Goal: Task Accomplishment & Management: Manage account settings

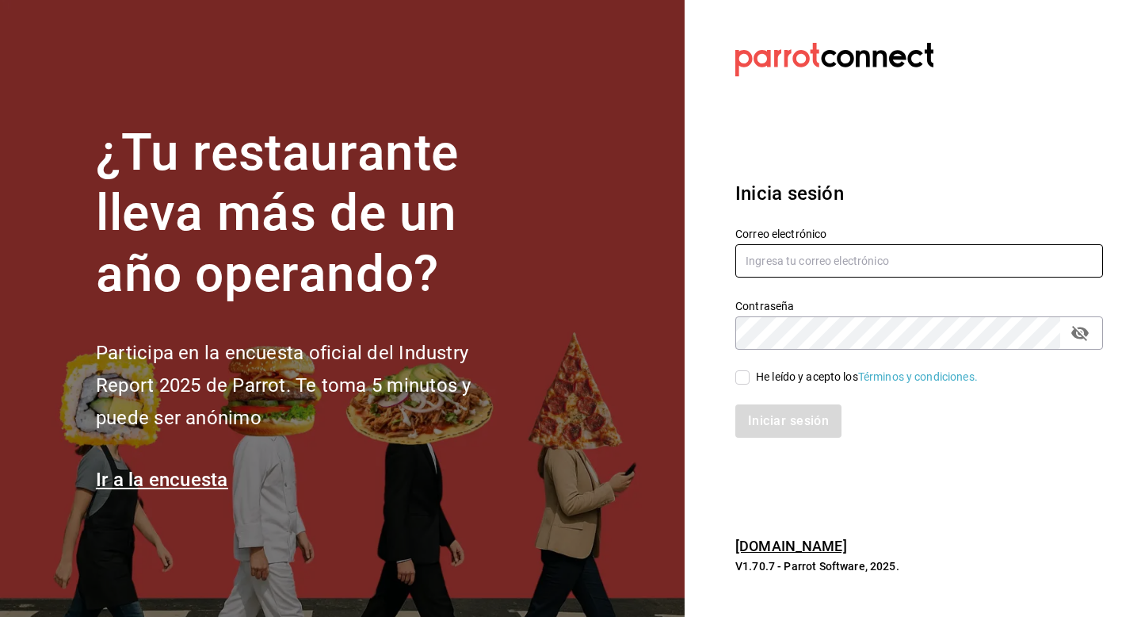
click at [771, 252] on input "text" at bounding box center [920, 260] width 368 height 33
type input "[EMAIL_ADDRESS][DOMAIN_NAME]"
click at [740, 373] on input "He leído y acepto los Términos y condiciones." at bounding box center [743, 377] width 14 height 14
checkbox input "true"
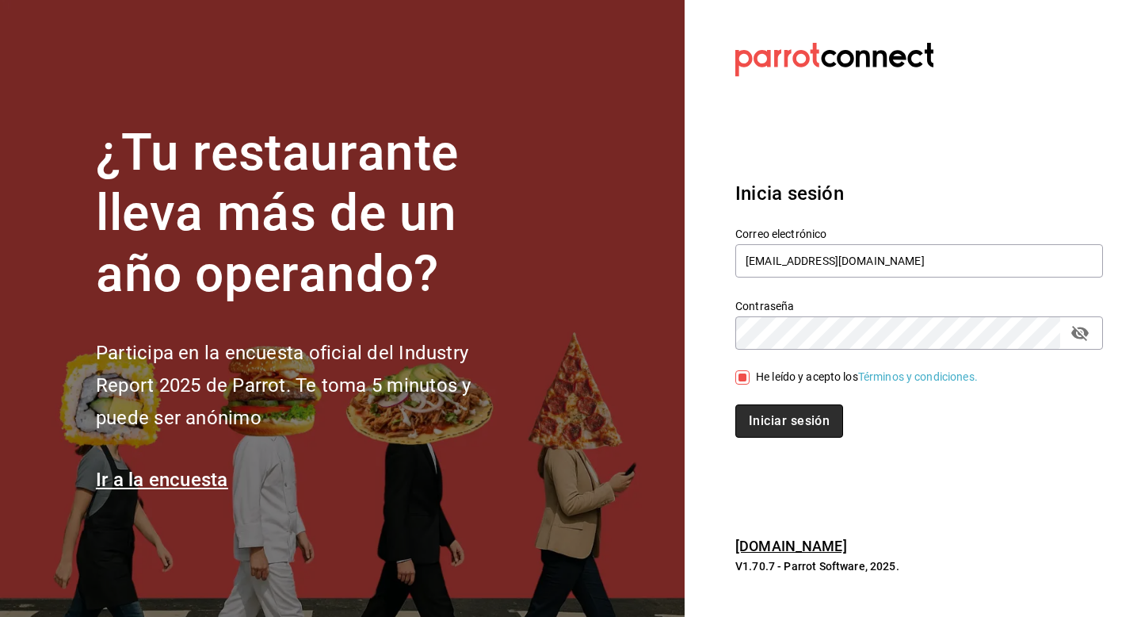
click at [815, 434] on button "Iniciar sesión" at bounding box center [790, 420] width 108 height 33
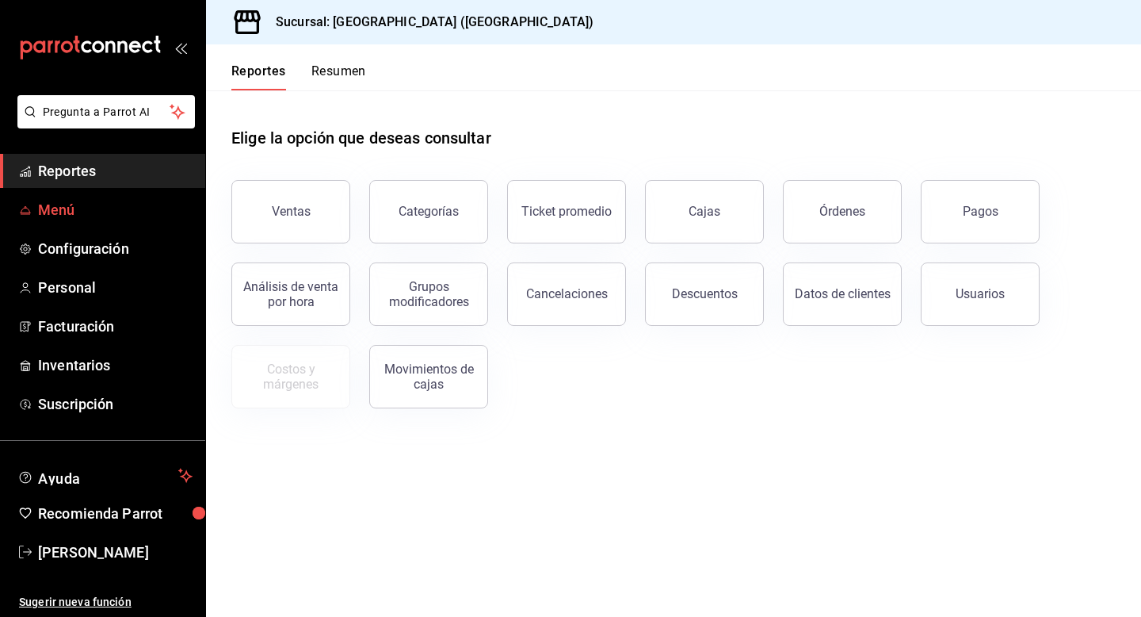
click at [79, 213] on span "Menú" at bounding box center [115, 209] width 155 height 21
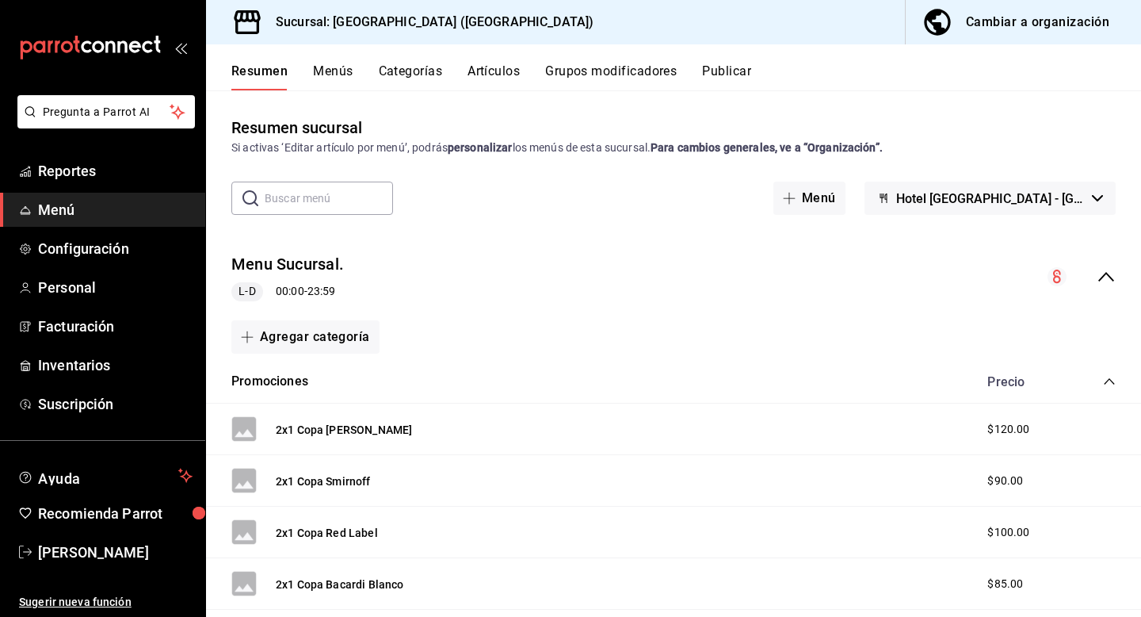
click at [1112, 273] on icon "collapse-menu-row" at bounding box center [1106, 276] width 19 height 19
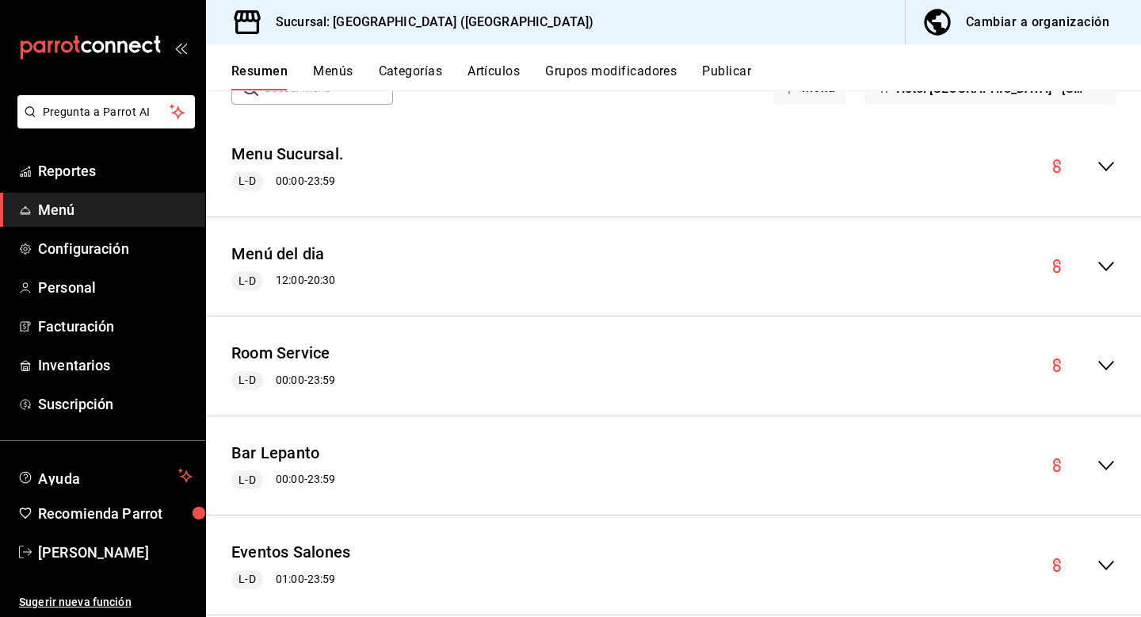
scroll to position [113, 0]
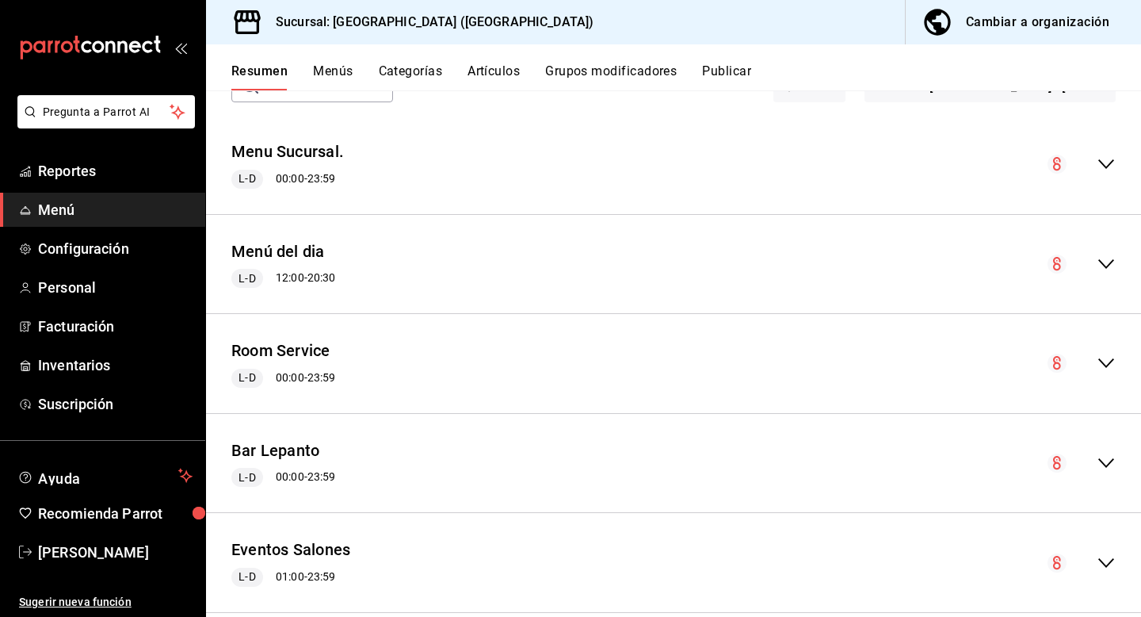
click at [1112, 464] on icon "collapse-menu-row" at bounding box center [1106, 462] width 19 height 19
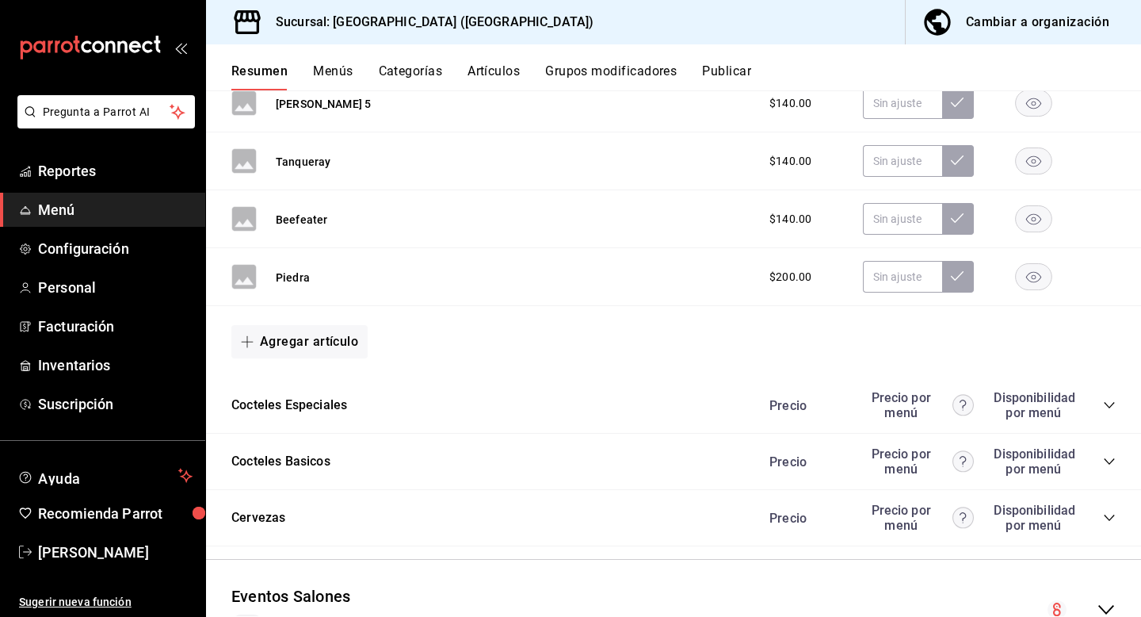
scroll to position [1402, 0]
click at [1107, 401] on icon "collapse-category-row" at bounding box center [1109, 406] width 13 height 13
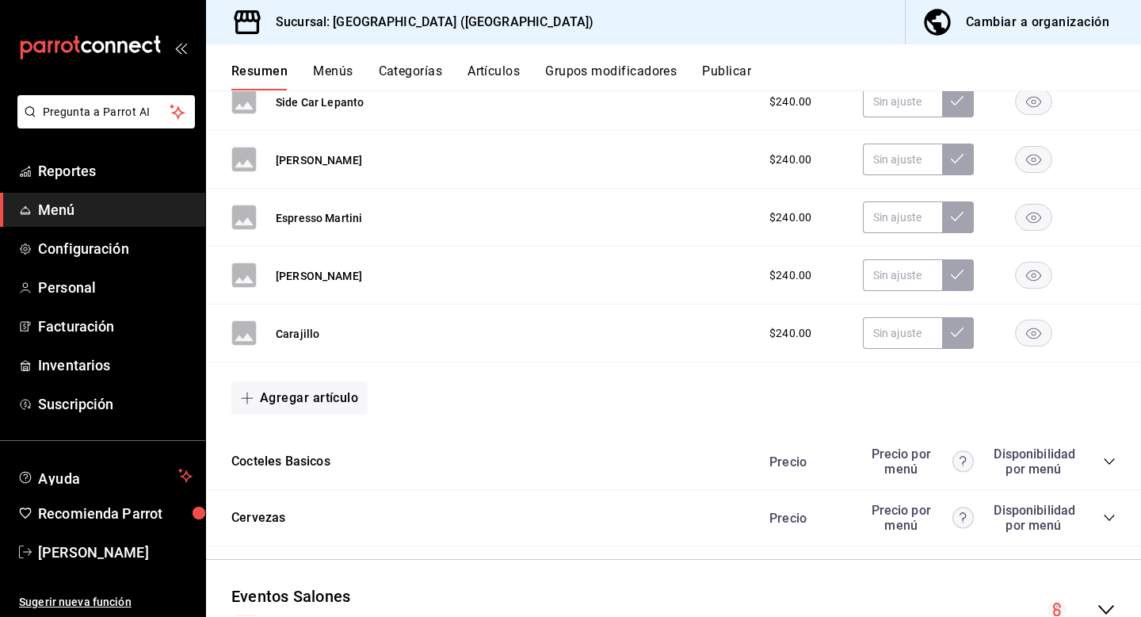
scroll to position [1764, 0]
click at [1109, 461] on icon "collapse-category-row" at bounding box center [1109, 462] width 13 height 13
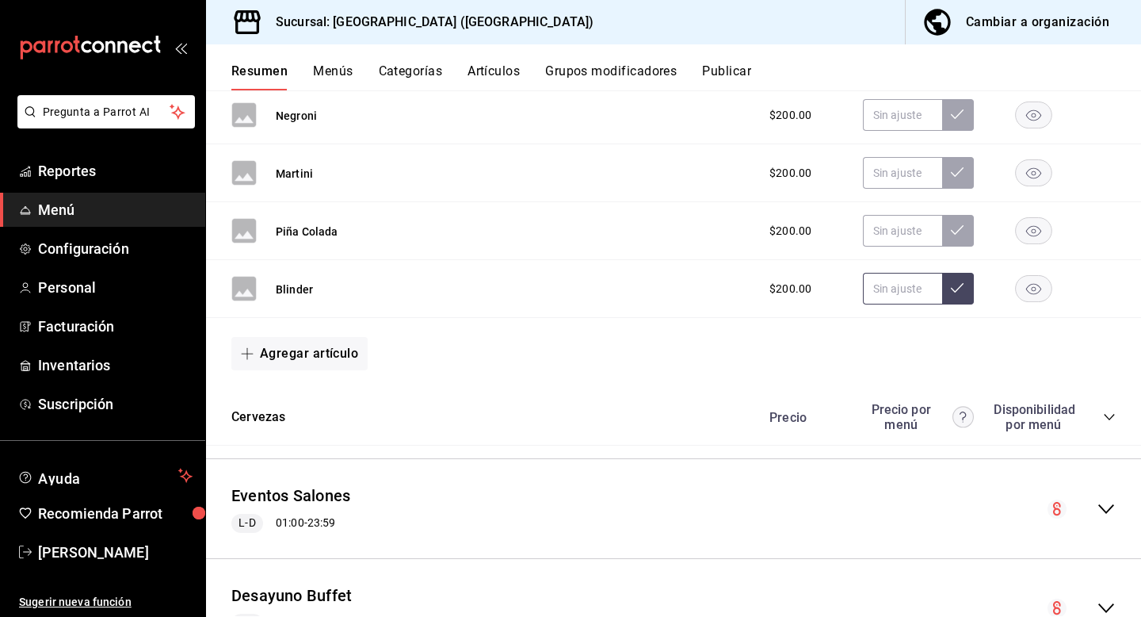
scroll to position [2593, 0]
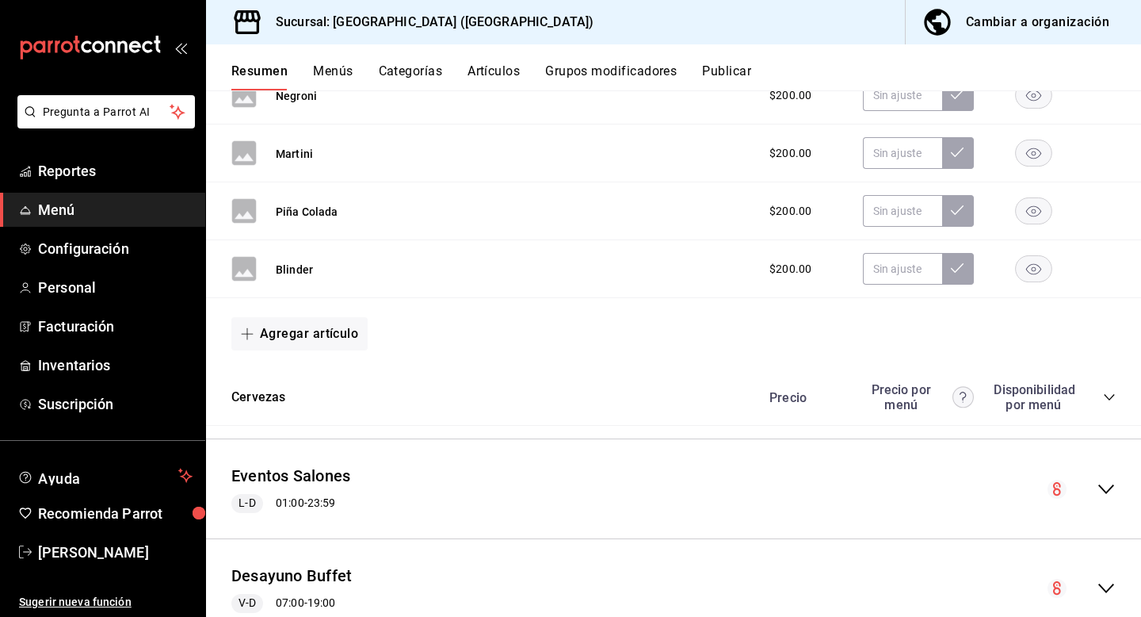
click at [1112, 394] on icon "collapse-category-row" at bounding box center [1109, 397] width 13 height 13
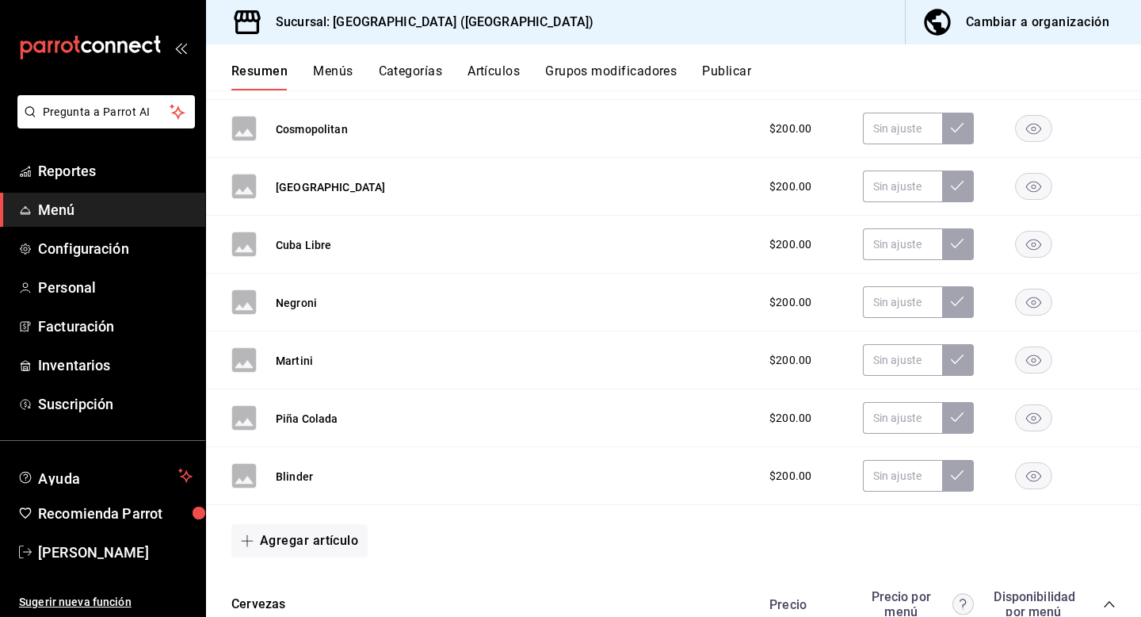
scroll to position [2385, 0]
click at [296, 545] on button "Agregar artículo" at bounding box center [299, 541] width 136 height 33
click at [316, 575] on li "Artículo nuevo" at bounding box center [293, 578] width 124 height 39
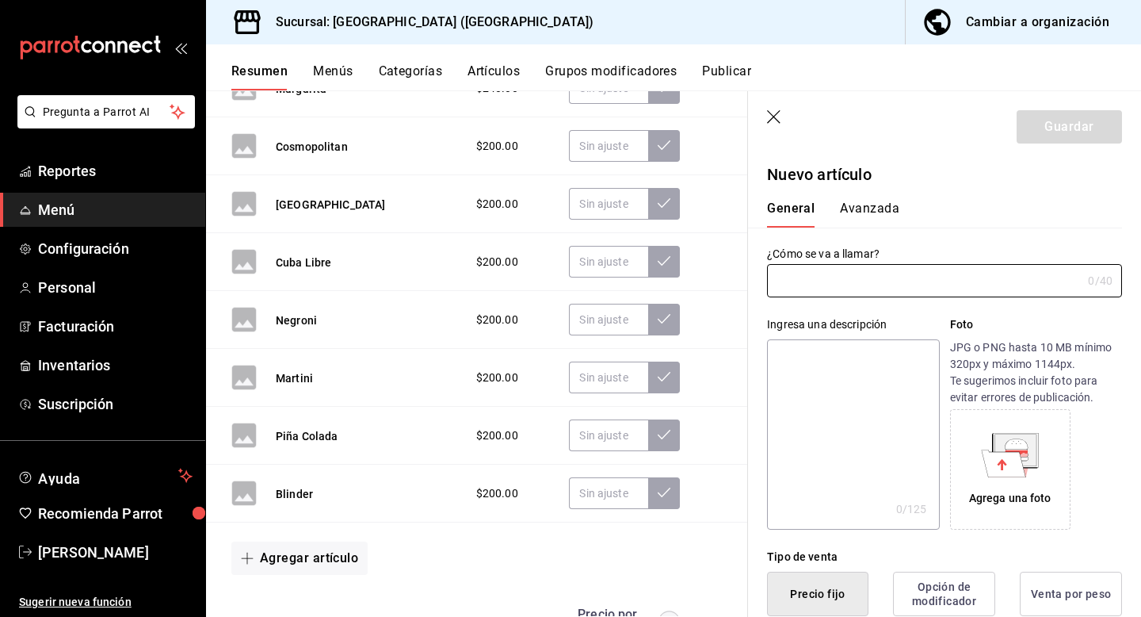
type input "AR-1758401963505"
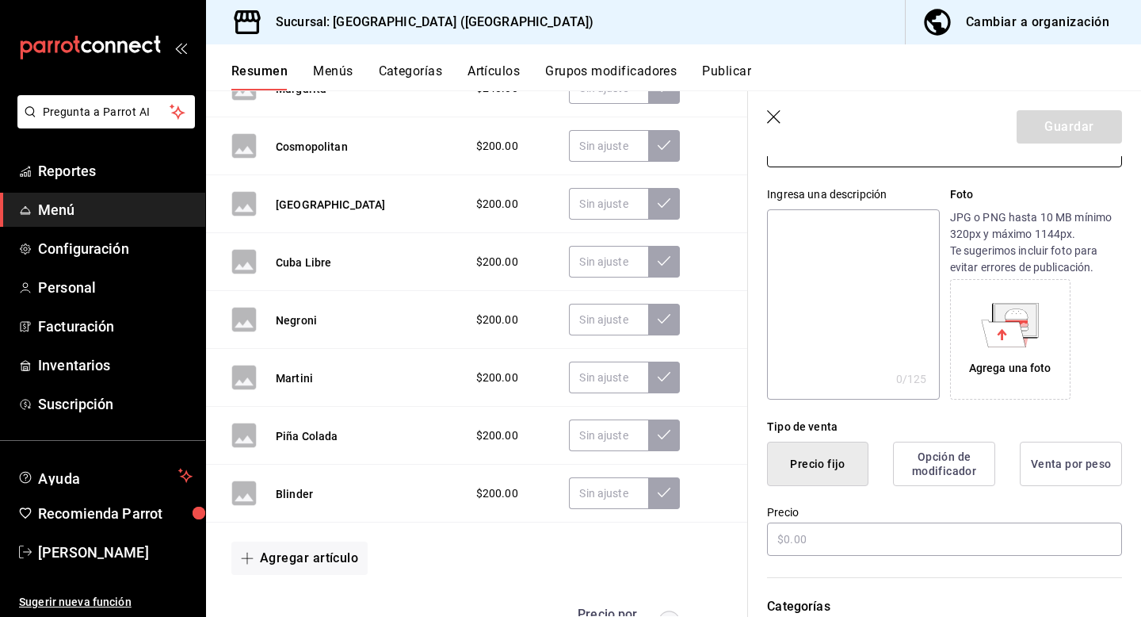
scroll to position [151, 0]
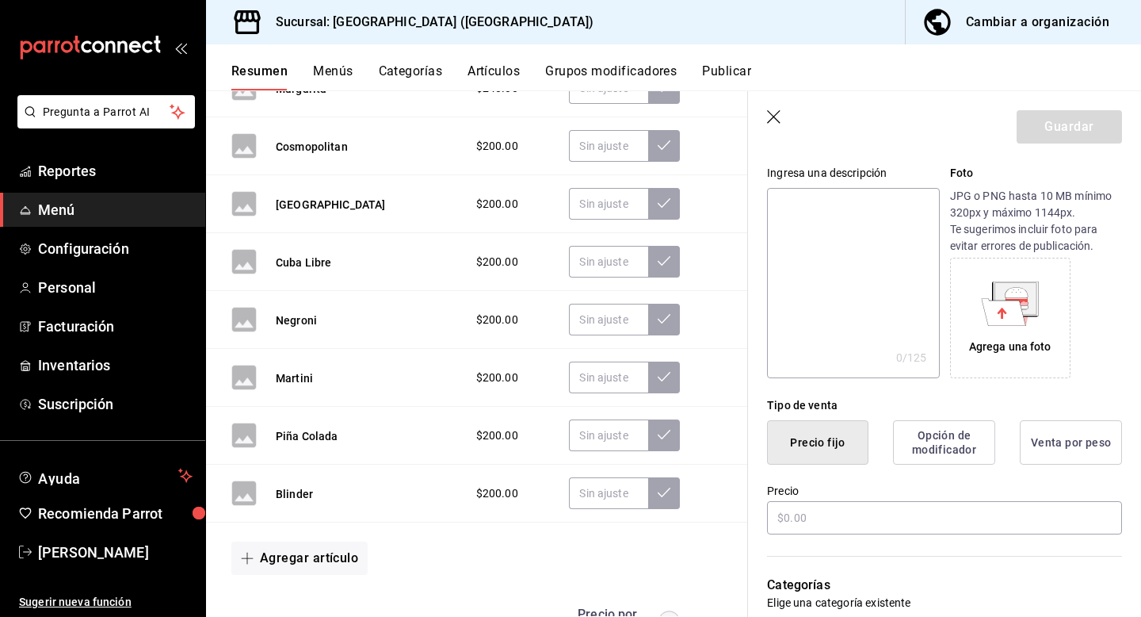
type input "Paloma"
click at [960, 442] on button "Opción de modificador" at bounding box center [944, 442] width 102 height 44
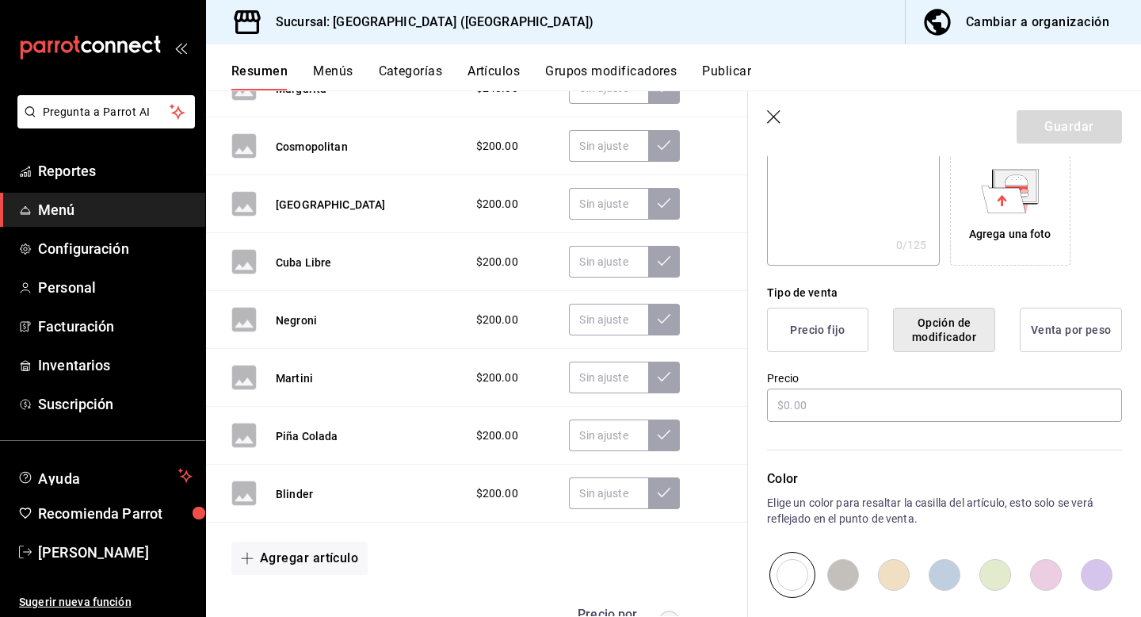
scroll to position [285, 0]
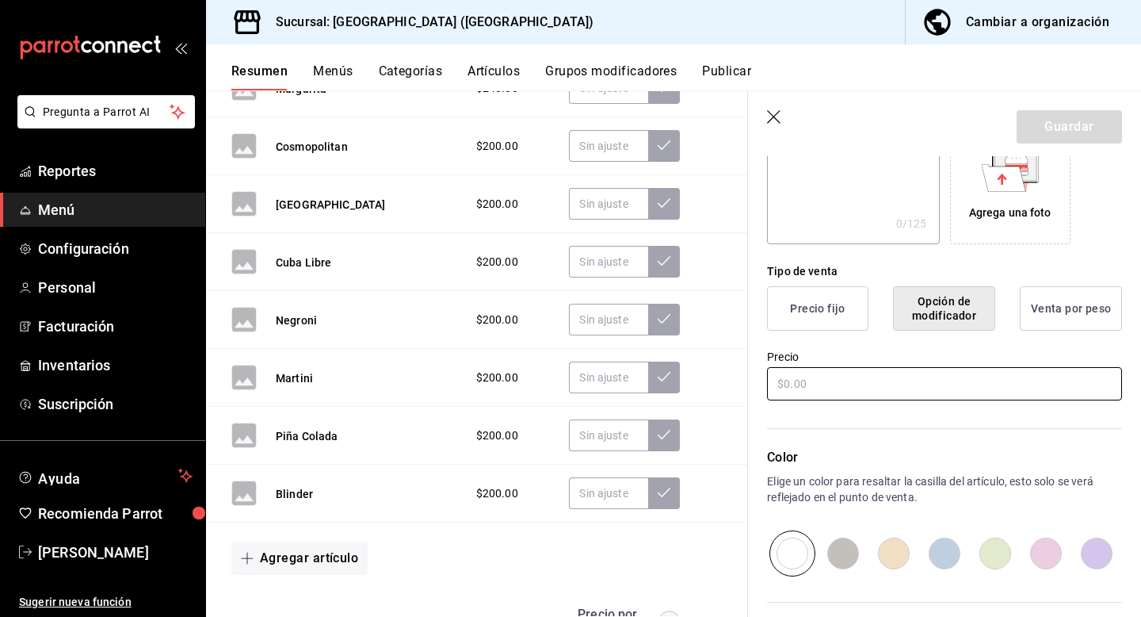
click at [862, 375] on input "text" at bounding box center [944, 383] width 355 height 33
type input "$180.00"
click at [948, 319] on button "Opción de modificador" at bounding box center [944, 308] width 102 height 44
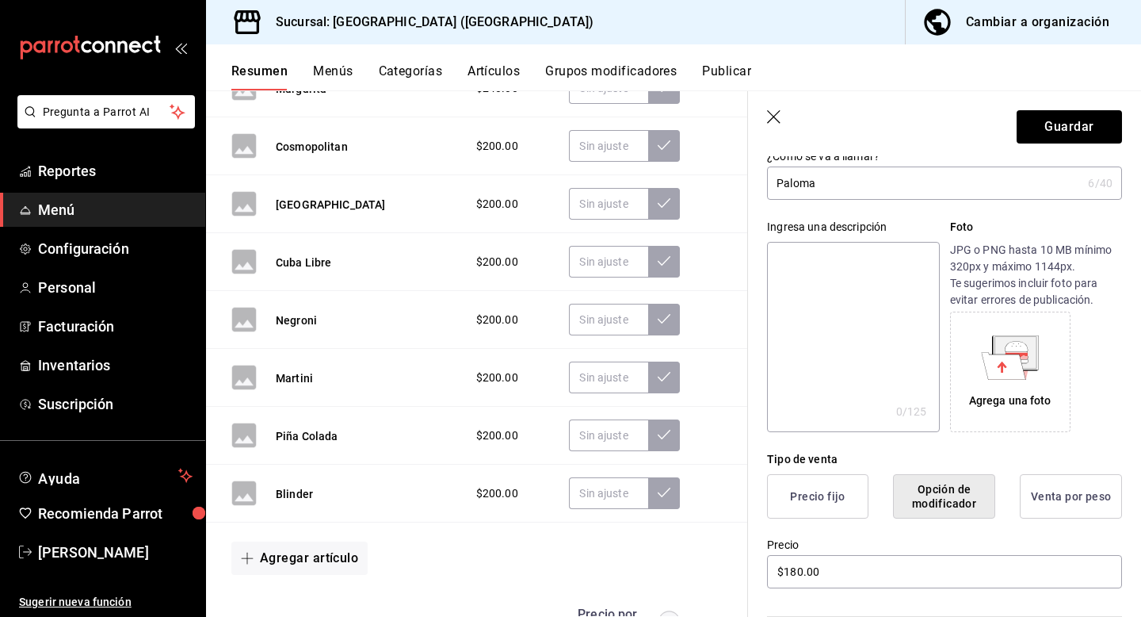
scroll to position [0, 0]
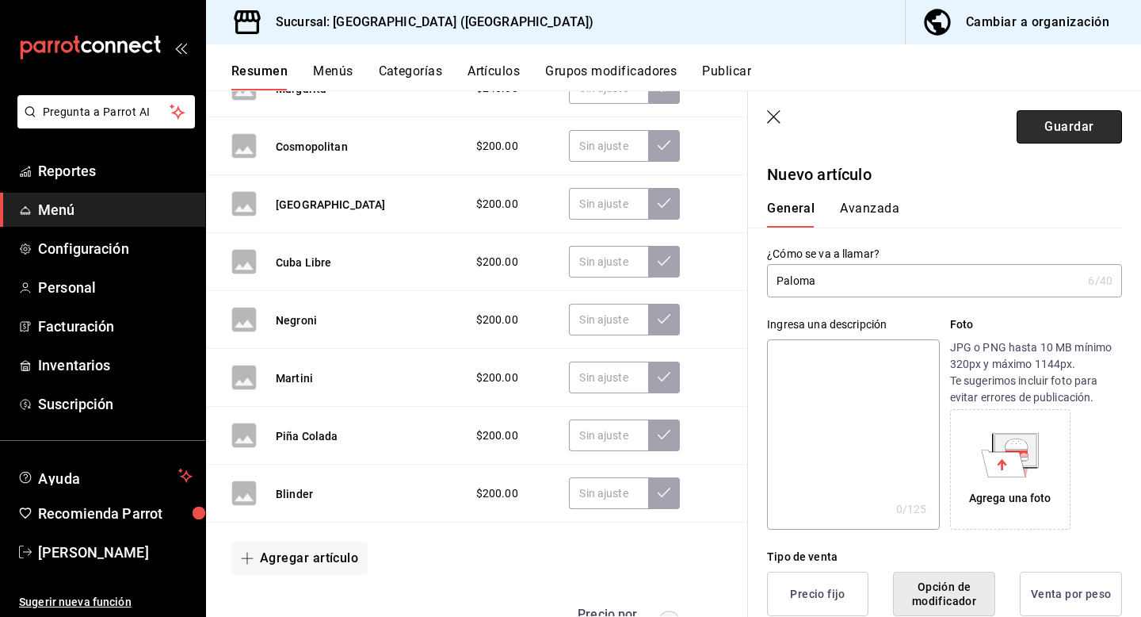
click at [1056, 123] on button "Guardar" at bounding box center [1069, 126] width 105 height 33
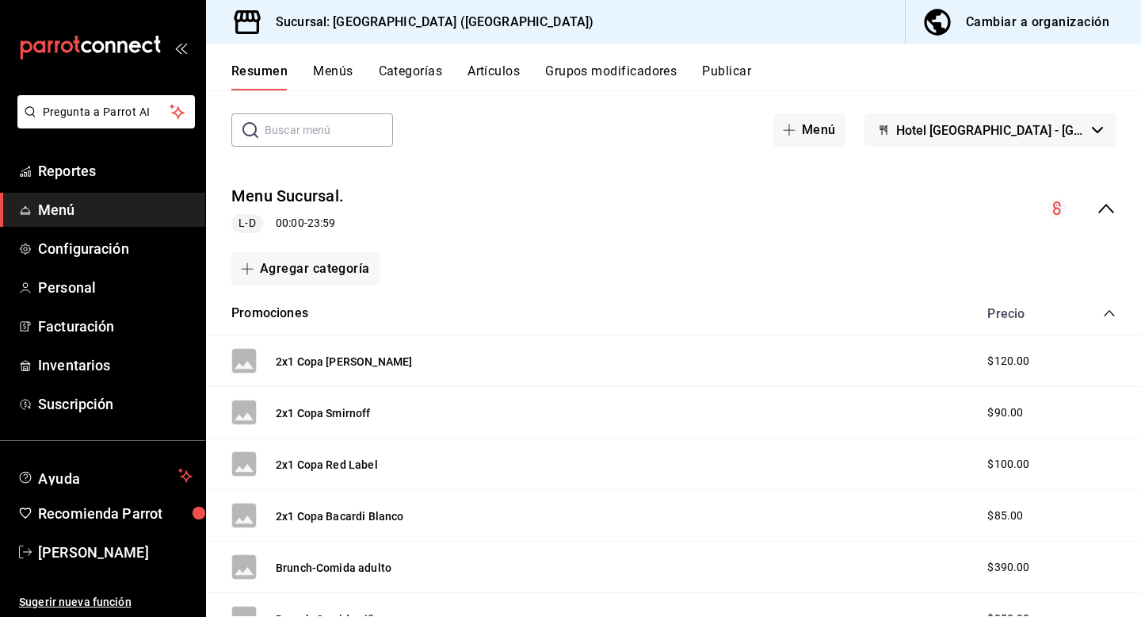
scroll to position [67, 0]
click at [317, 63] on button "Menús" at bounding box center [333, 76] width 40 height 27
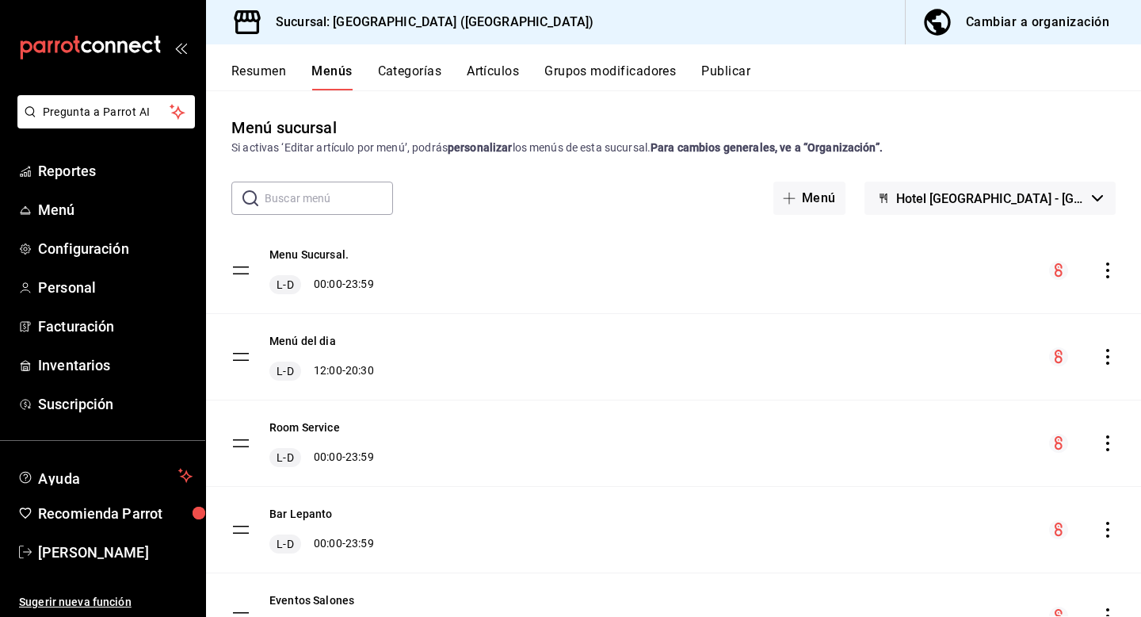
click at [258, 69] on button "Resumen" at bounding box center [258, 76] width 55 height 27
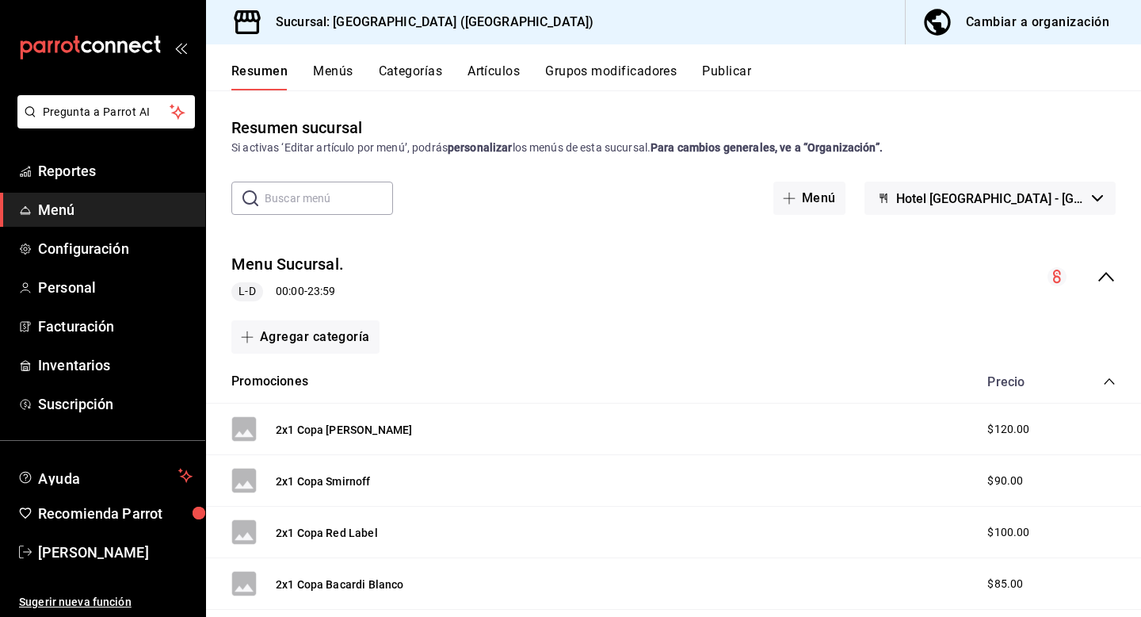
click at [615, 59] on div "Resumen Menús Categorías Artículos Grupos modificadores Publicar" at bounding box center [673, 67] width 935 height 46
click at [605, 69] on button "Grupos modificadores" at bounding box center [611, 76] width 132 height 27
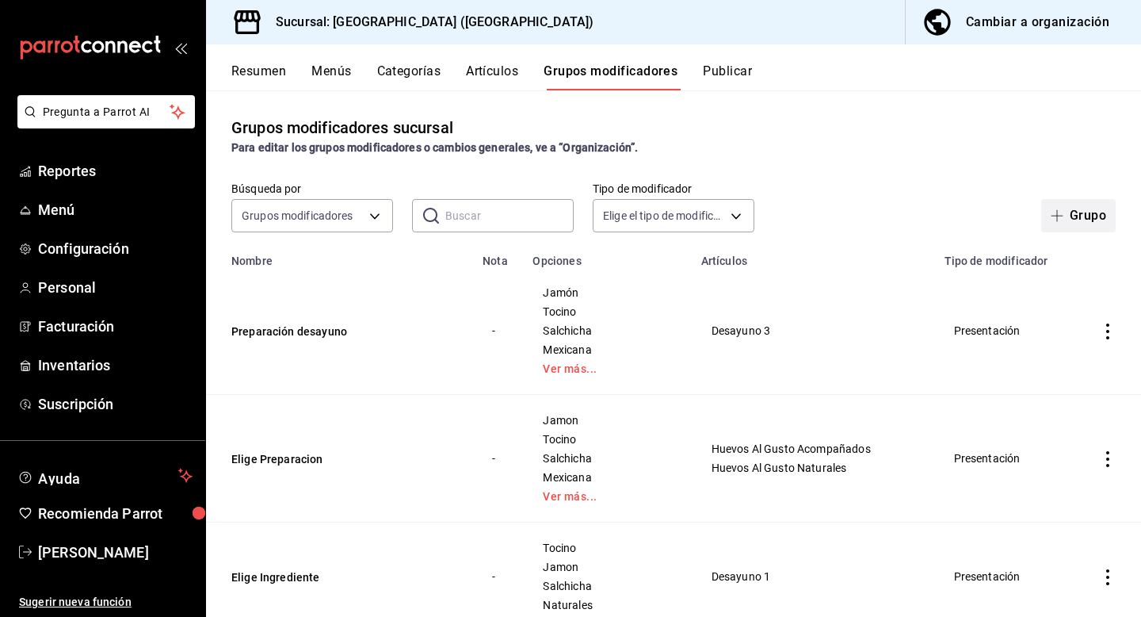
click at [1088, 224] on button "Grupo" at bounding box center [1079, 215] width 75 height 33
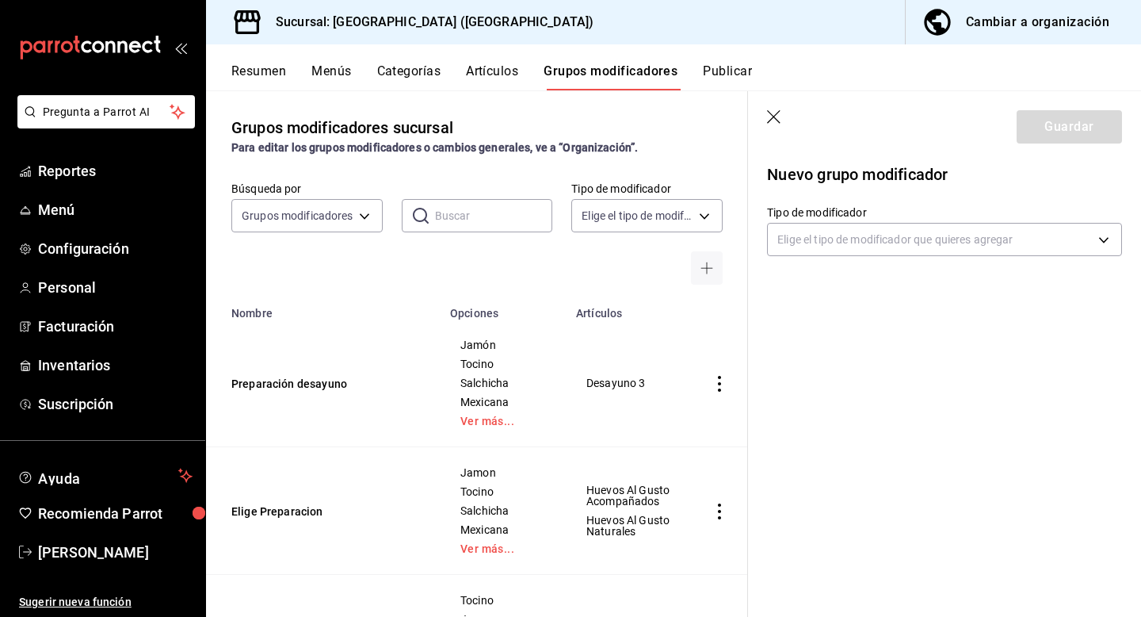
click at [893, 247] on body "Pregunta a Parrot AI Reportes Menú Configuración Personal Facturación Inventari…" at bounding box center [570, 308] width 1141 height 617
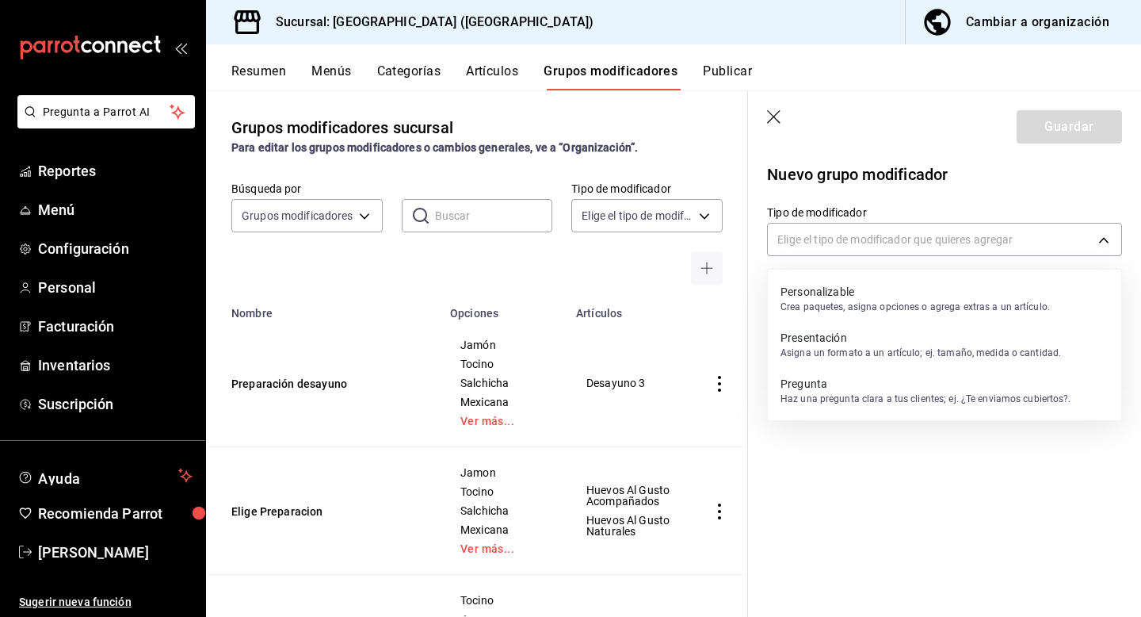
click at [878, 295] on p "Personalizable" at bounding box center [916, 292] width 270 height 16
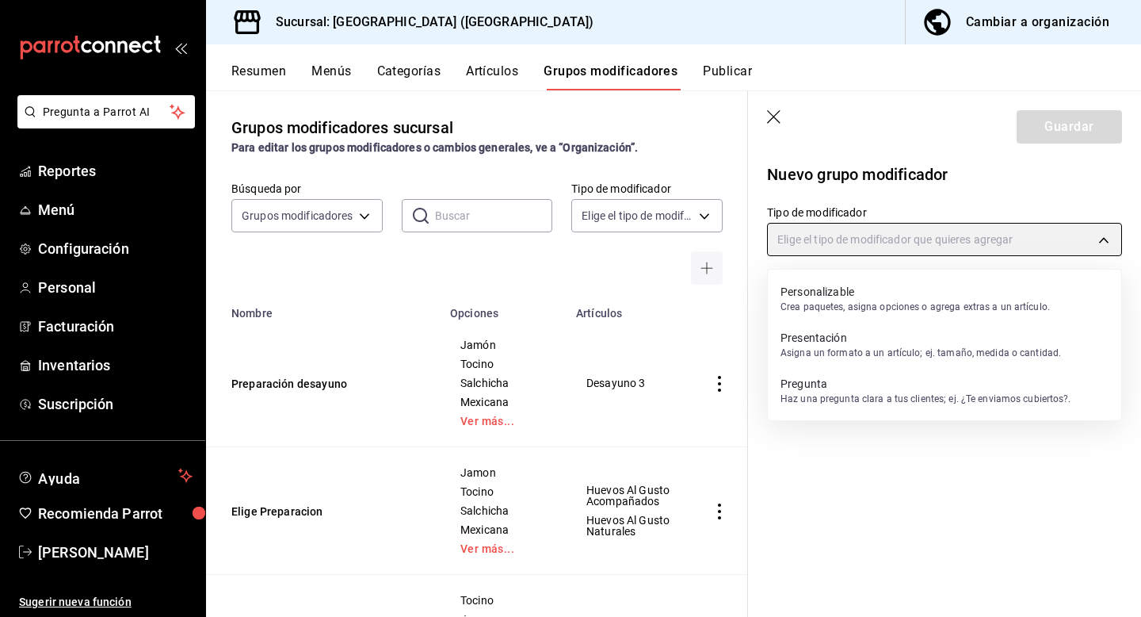
type input "CUSTOMIZABLE"
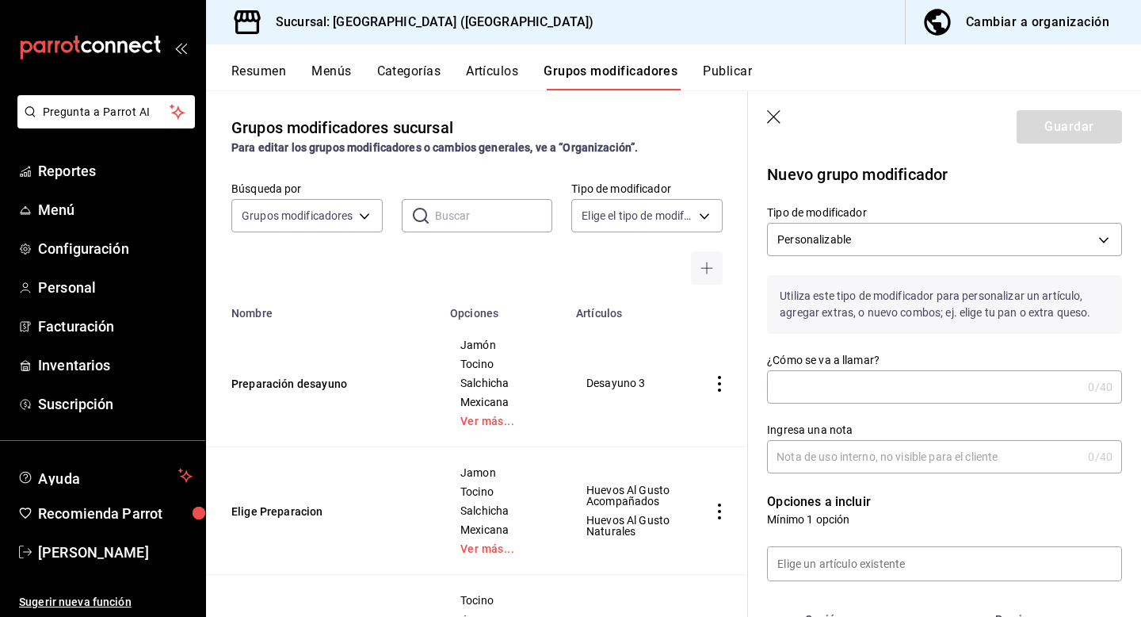
click at [862, 385] on input "¿Cómo se va a llamar?" at bounding box center [924, 387] width 315 height 32
type input "Dobel"
click at [932, 463] on input "Ingresa una nota" at bounding box center [924, 457] width 315 height 32
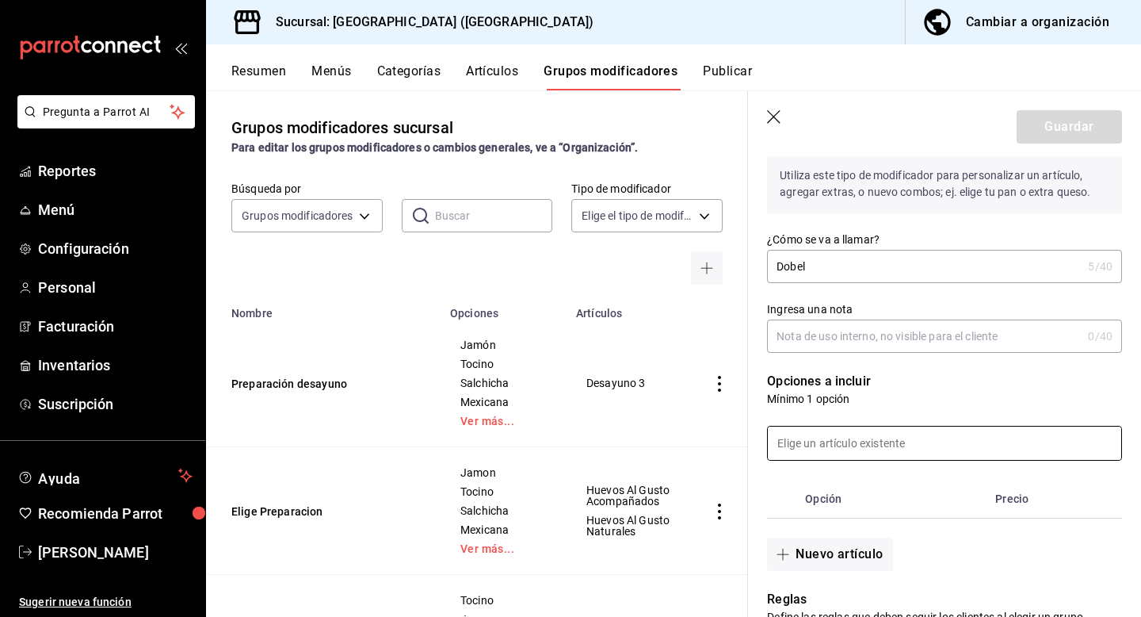
click at [877, 446] on input at bounding box center [945, 442] width 354 height 33
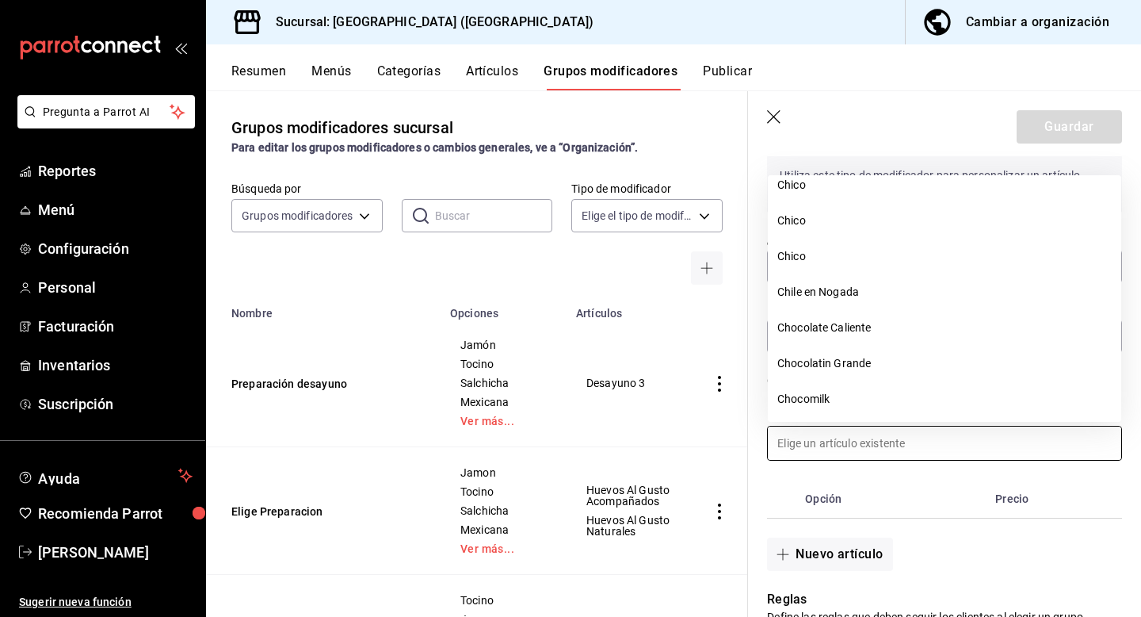
scroll to position [3122, 0]
click at [776, 121] on icon "button" at bounding box center [775, 118] width 16 height 16
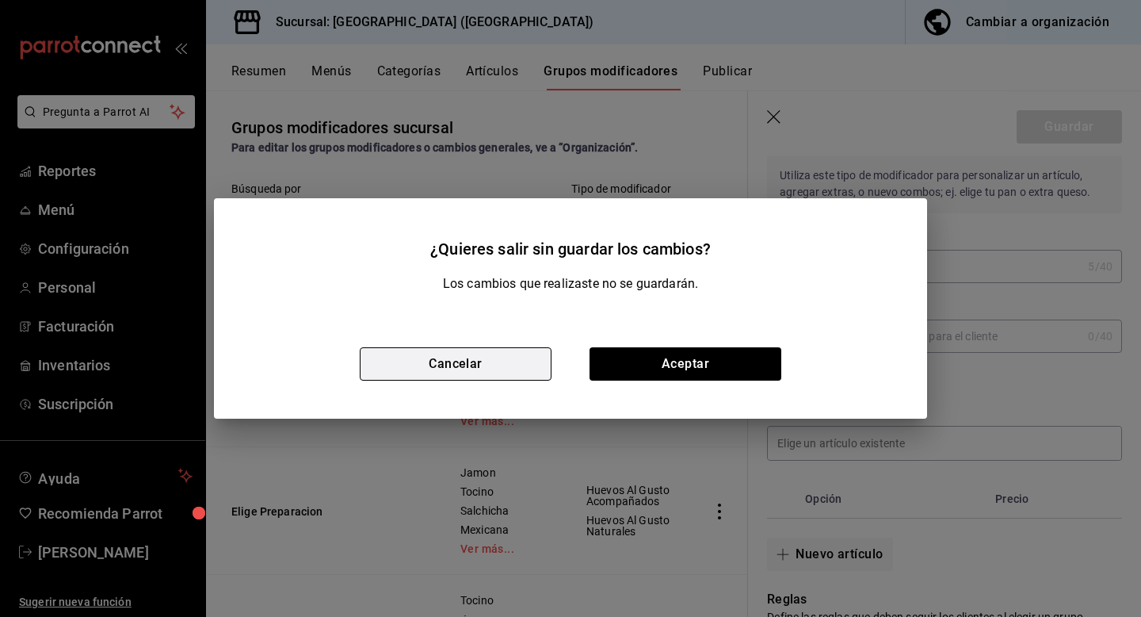
click at [472, 368] on button "Cancelar" at bounding box center [456, 363] width 192 height 33
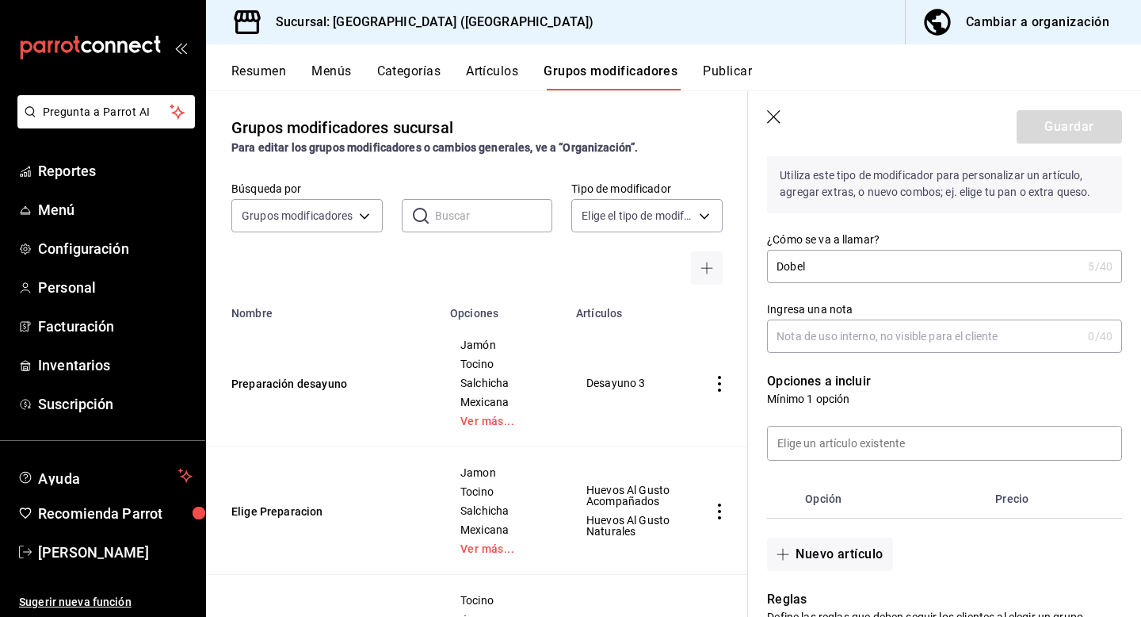
click at [774, 117] on icon "button" at bounding box center [773, 116] width 13 height 13
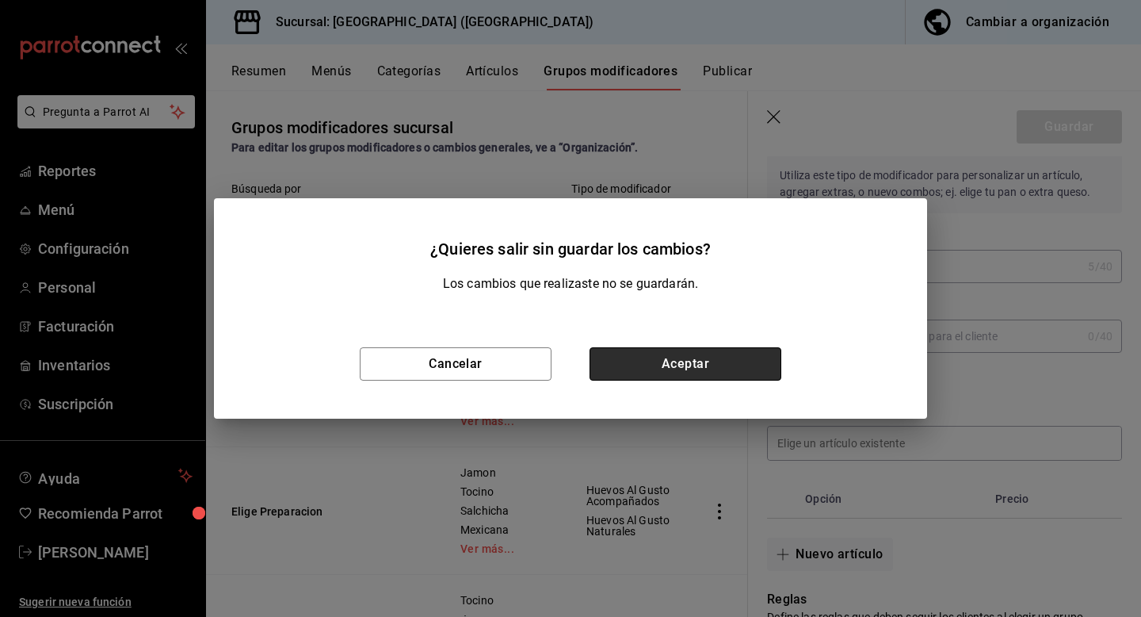
click at [733, 355] on button "Aceptar" at bounding box center [686, 363] width 192 height 33
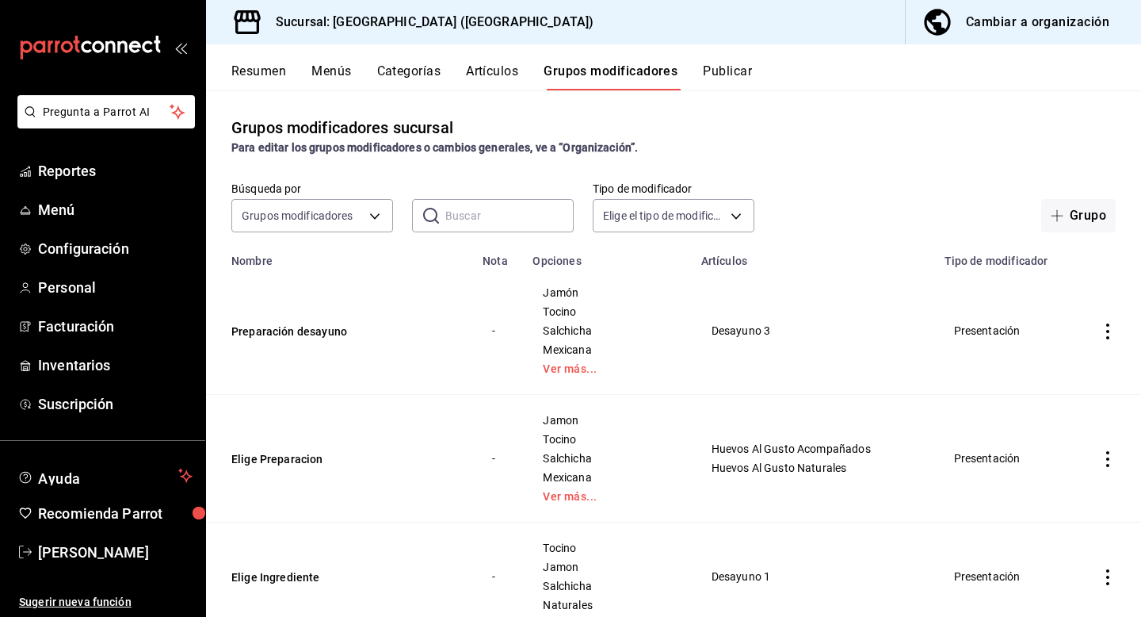
click at [482, 69] on button "Artículos" at bounding box center [492, 76] width 52 height 27
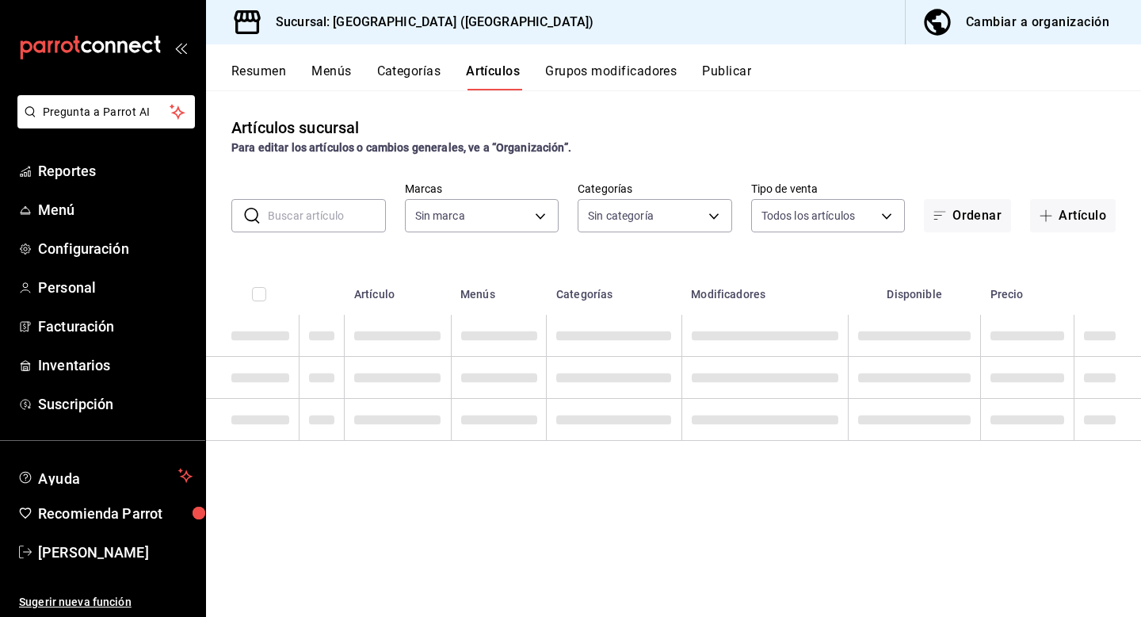
type input "78876d7d-d969-4c97-957f-d97bcaf374a8"
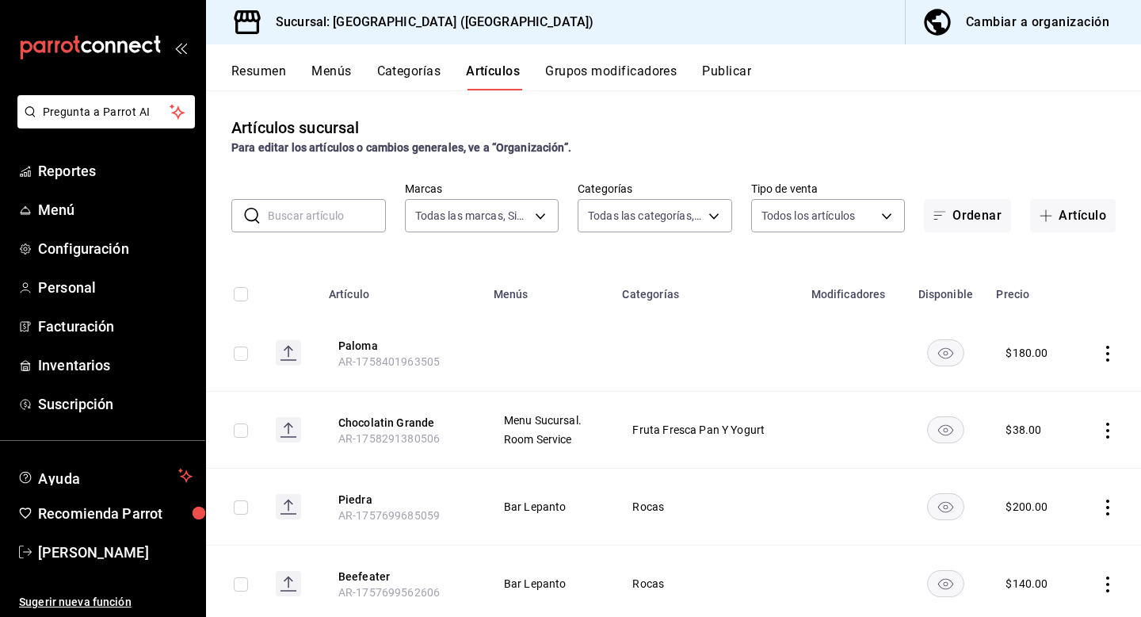
type input "9760281f-81ad-46c3-b9c0-be0c0613a977,ac4e71ac-81c4-4907-870b-e8ecc1dcb773,15b44…"
click at [1069, 216] on button "Artículo" at bounding box center [1074, 215] width 86 height 33
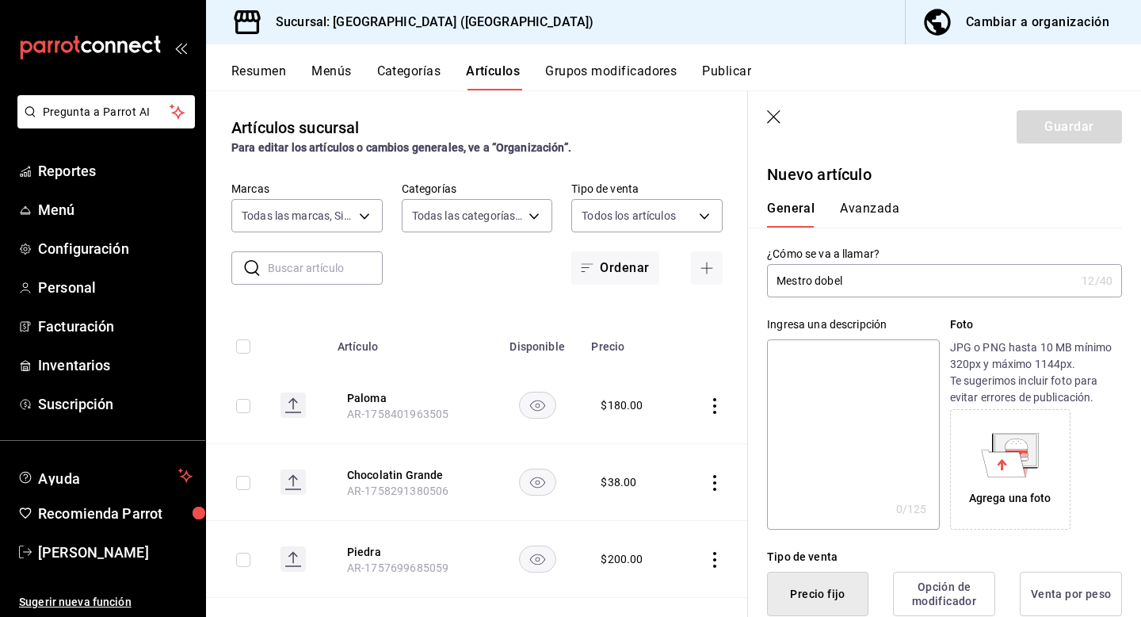
click at [788, 281] on input "Mestro dobel" at bounding box center [921, 281] width 308 height 32
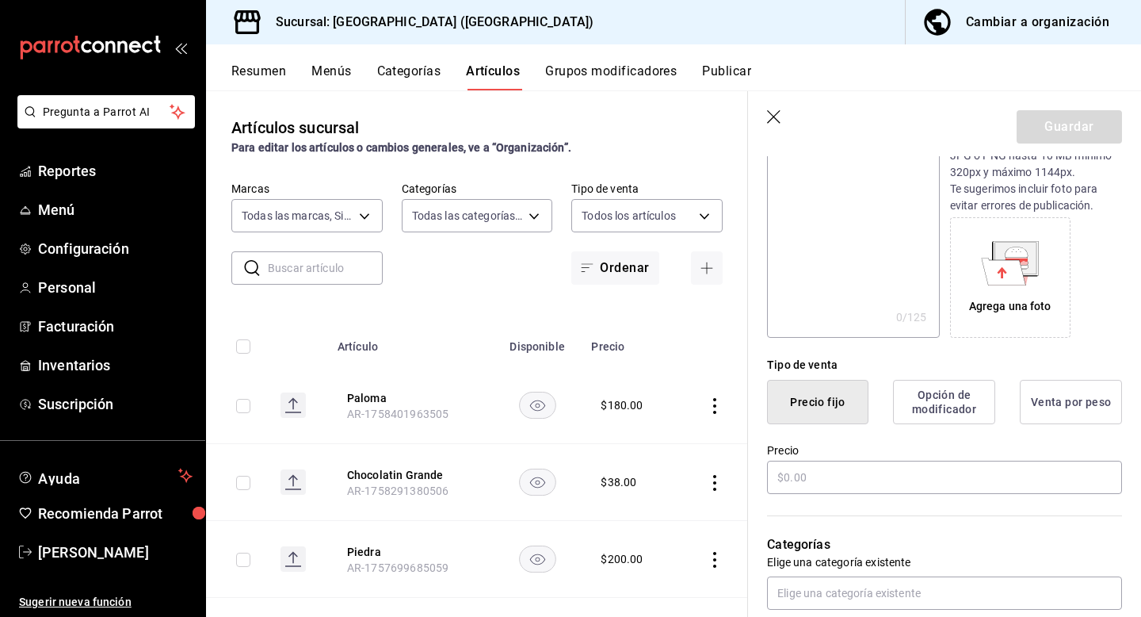
scroll to position [201, 0]
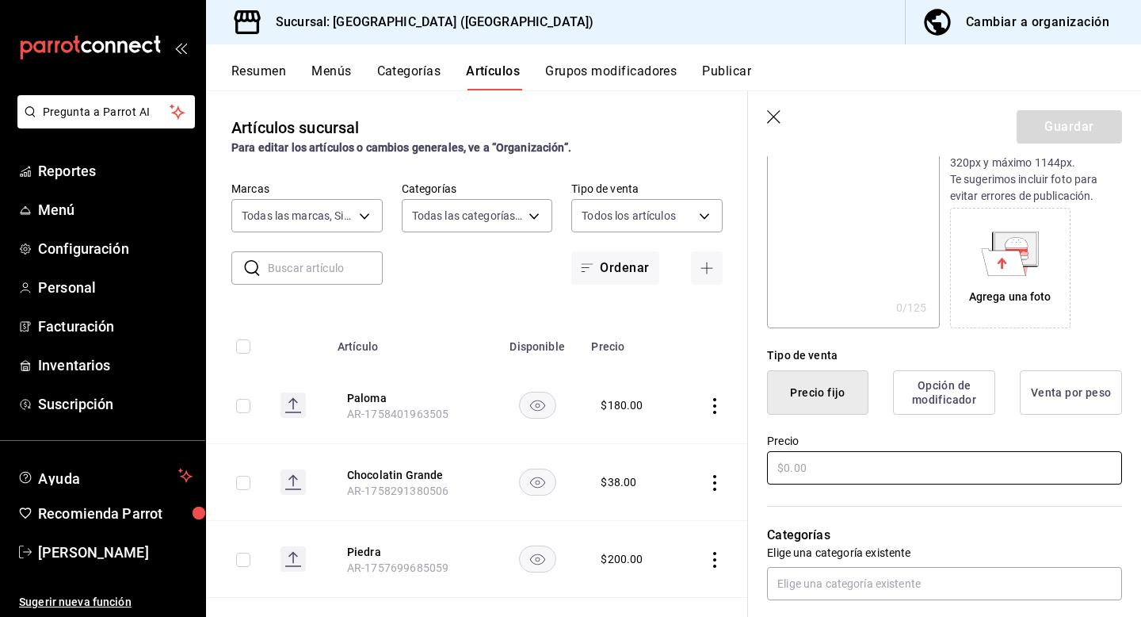
type input "Maestro dobel"
click at [858, 477] on input "text" at bounding box center [944, 467] width 355 height 33
click at [909, 521] on div "Categorías Elige una categoría existente" at bounding box center [935, 543] width 374 height 113
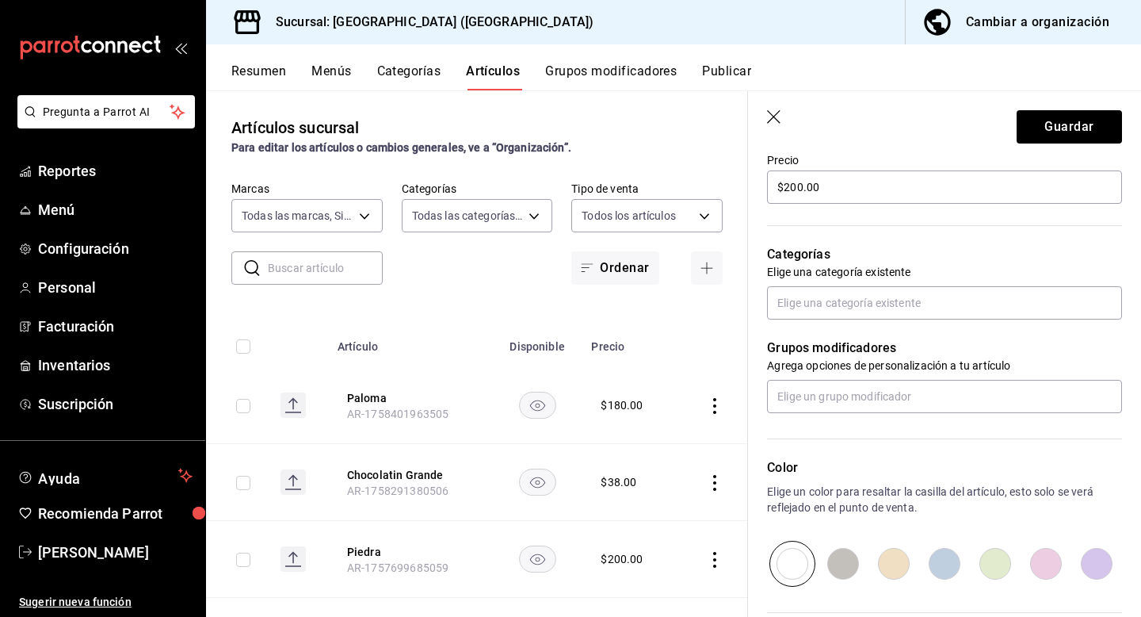
scroll to position [507, 0]
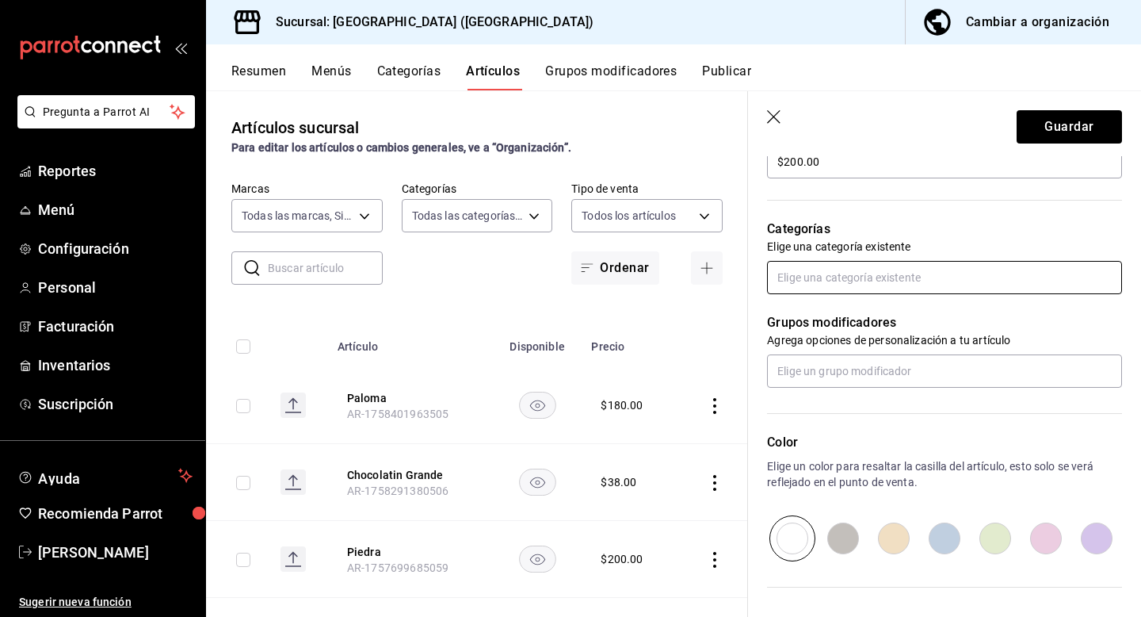
click at [967, 272] on input "text" at bounding box center [944, 277] width 355 height 33
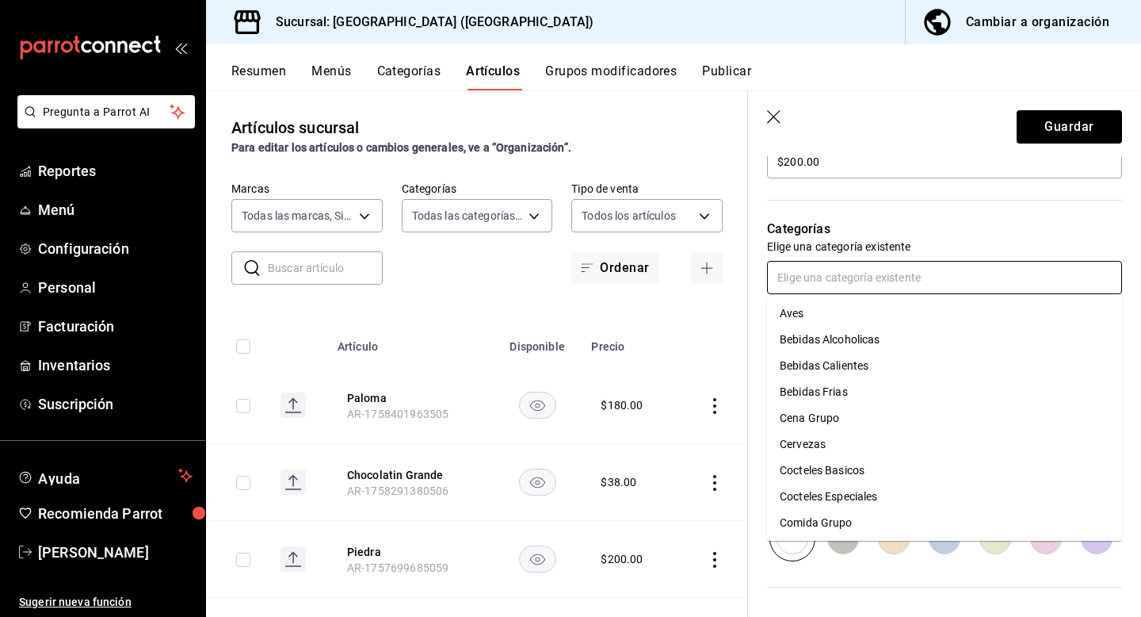
click at [859, 459] on li "Cocteles Basicos" at bounding box center [944, 470] width 355 height 26
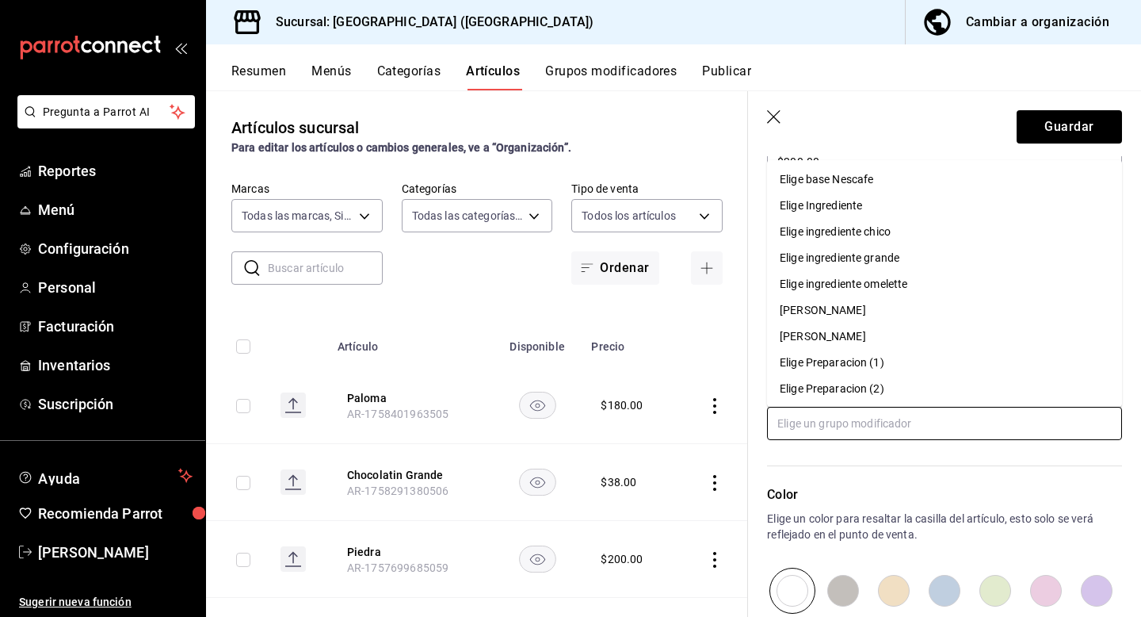
click at [947, 433] on input "text" at bounding box center [944, 423] width 355 height 33
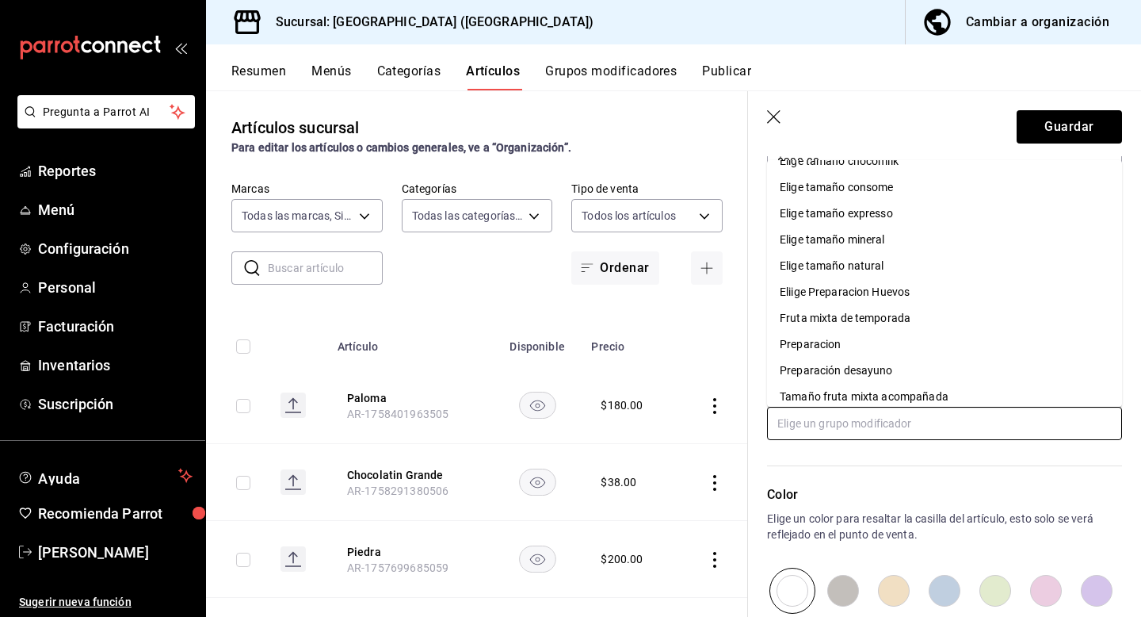
scroll to position [920, 0]
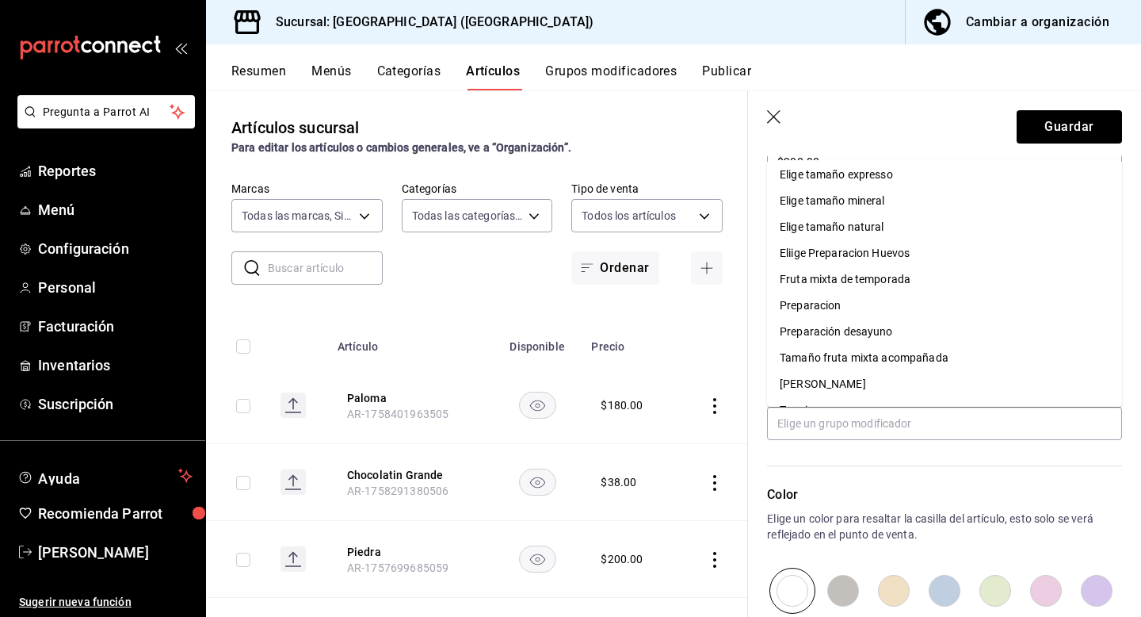
click at [953, 491] on p "Color" at bounding box center [944, 494] width 355 height 19
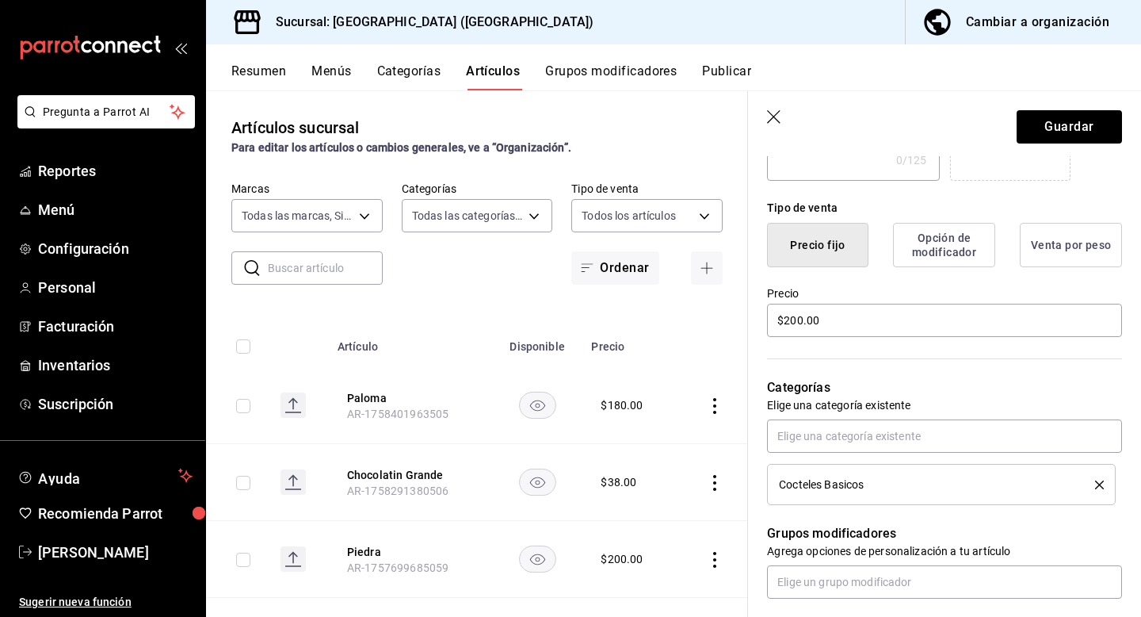
scroll to position [353, 0]
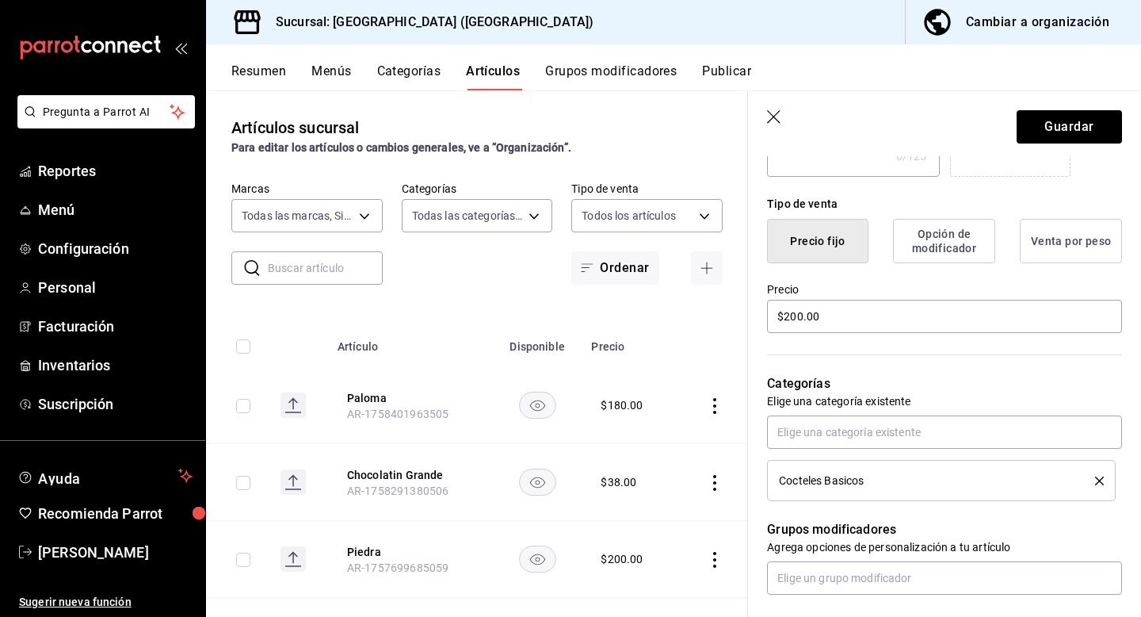
click at [966, 477] on div "Cocteles Basicos" at bounding box center [925, 480] width 293 height 11
click at [1099, 482] on icon "delete" at bounding box center [1100, 480] width 9 height 9
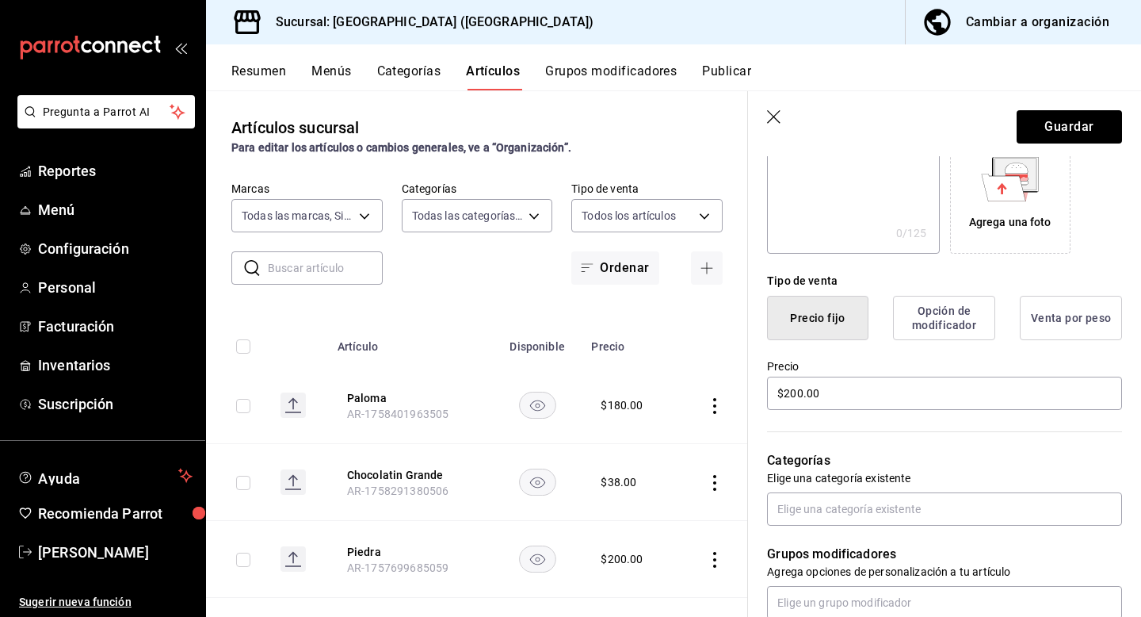
scroll to position [277, 0]
click at [806, 394] on input "$200.00" at bounding box center [944, 391] width 355 height 33
type input "$160.00"
click at [981, 418] on div "Categorías Elige una categoría existente" at bounding box center [935, 467] width 374 height 113
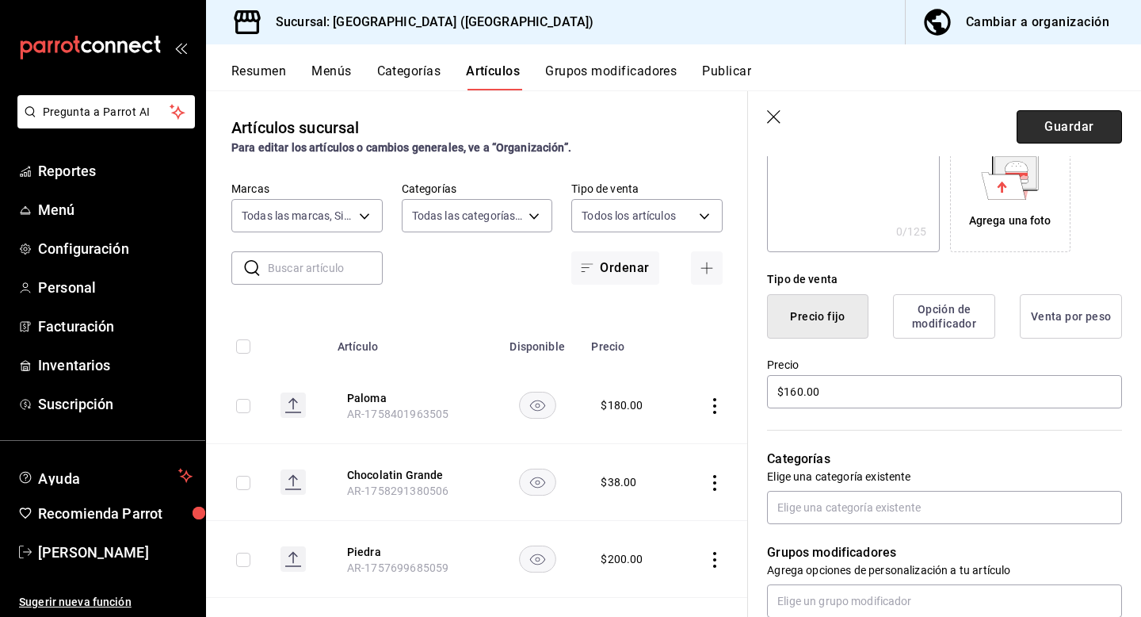
click at [1076, 122] on button "Guardar" at bounding box center [1069, 126] width 105 height 33
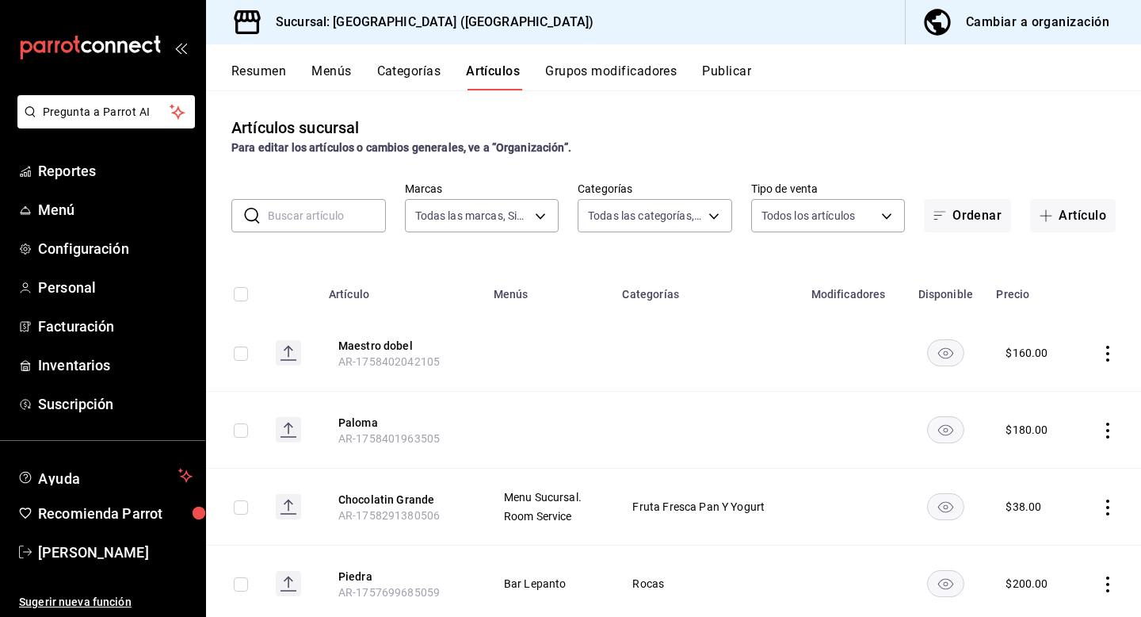
click at [1109, 429] on icon "actions" at bounding box center [1108, 431] width 16 height 16
click at [1053, 468] on span "Editar" at bounding box center [1060, 466] width 41 height 17
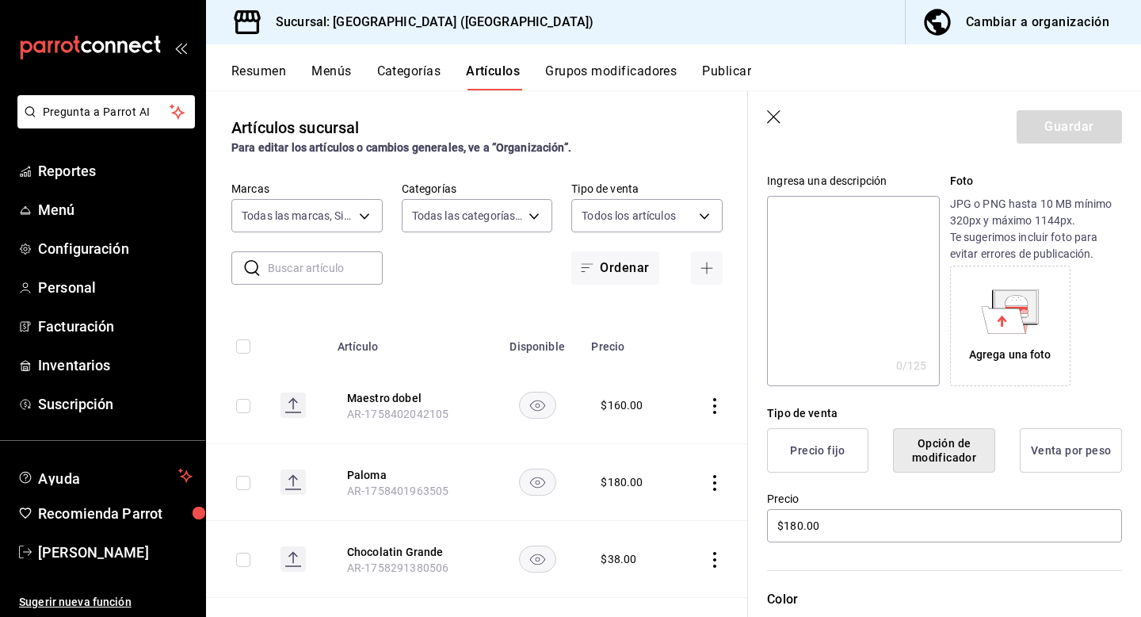
scroll to position [157, 0]
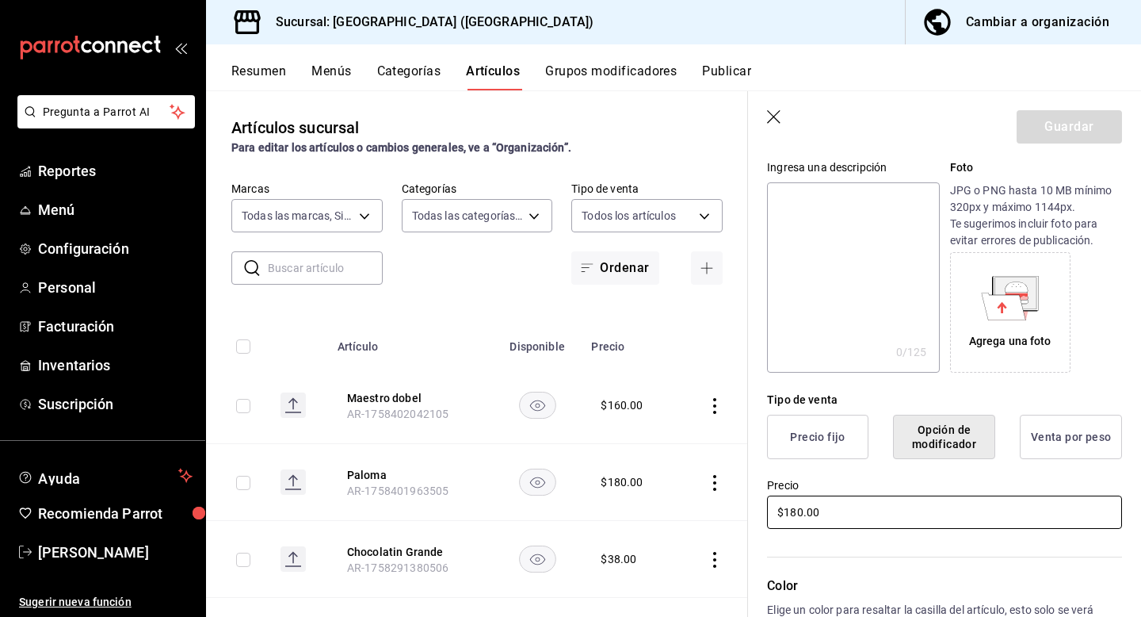
click at [812, 518] on input "$180.00" at bounding box center [944, 511] width 355 height 33
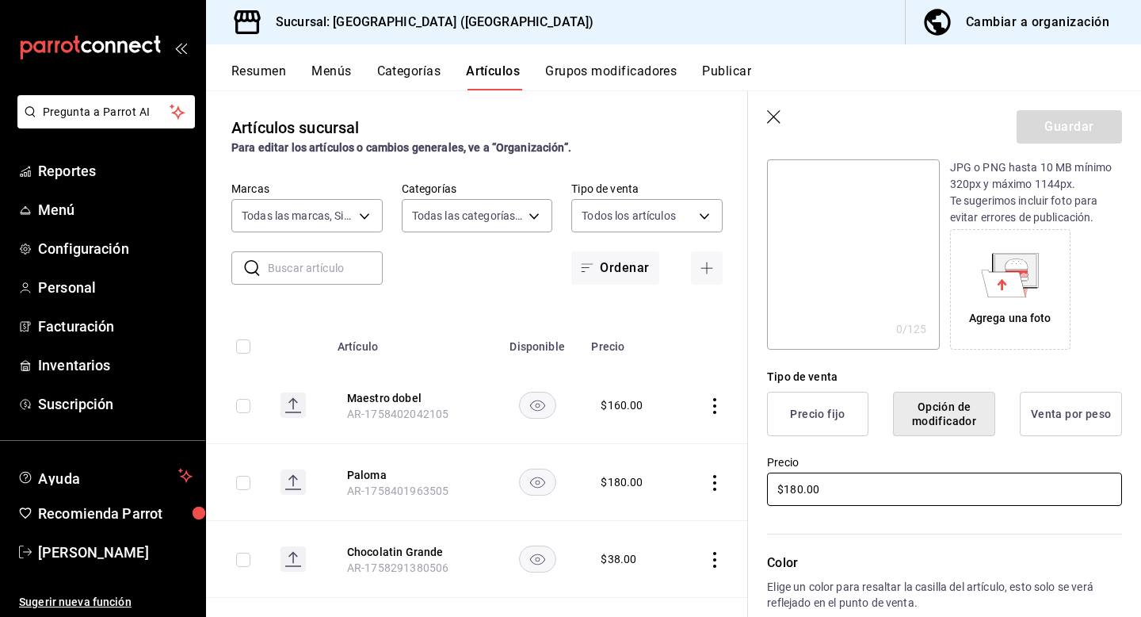
scroll to position [179, 0]
click at [874, 364] on div "Tipo de venta Precio fijo Opción de modificador Venta por peso" at bounding box center [935, 393] width 374 height 86
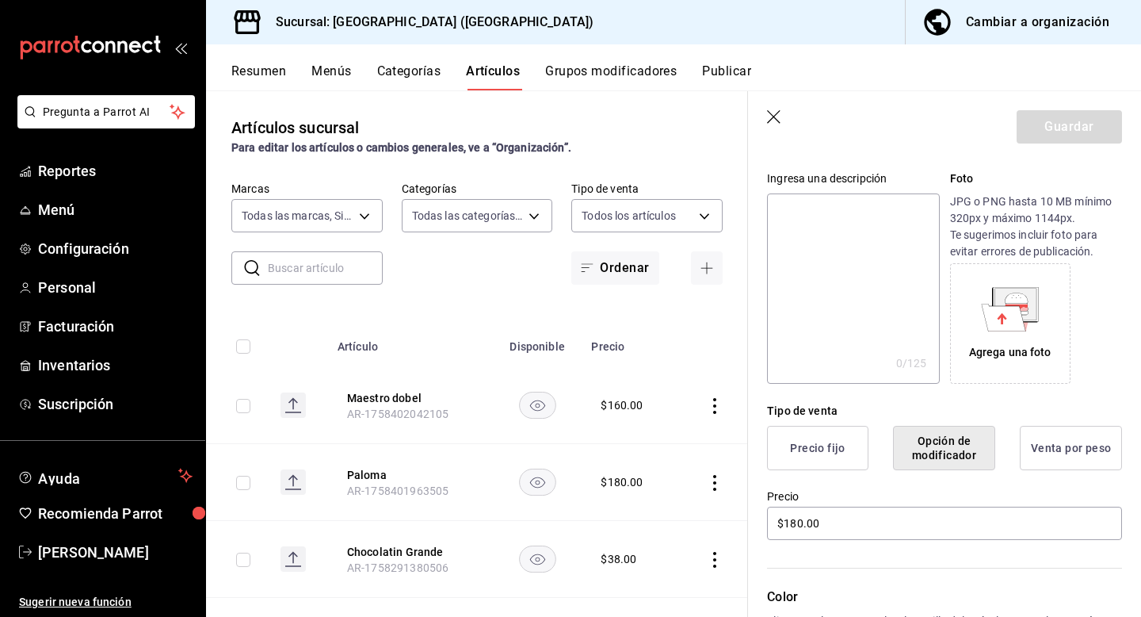
scroll to position [0, 0]
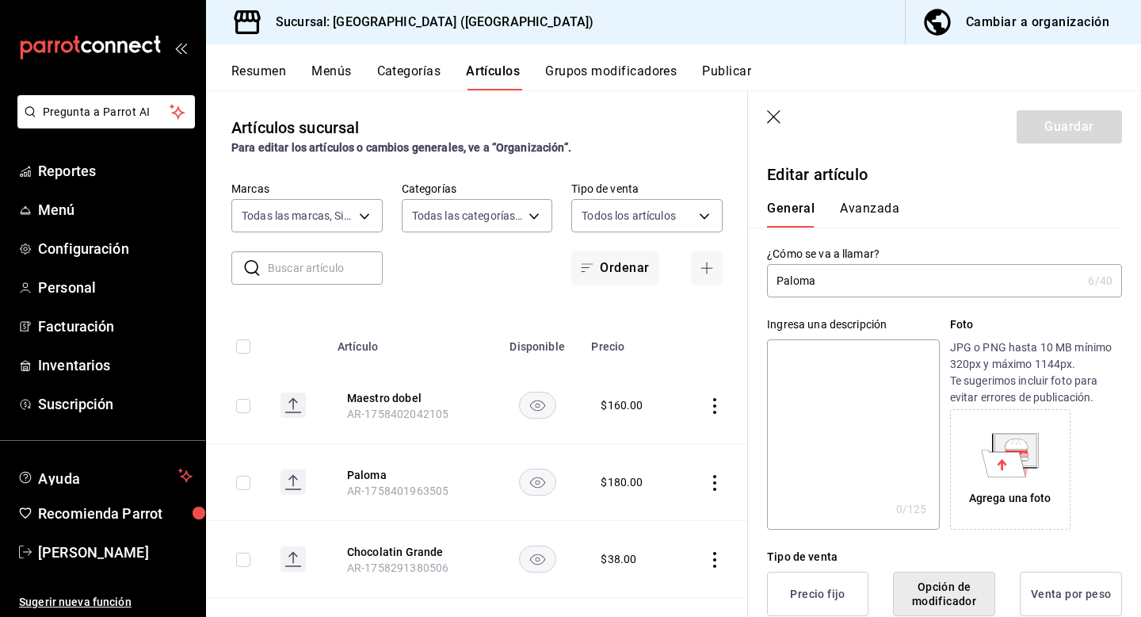
click at [768, 118] on icon "button" at bounding box center [775, 118] width 16 height 16
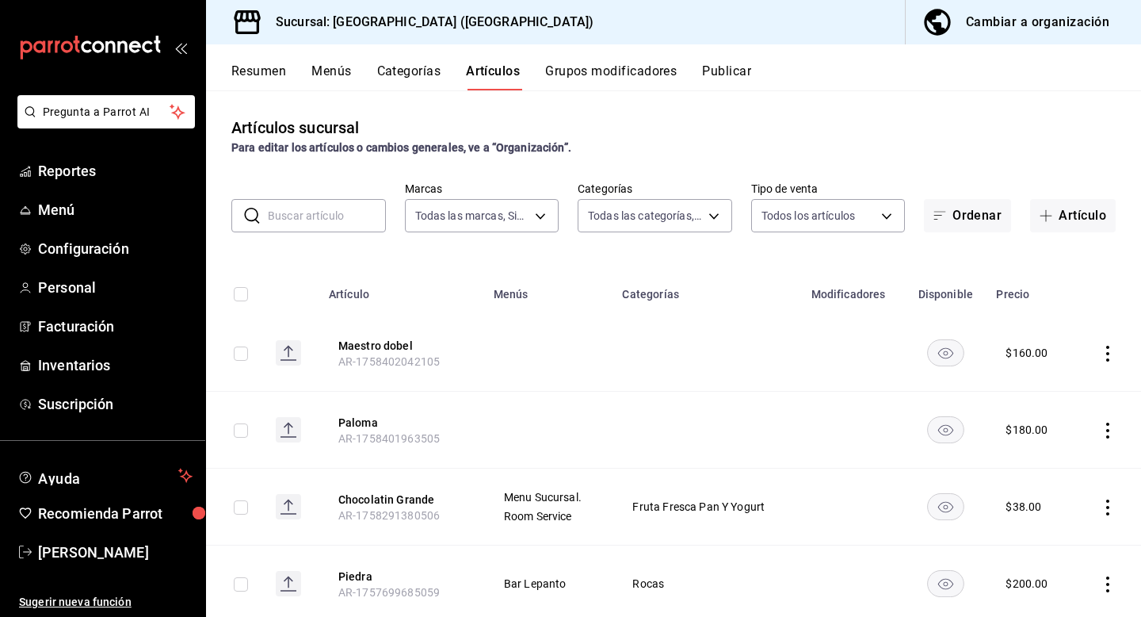
click at [1108, 425] on icon "actions" at bounding box center [1108, 431] width 16 height 16
click at [1037, 461] on div at bounding box center [1025, 466] width 29 height 19
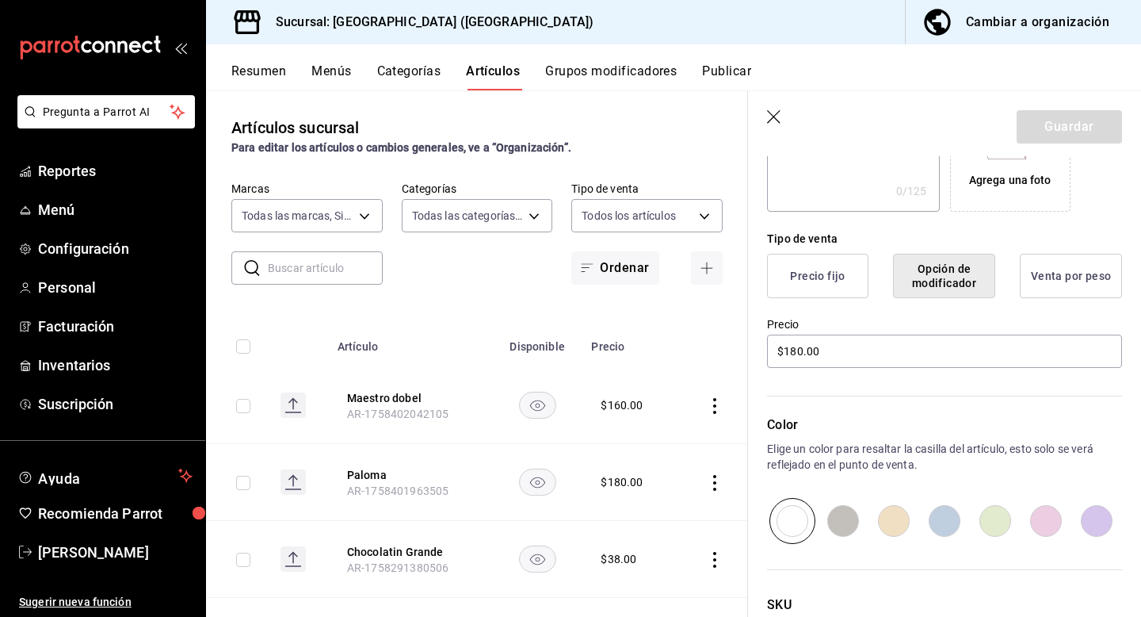
scroll to position [311, 0]
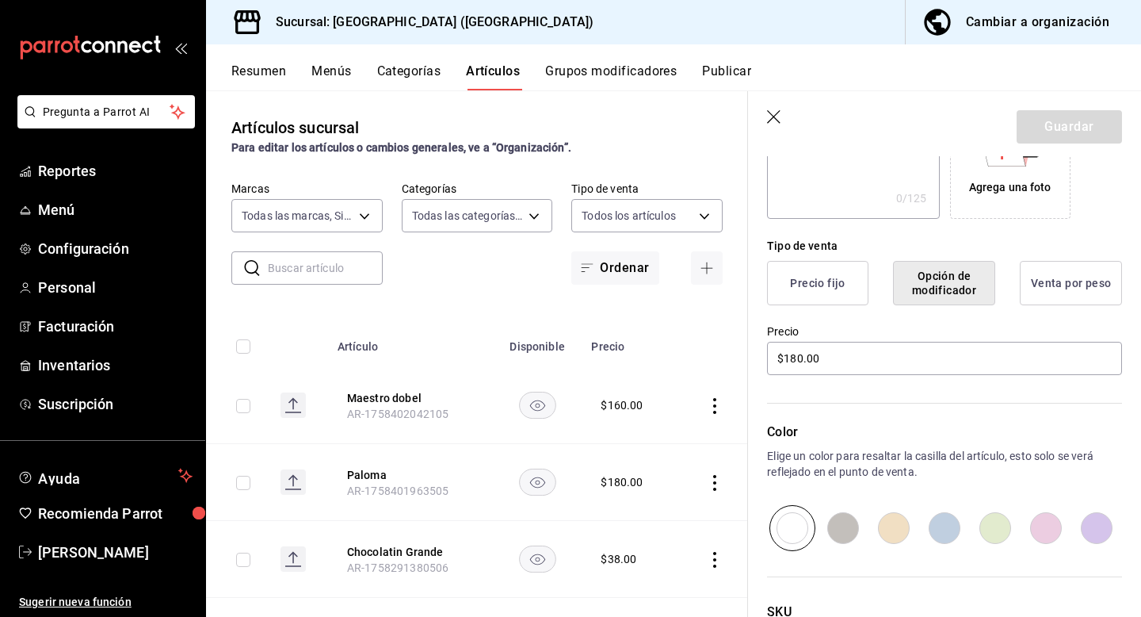
click at [827, 275] on button "Precio fijo" at bounding box center [817, 283] width 101 height 44
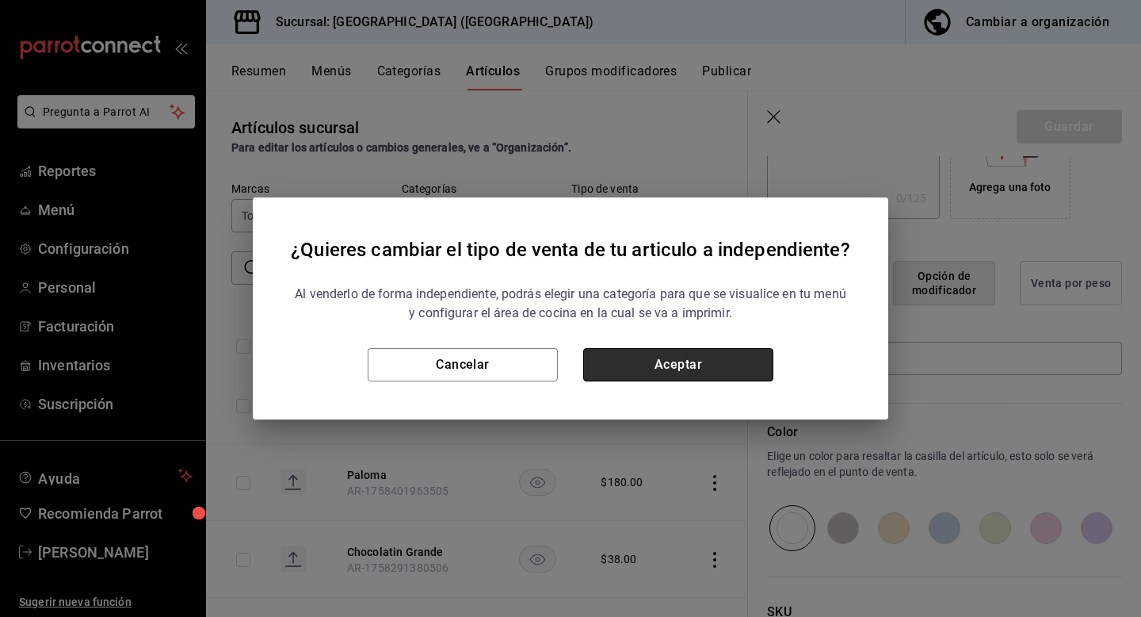
click at [701, 372] on button "Aceptar" at bounding box center [678, 364] width 190 height 33
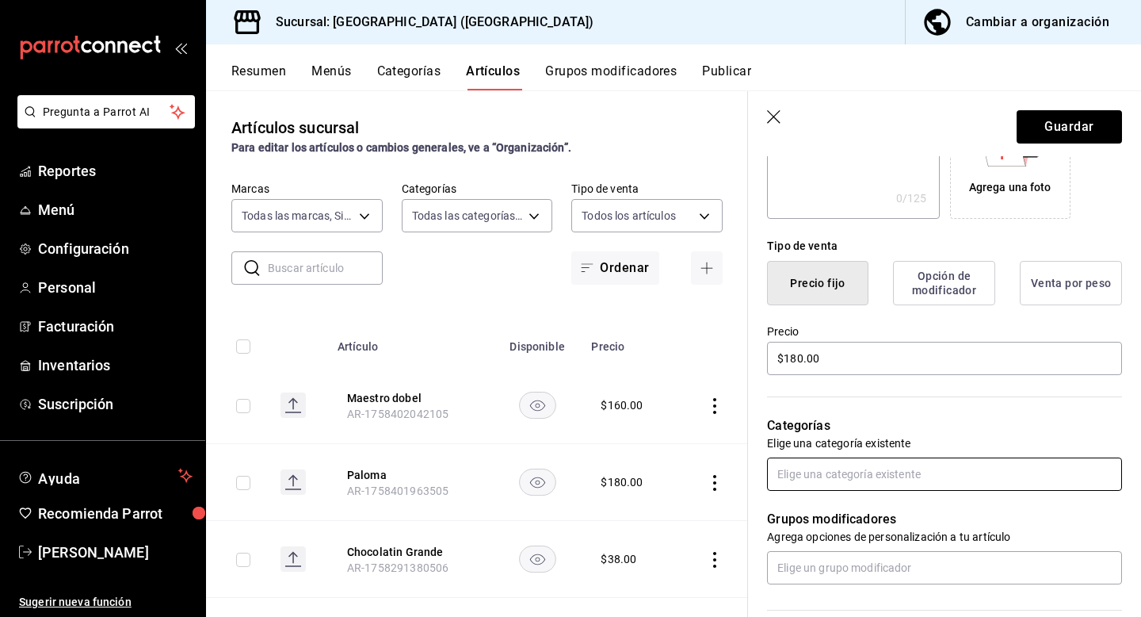
click at [901, 469] on input "text" at bounding box center [944, 473] width 355 height 33
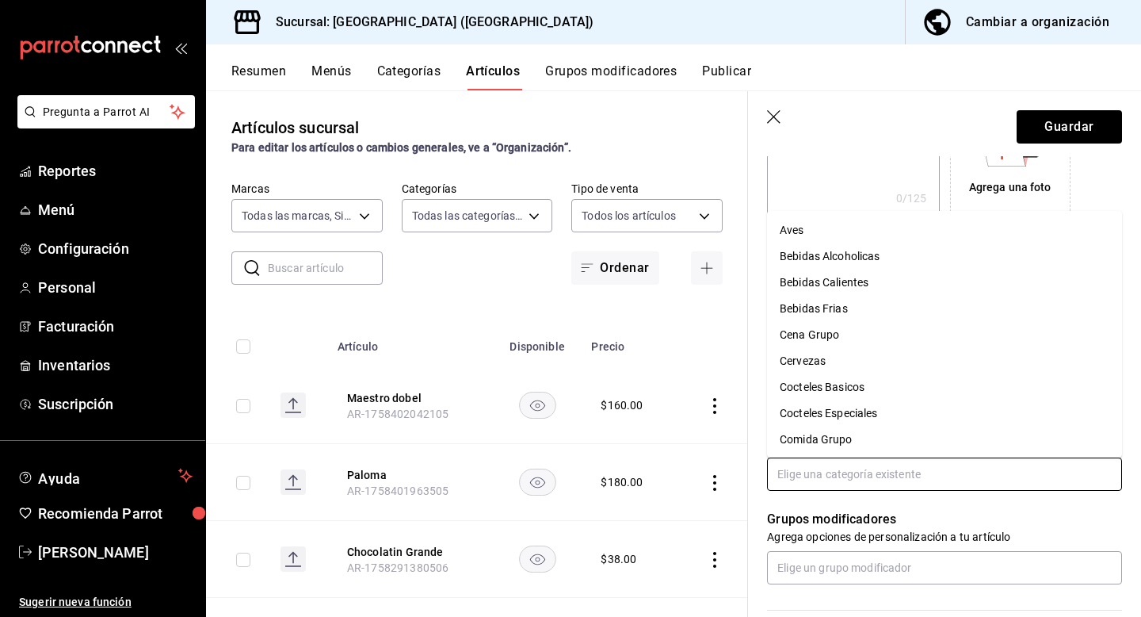
click at [875, 378] on li "Cocteles Basicos" at bounding box center [944, 387] width 355 height 26
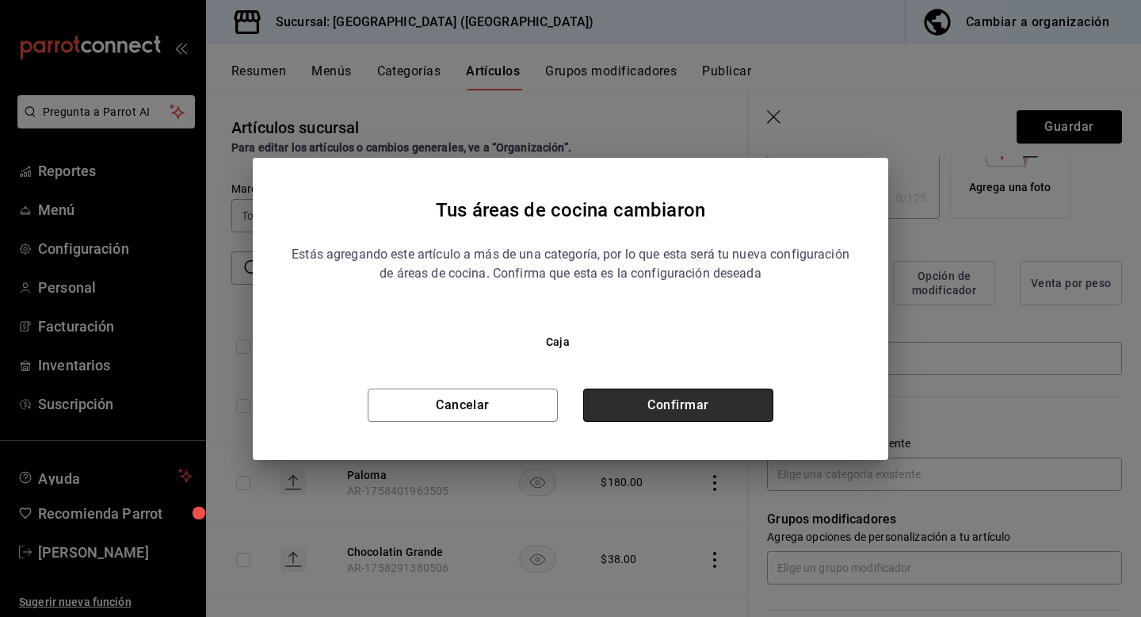
click at [695, 398] on button "Confirmar" at bounding box center [678, 404] width 190 height 33
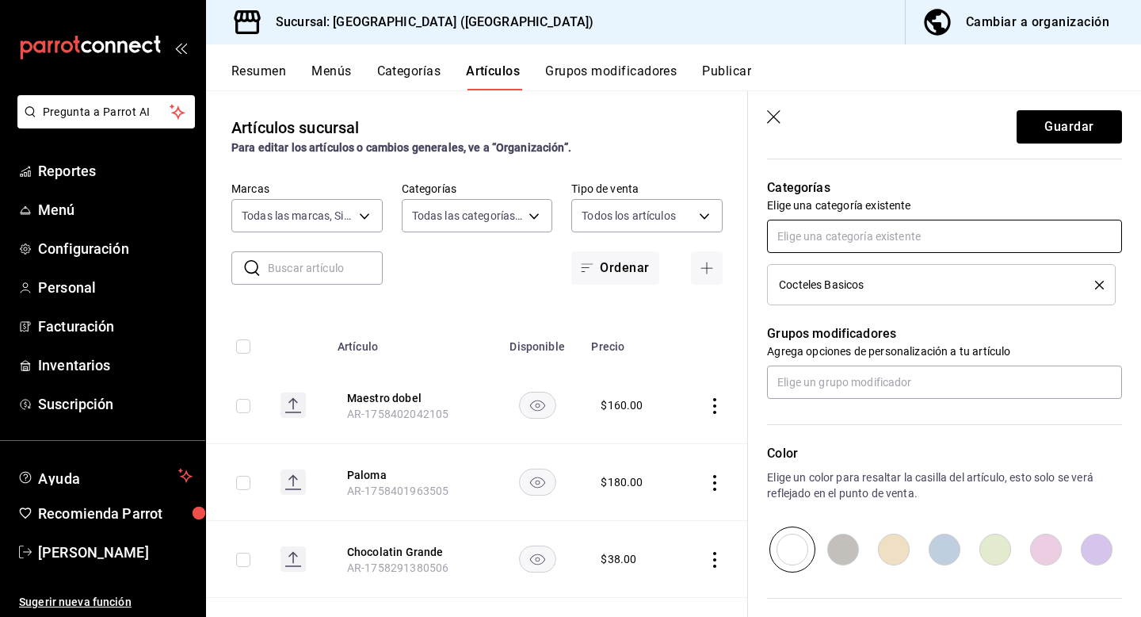
scroll to position [545, 0]
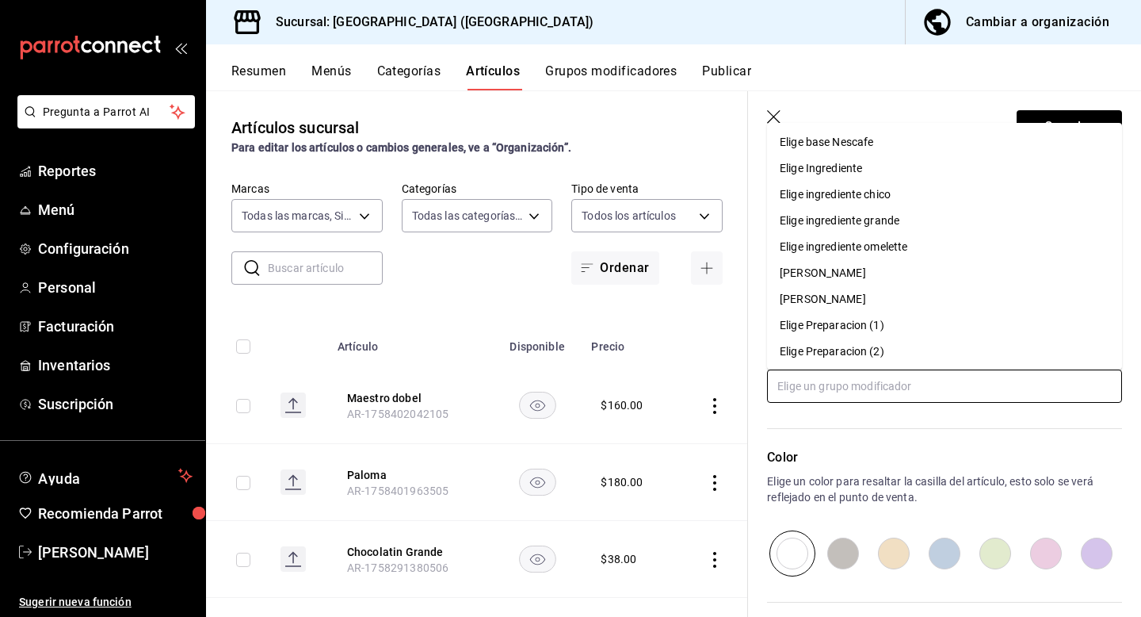
click at [897, 383] on input "text" at bounding box center [944, 385] width 355 height 33
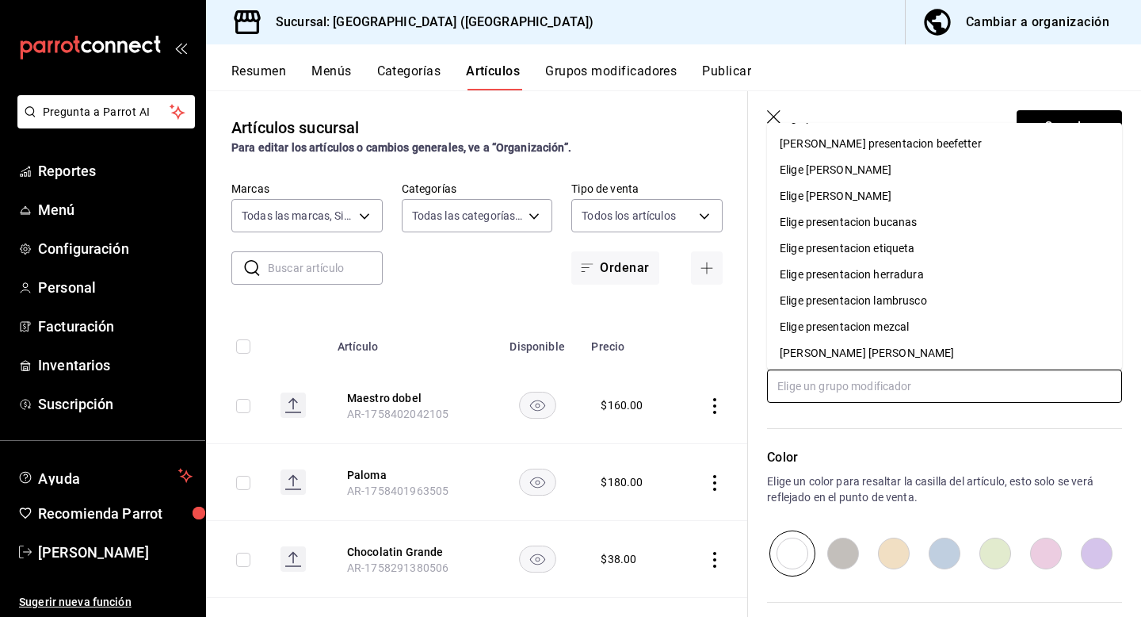
scroll to position [486, 0]
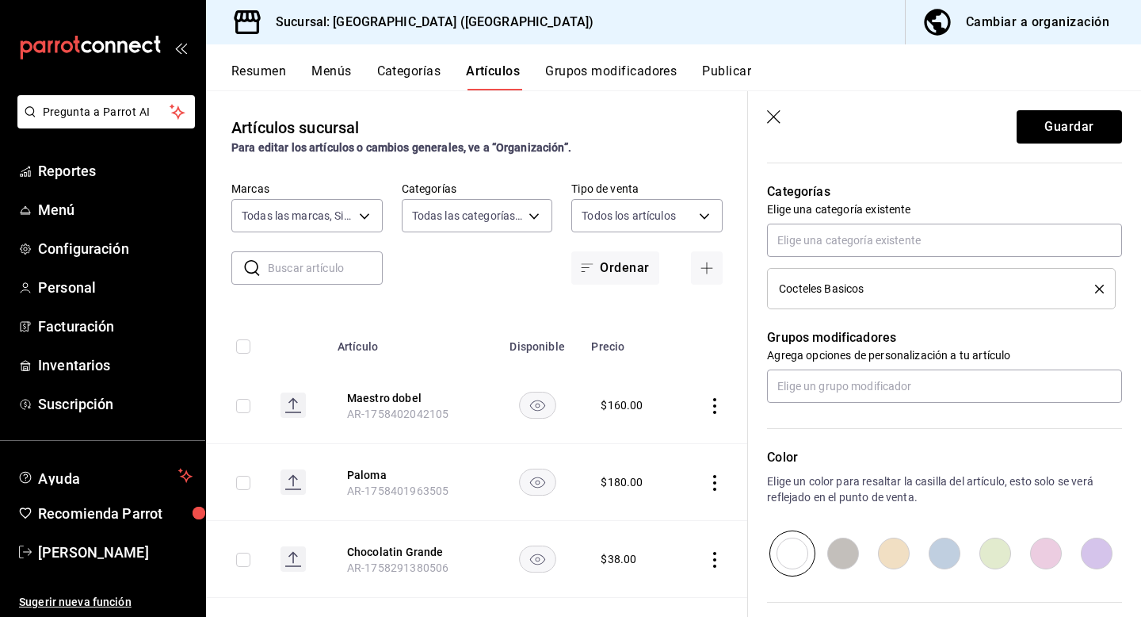
click at [774, 120] on icon "button" at bounding box center [775, 118] width 16 height 16
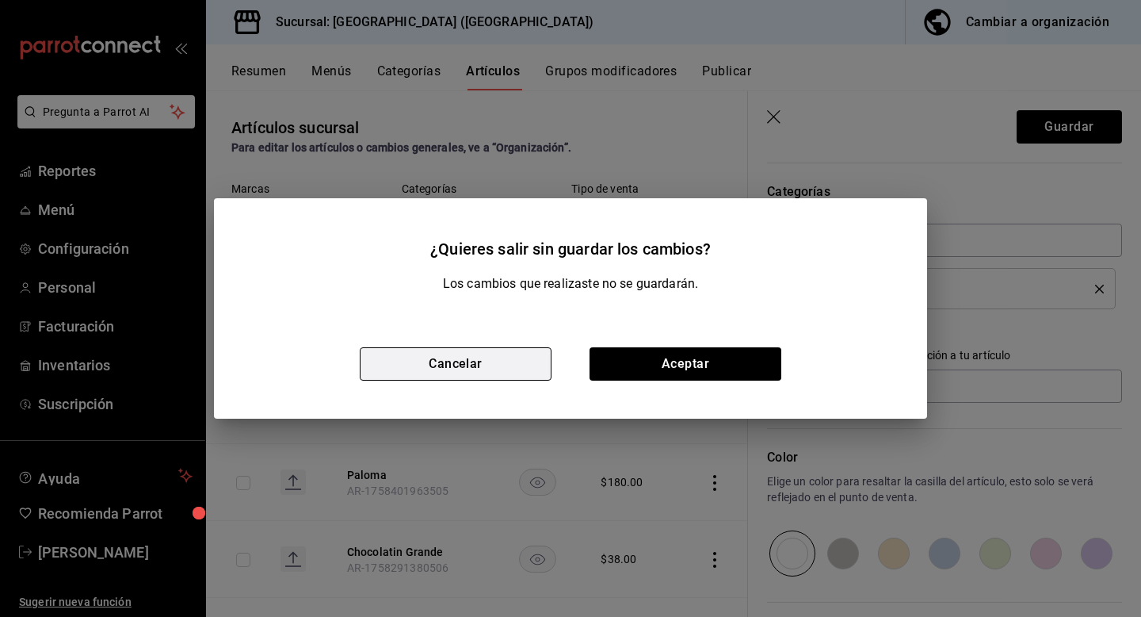
click at [467, 363] on button "Cancelar" at bounding box center [456, 363] width 192 height 33
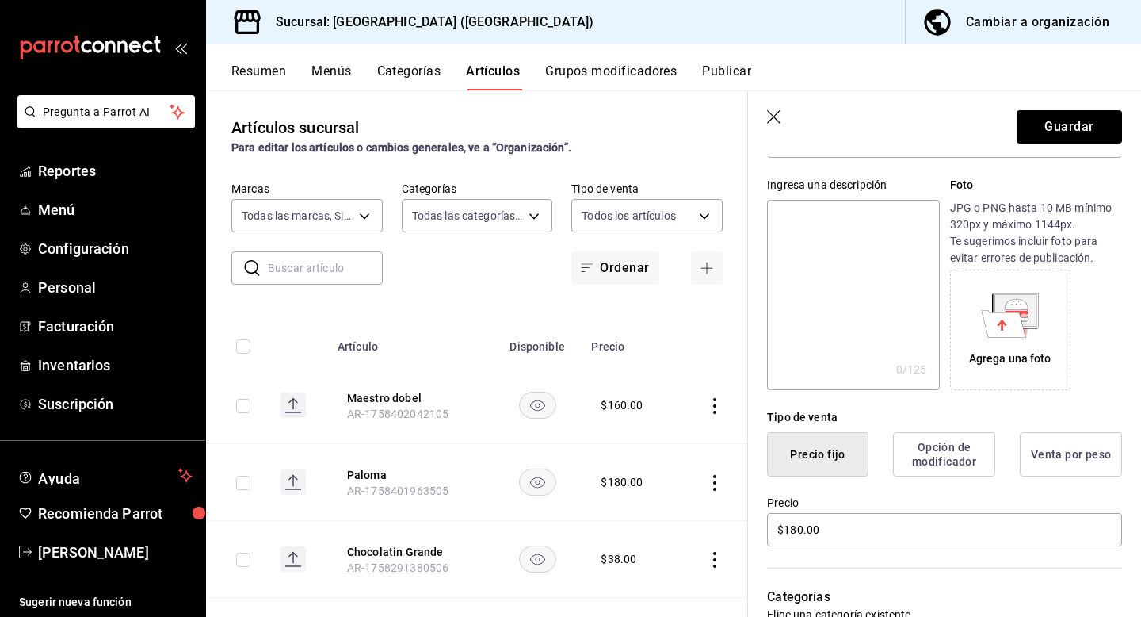
scroll to position [150, 0]
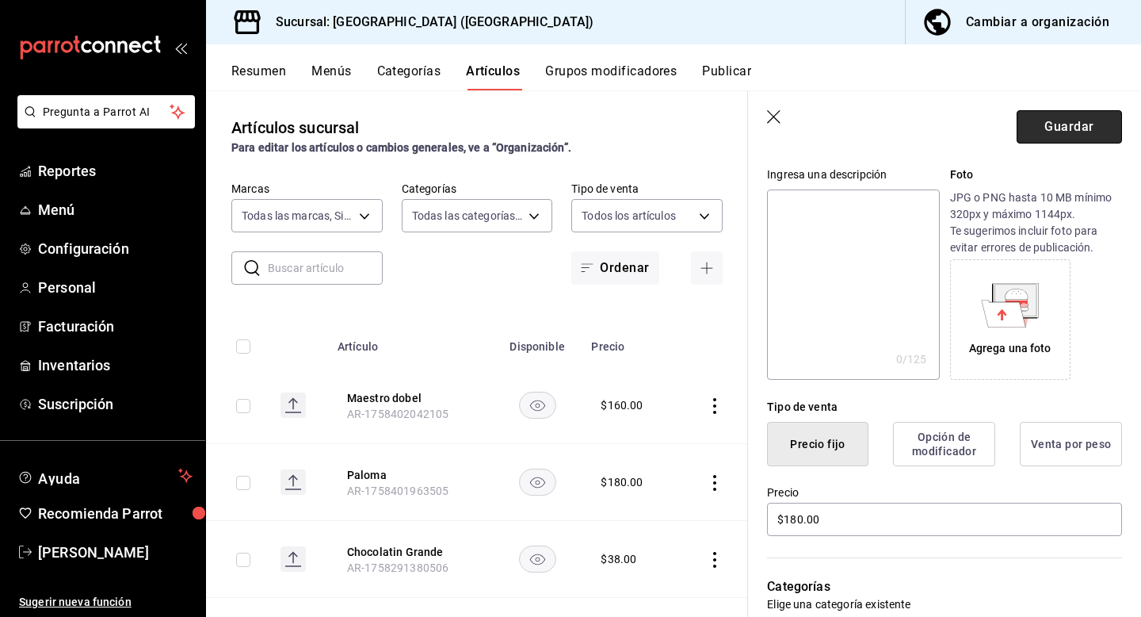
click at [1092, 127] on button "Guardar" at bounding box center [1069, 126] width 105 height 33
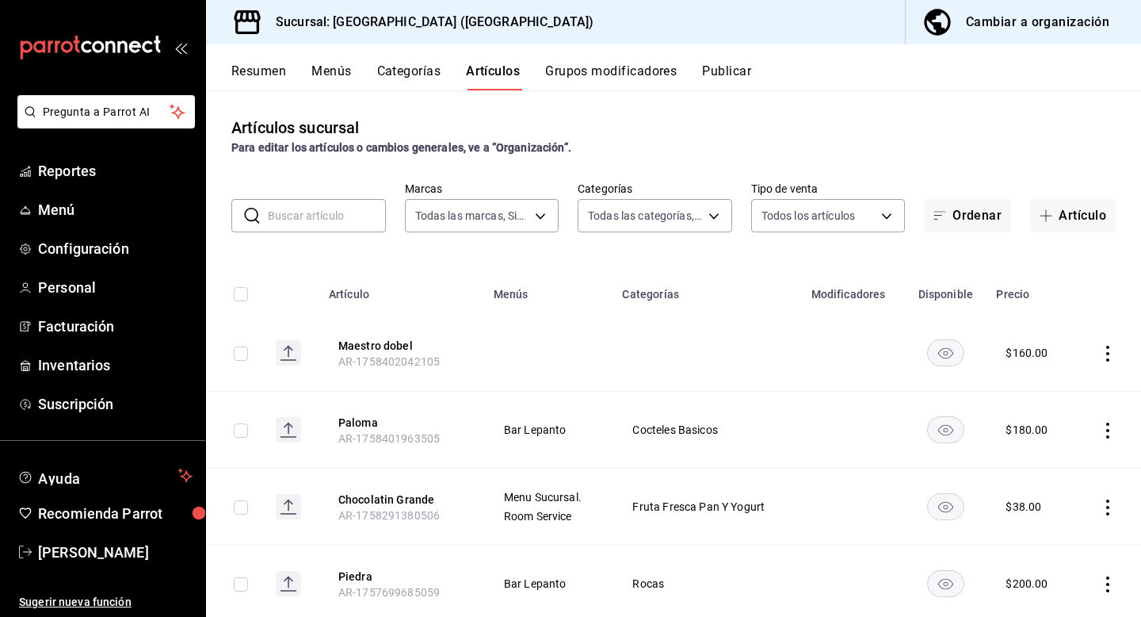
click at [625, 68] on button "Grupos modificadores" at bounding box center [611, 76] width 132 height 27
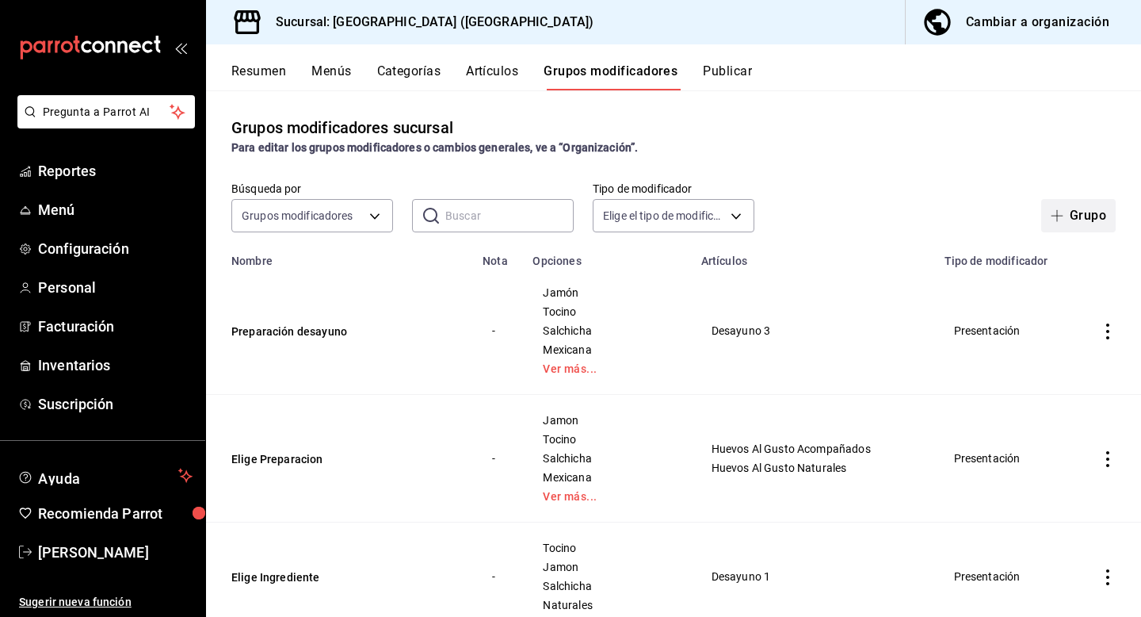
click at [1091, 212] on button "Grupo" at bounding box center [1079, 215] width 75 height 33
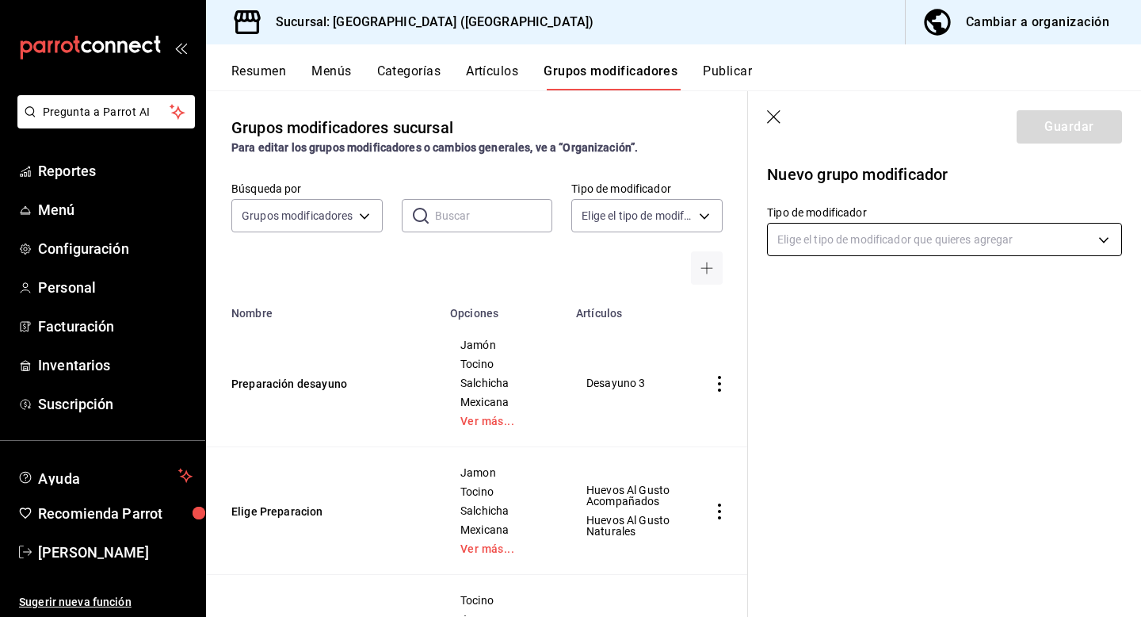
click at [1042, 240] on body "Pregunta a Parrot AI Reportes Menú Configuración Personal Facturación Inventari…" at bounding box center [570, 308] width 1141 height 617
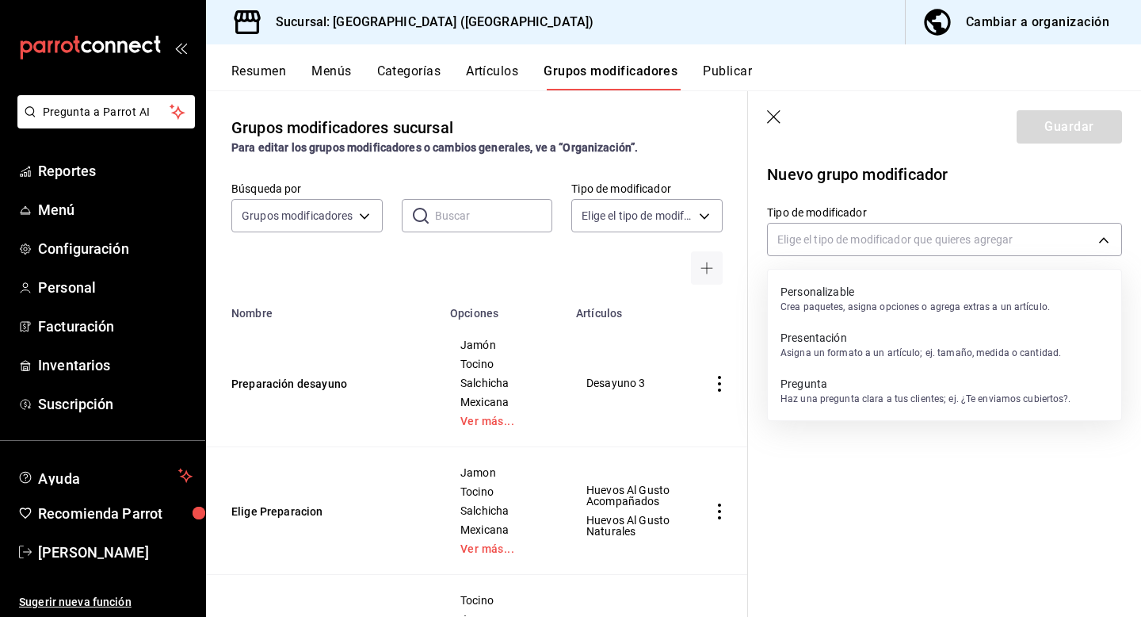
click at [935, 307] on p "Crea paquetes, asigna opciones o agrega extras a un artículo." at bounding box center [916, 307] width 270 height 14
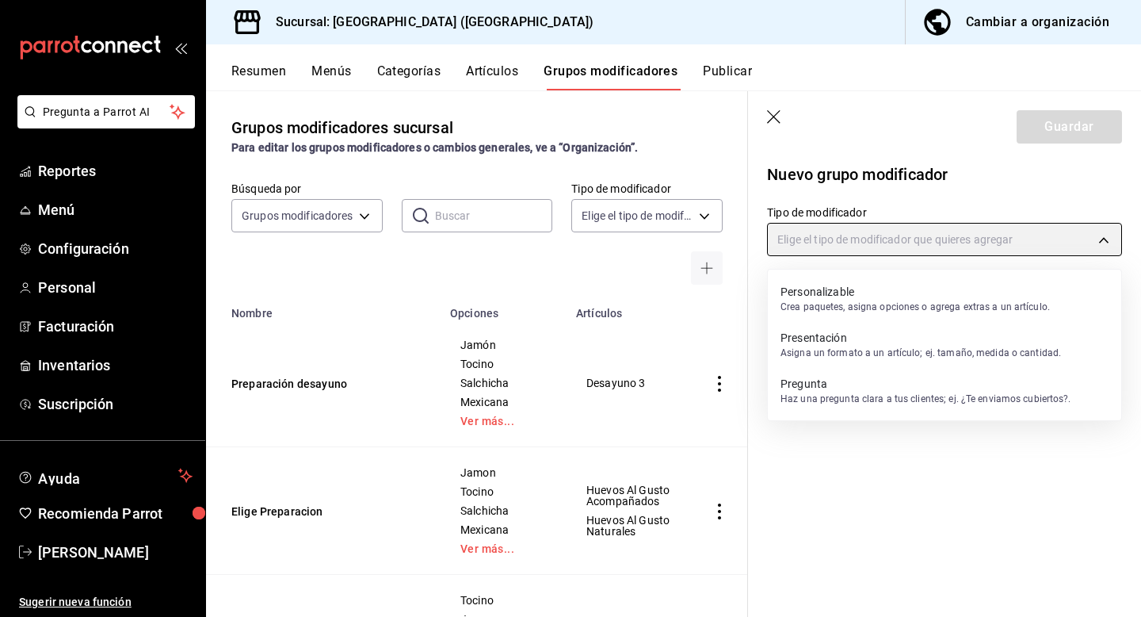
type input "CUSTOMIZABLE"
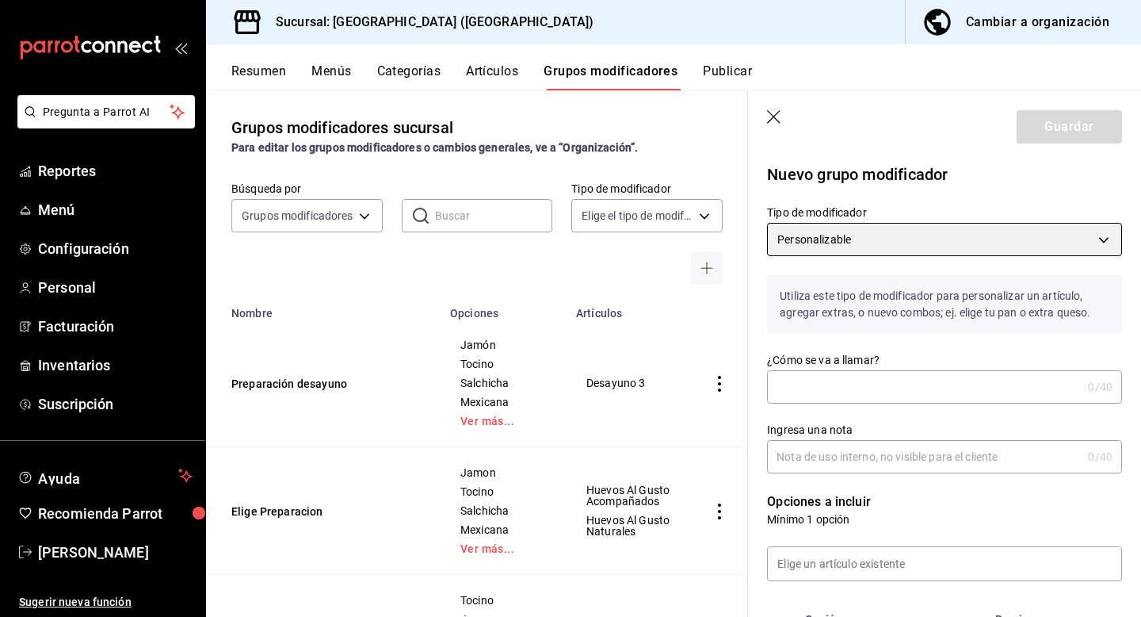
scroll to position [119, 0]
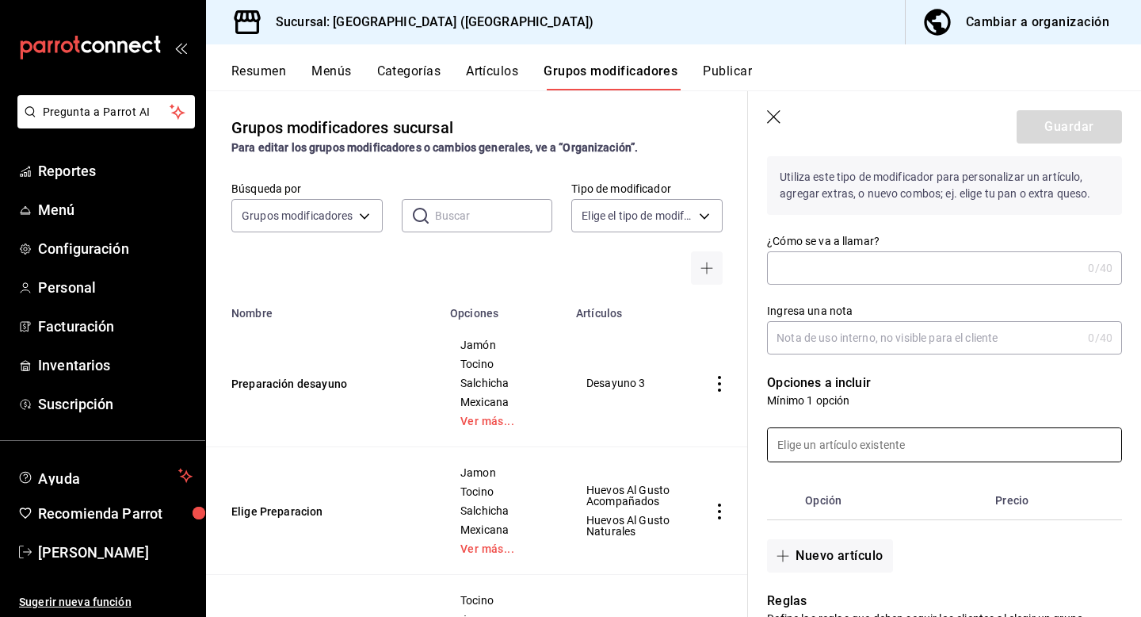
click at [892, 450] on input at bounding box center [945, 444] width 354 height 33
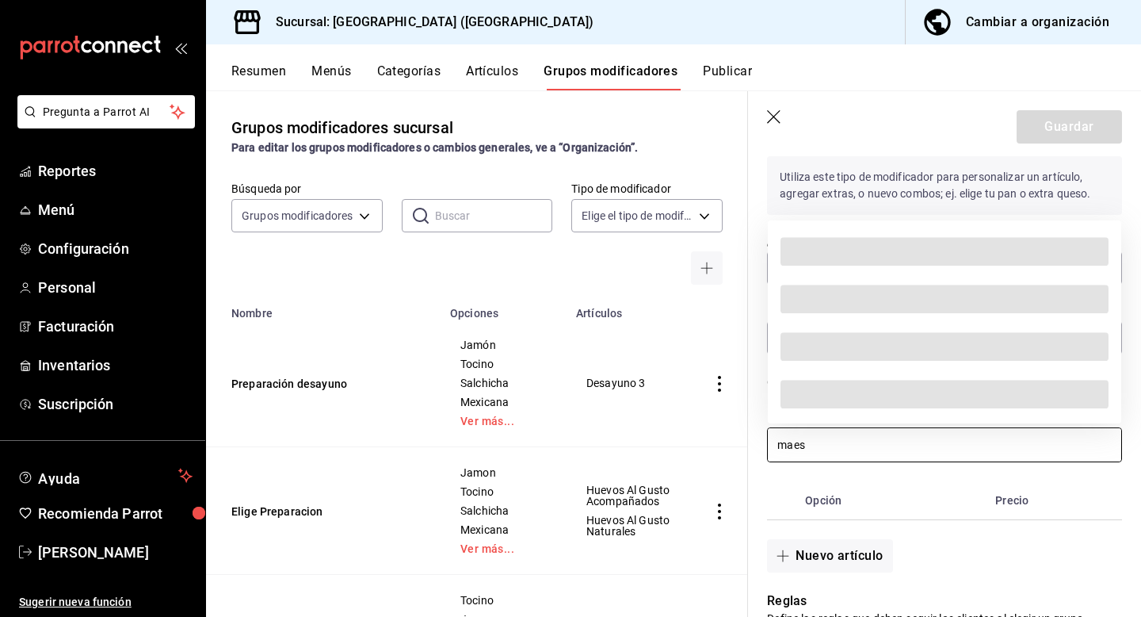
scroll to position [0, 0]
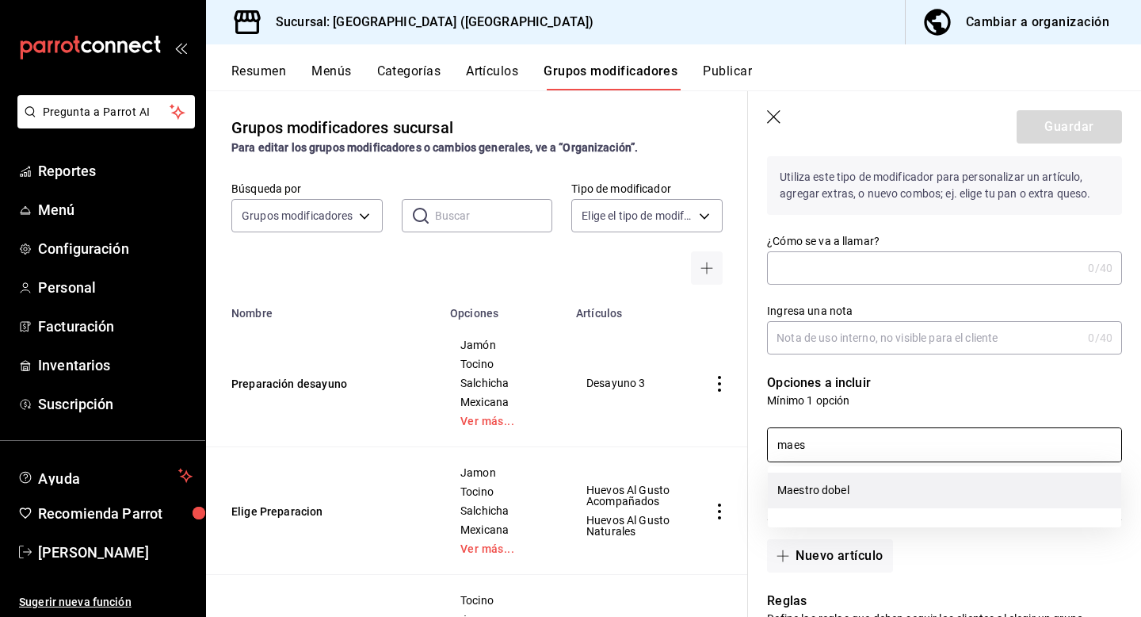
click at [841, 498] on li "Maestro dobel" at bounding box center [945, 490] width 354 height 36
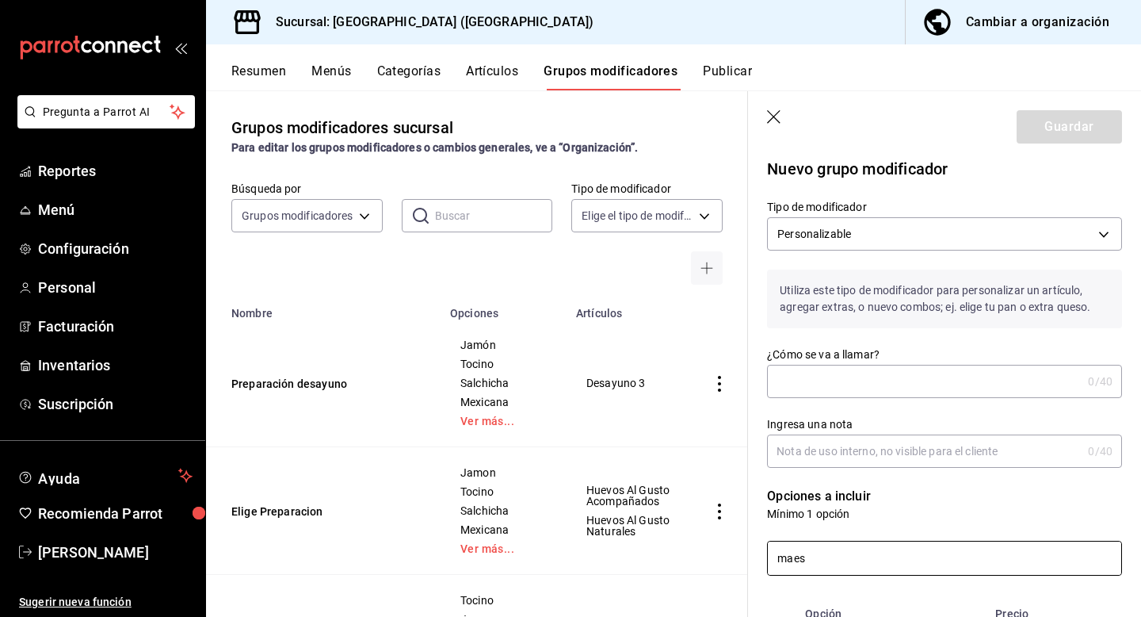
scroll to position [7, 0]
type input "maes"
click at [853, 391] on input "¿Cómo se va a llamar?" at bounding box center [924, 380] width 315 height 32
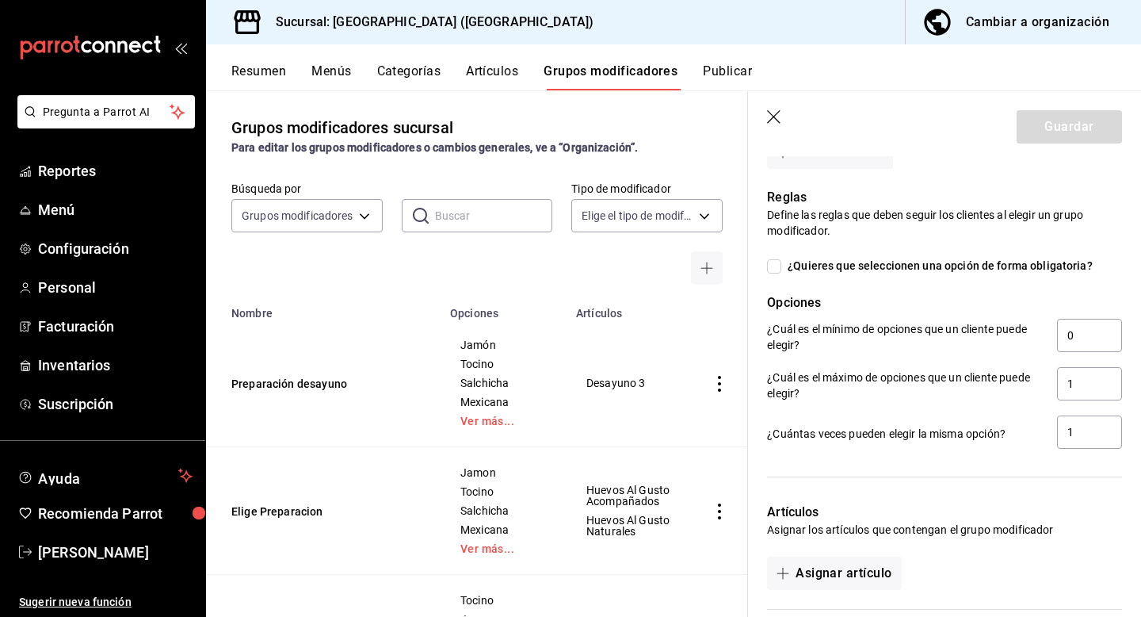
scroll to position [743, 0]
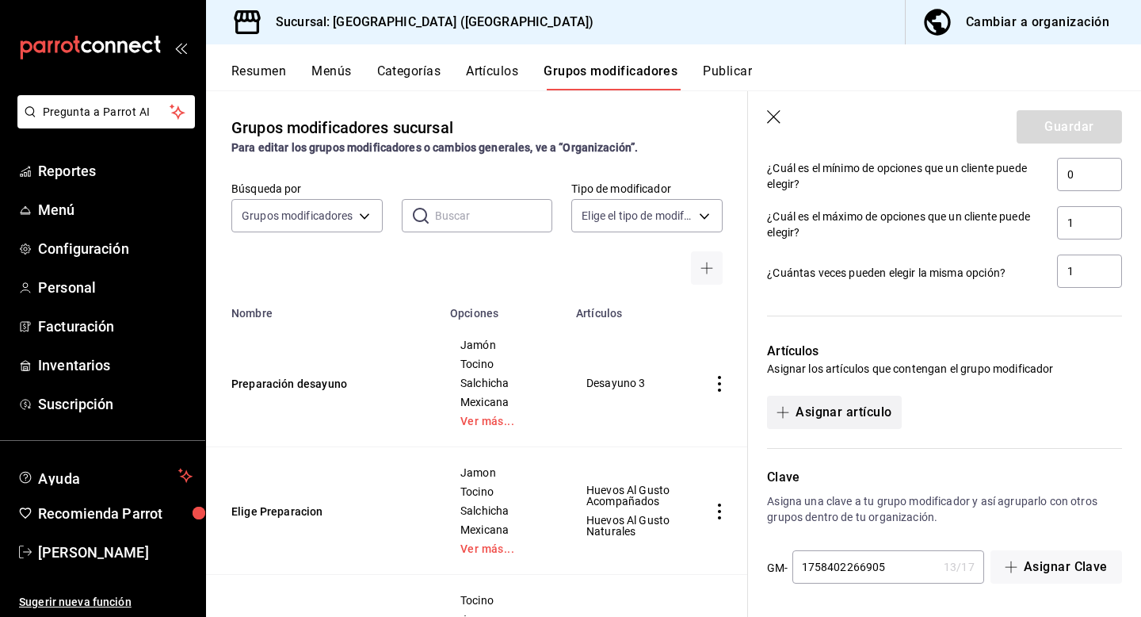
click at [862, 411] on button "Asignar artículo" at bounding box center [834, 412] width 134 height 33
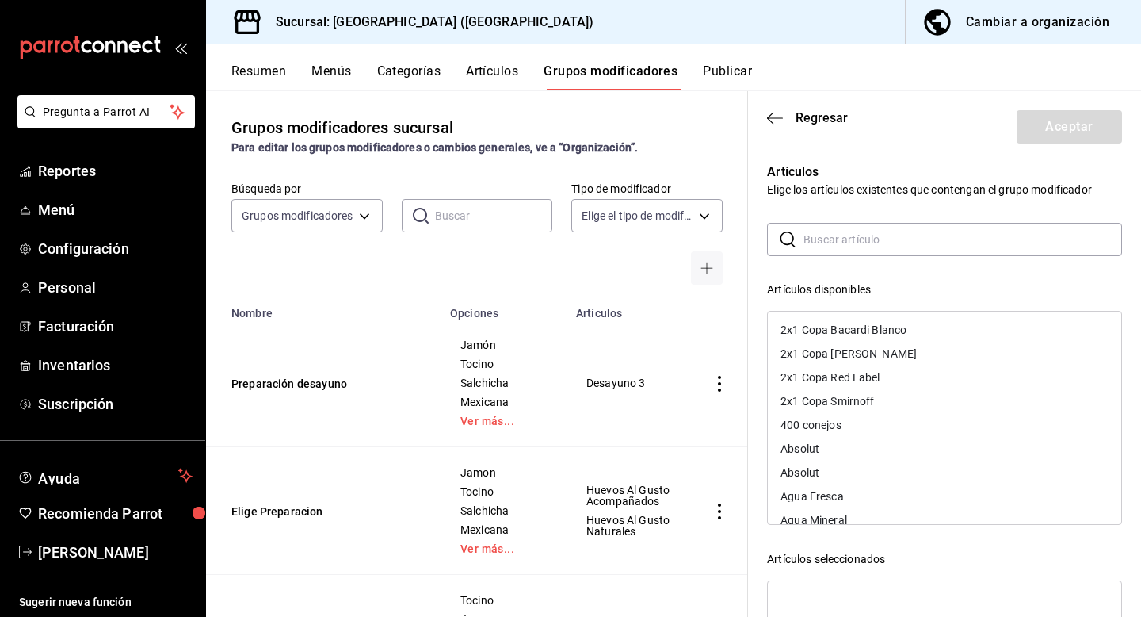
click at [921, 235] on input "text" at bounding box center [963, 240] width 319 height 32
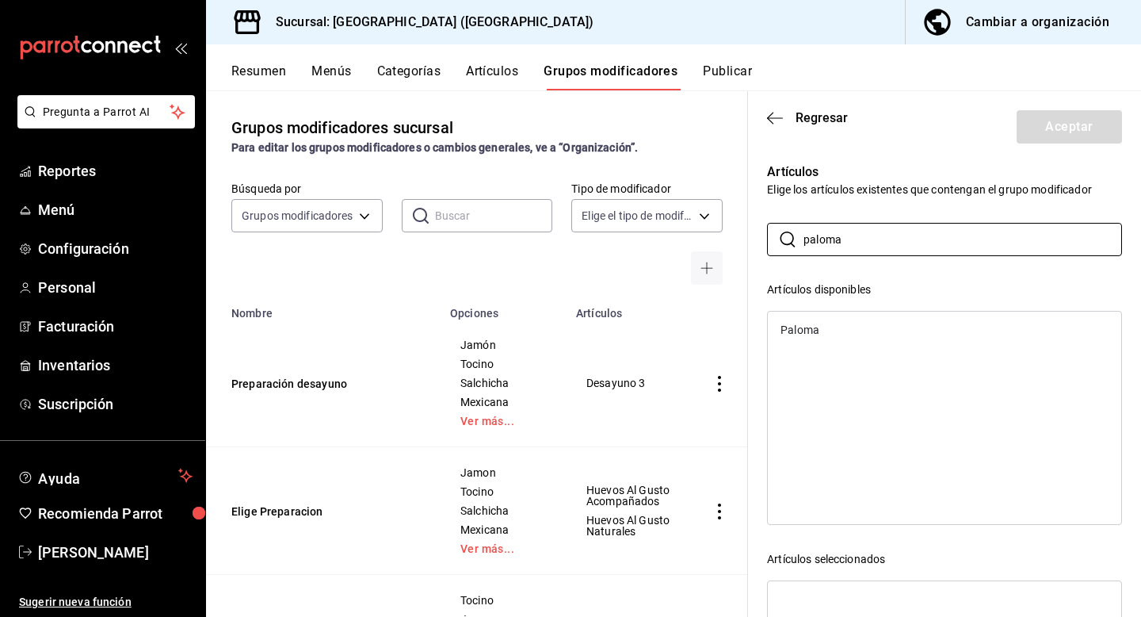
type input "paloma"
click at [839, 328] on div "Paloma" at bounding box center [945, 330] width 354 height 24
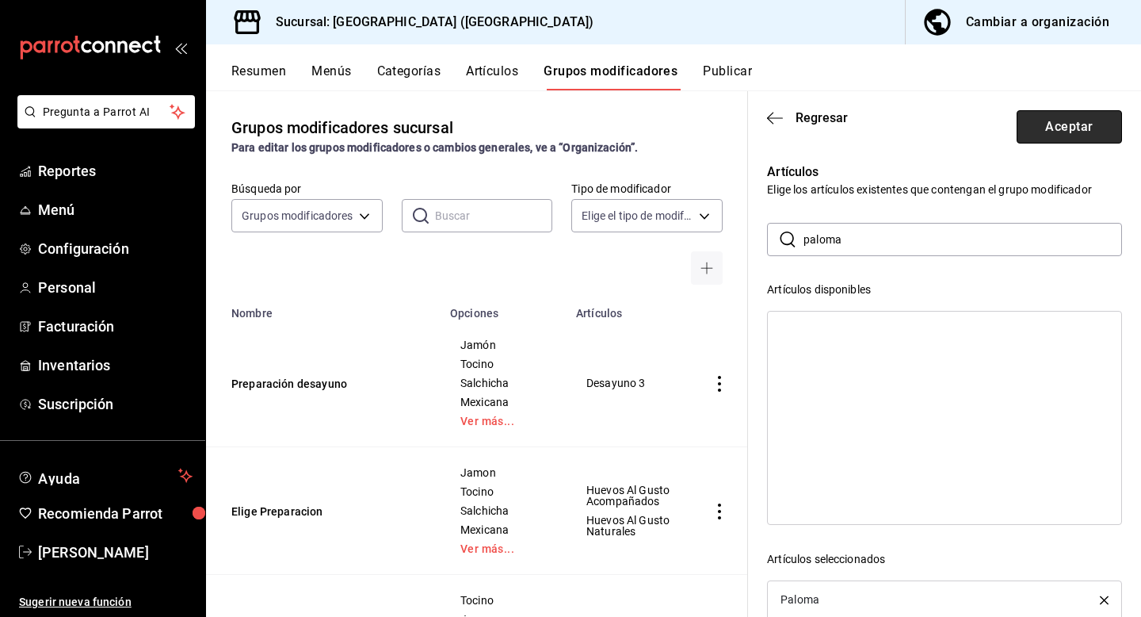
click at [1076, 128] on button "Aceptar" at bounding box center [1069, 126] width 105 height 33
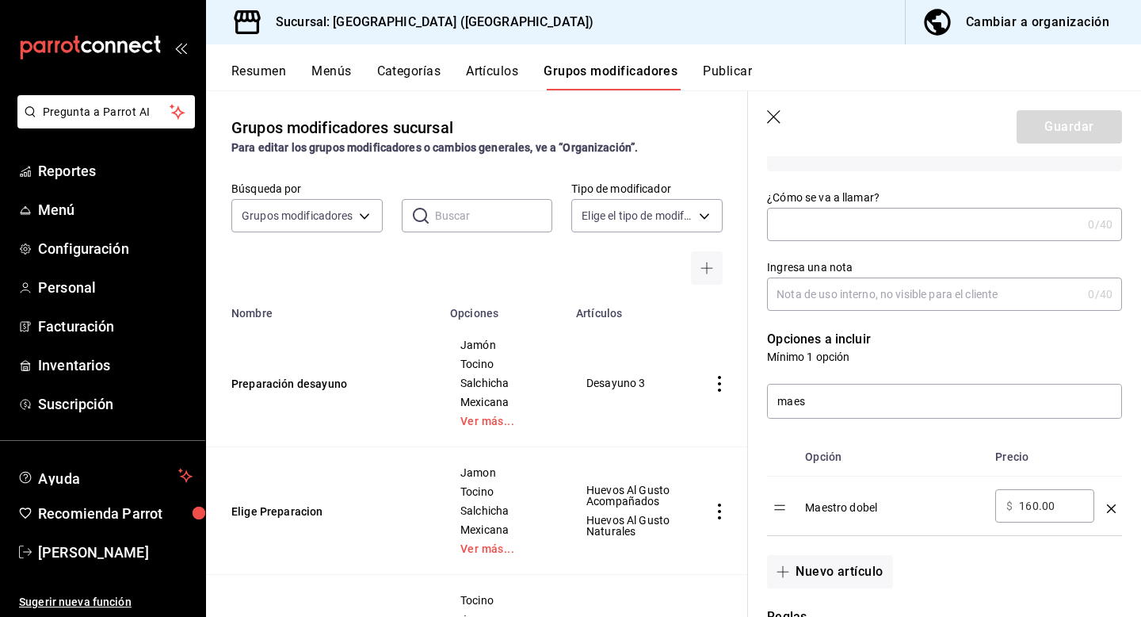
scroll to position [198, 0]
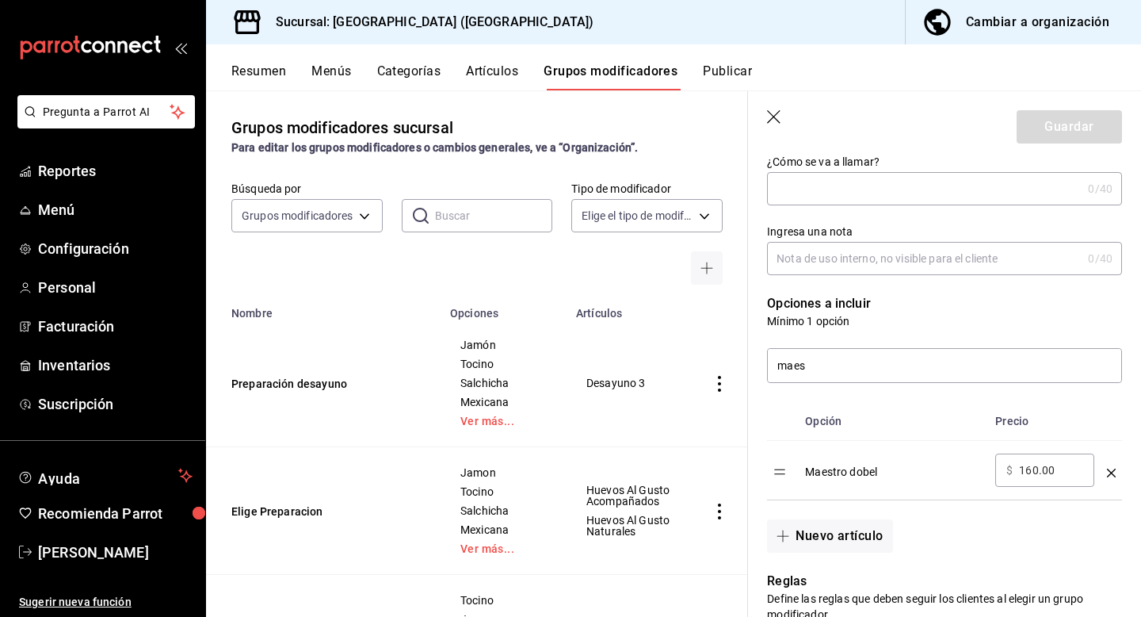
click at [1111, 472] on icon "optionsTable" at bounding box center [1111, 472] width 9 height 9
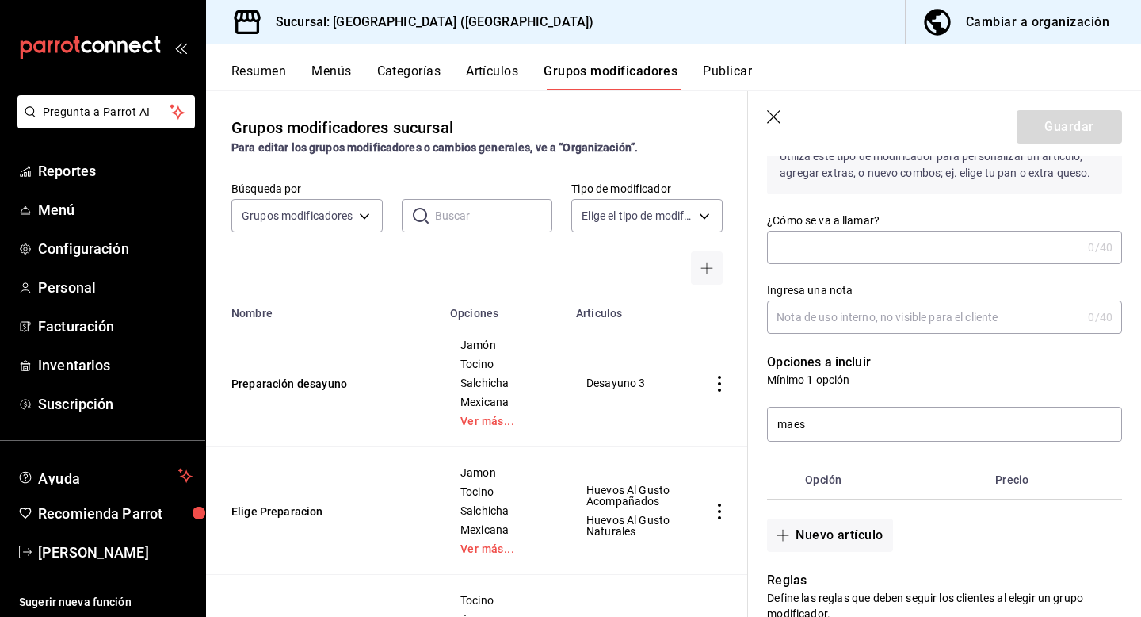
scroll to position [125, 0]
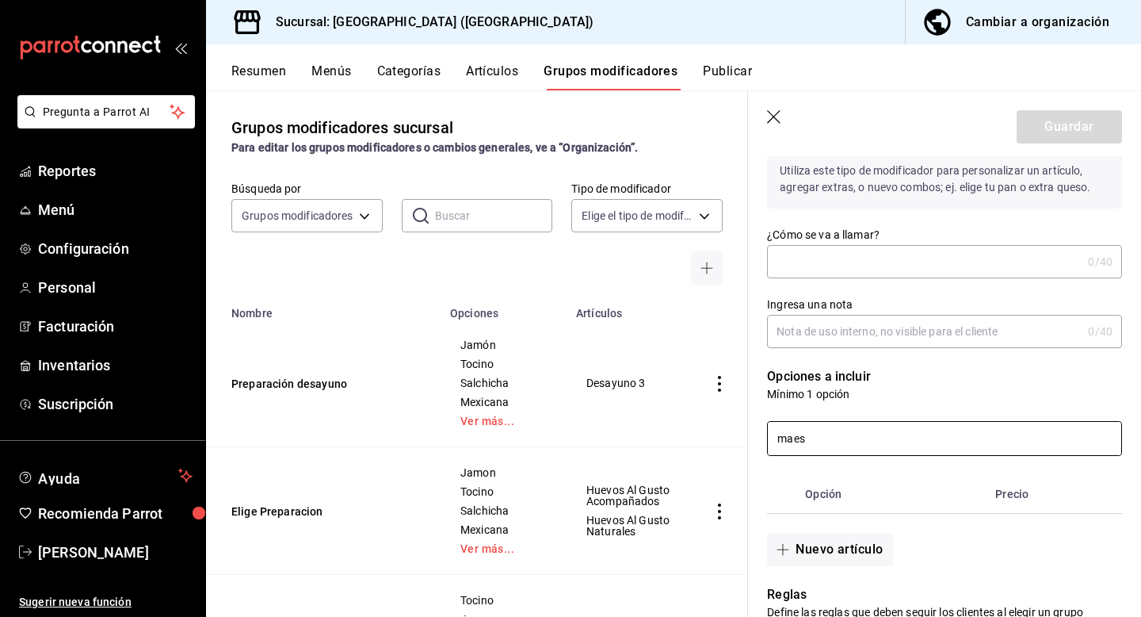
click at [865, 443] on input "maes" at bounding box center [945, 438] width 354 height 33
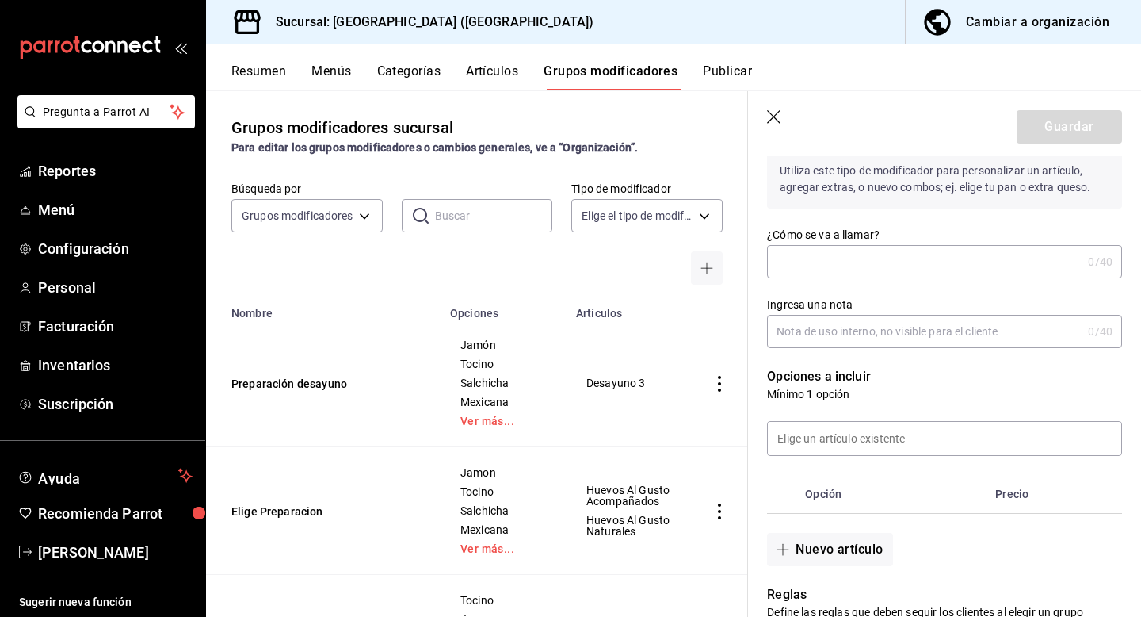
click at [1095, 491] on th "optionsTable" at bounding box center [1108, 494] width 29 height 38
click at [1008, 495] on th "Precio" at bounding box center [1041, 494] width 104 height 38
click at [821, 499] on th "Opción" at bounding box center [894, 494] width 190 height 38
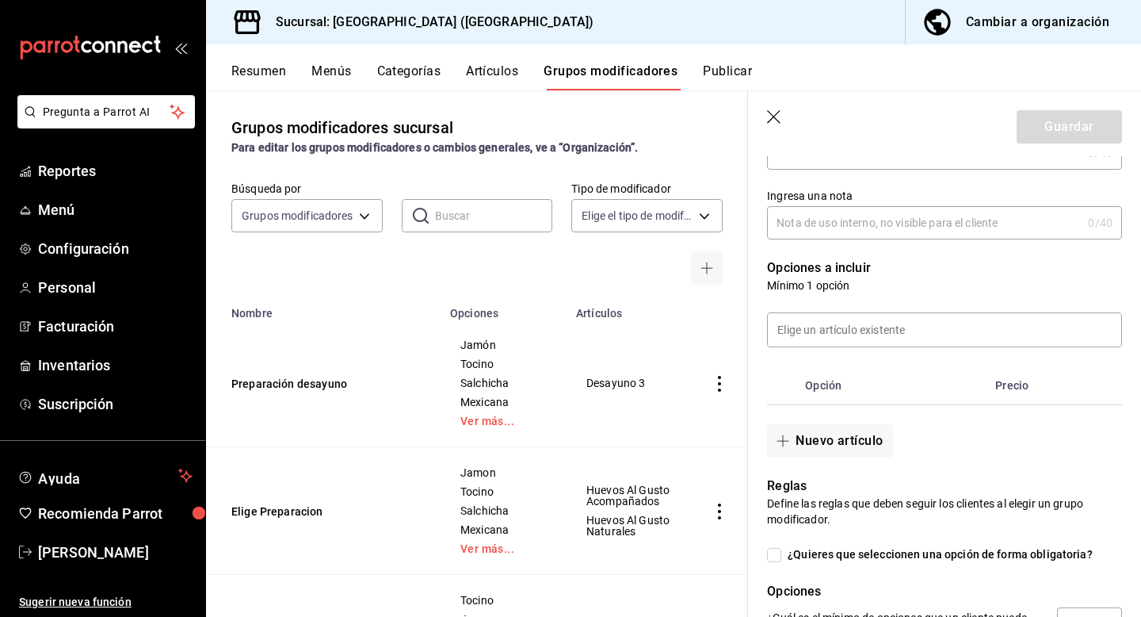
scroll to position [240, 0]
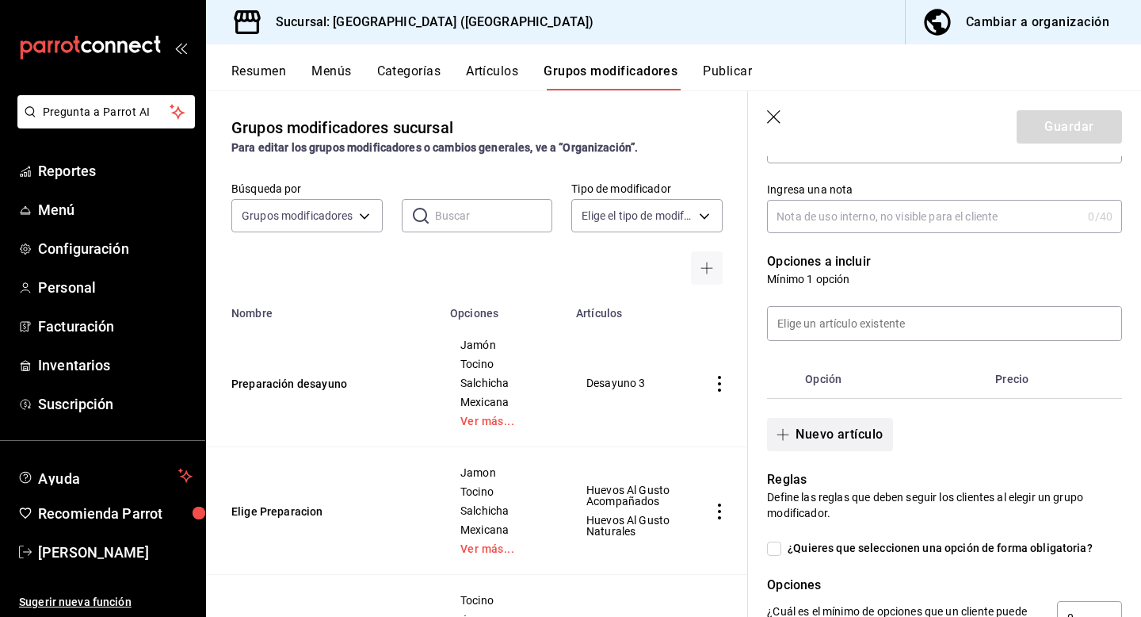
click at [843, 445] on button "Nuevo artículo" at bounding box center [829, 434] width 125 height 33
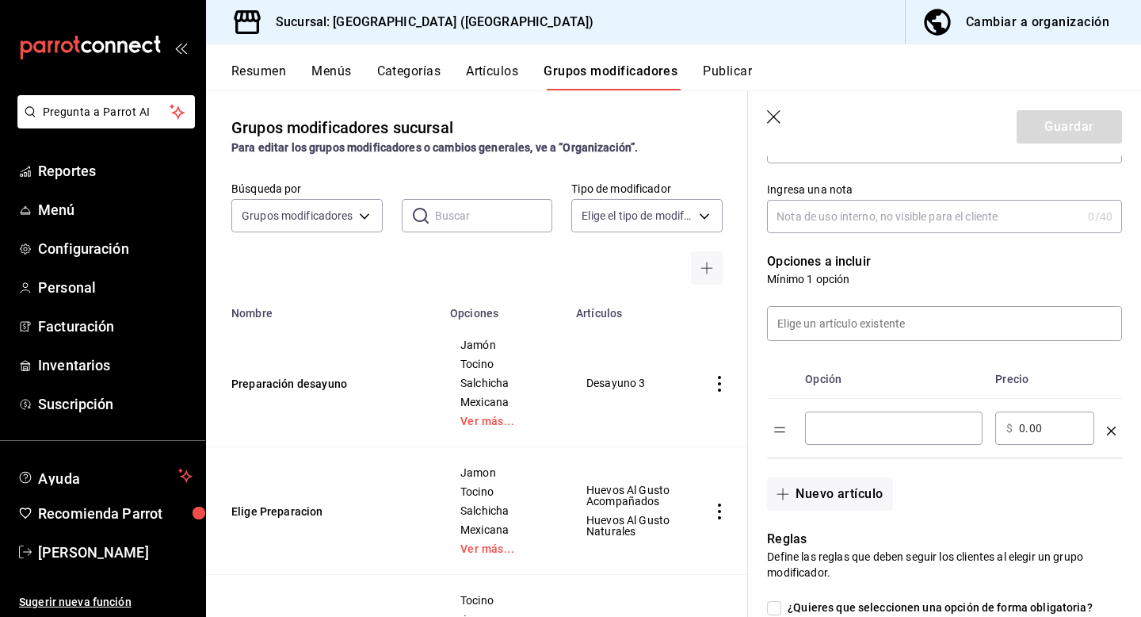
click at [903, 432] on input "optionsTable" at bounding box center [893, 428] width 155 height 16
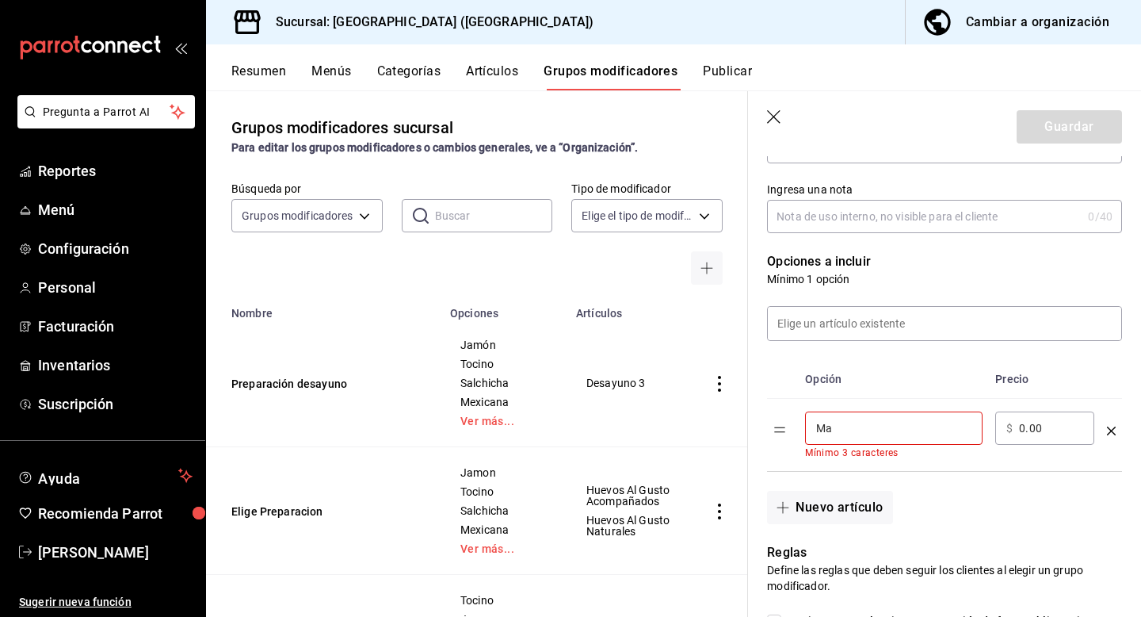
type input "M"
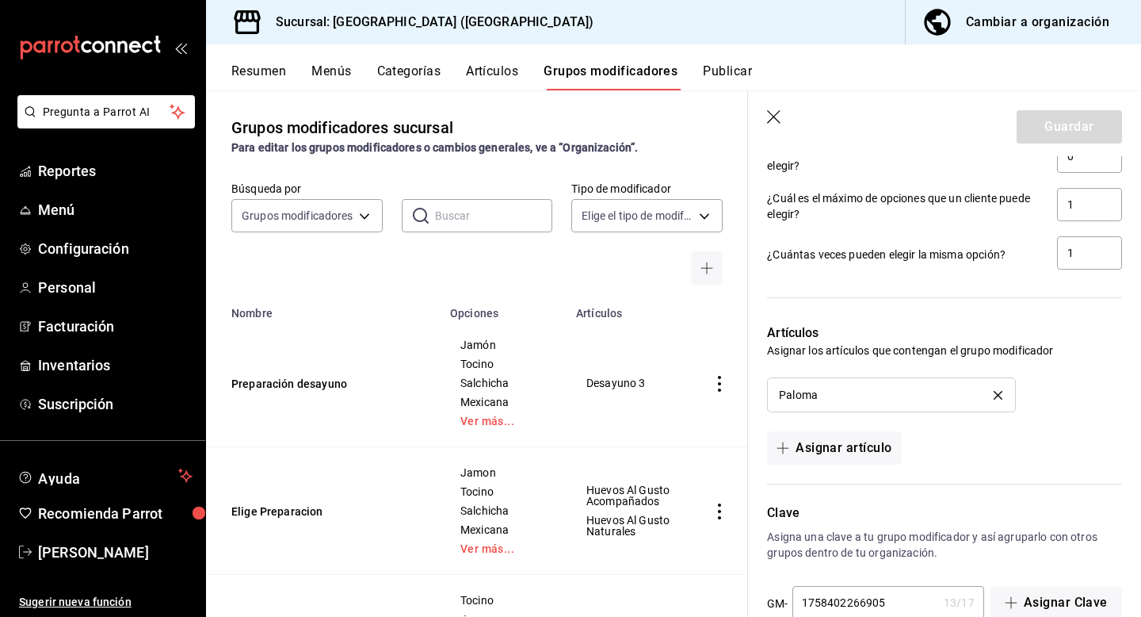
scroll to position [797, 0]
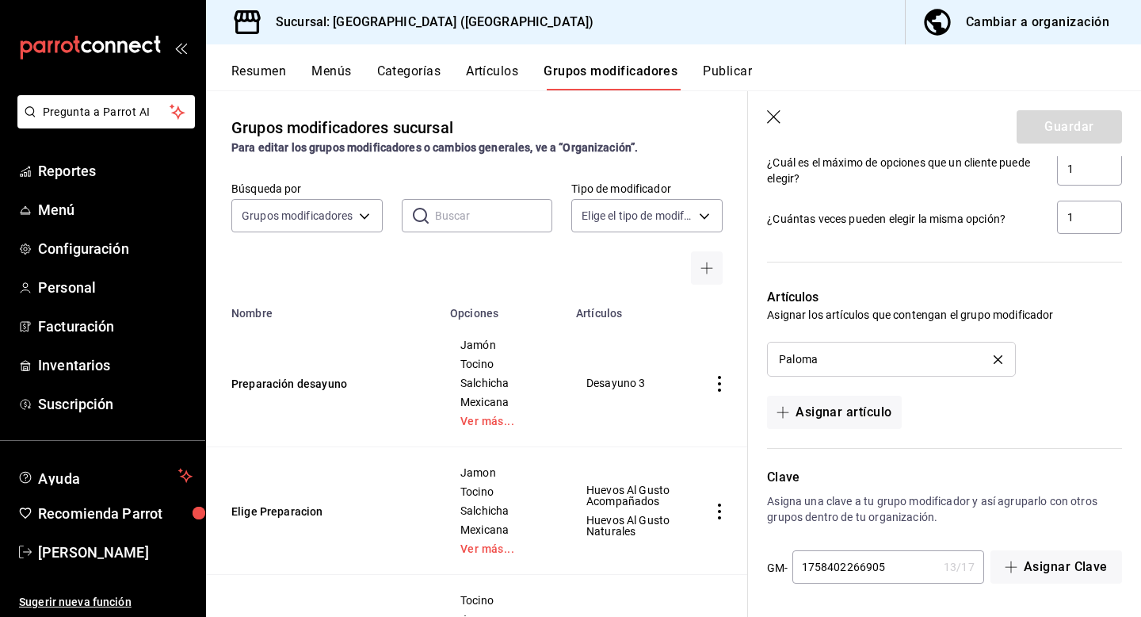
type input "Dobel"
click at [768, 119] on icon "button" at bounding box center [775, 118] width 16 height 16
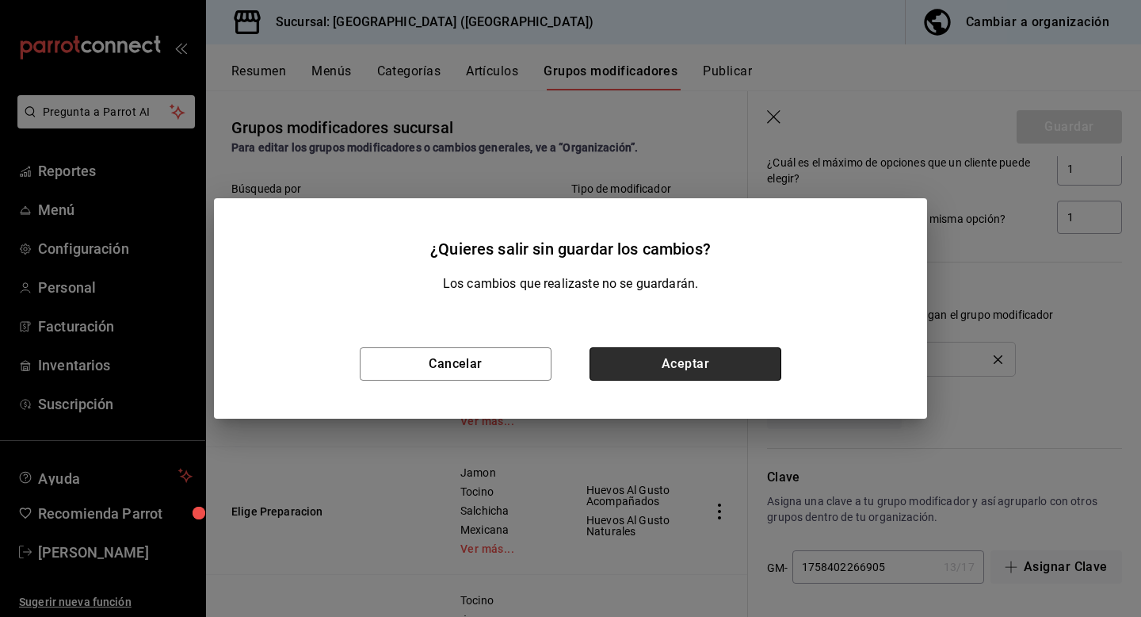
click at [658, 364] on button "Aceptar" at bounding box center [686, 363] width 192 height 33
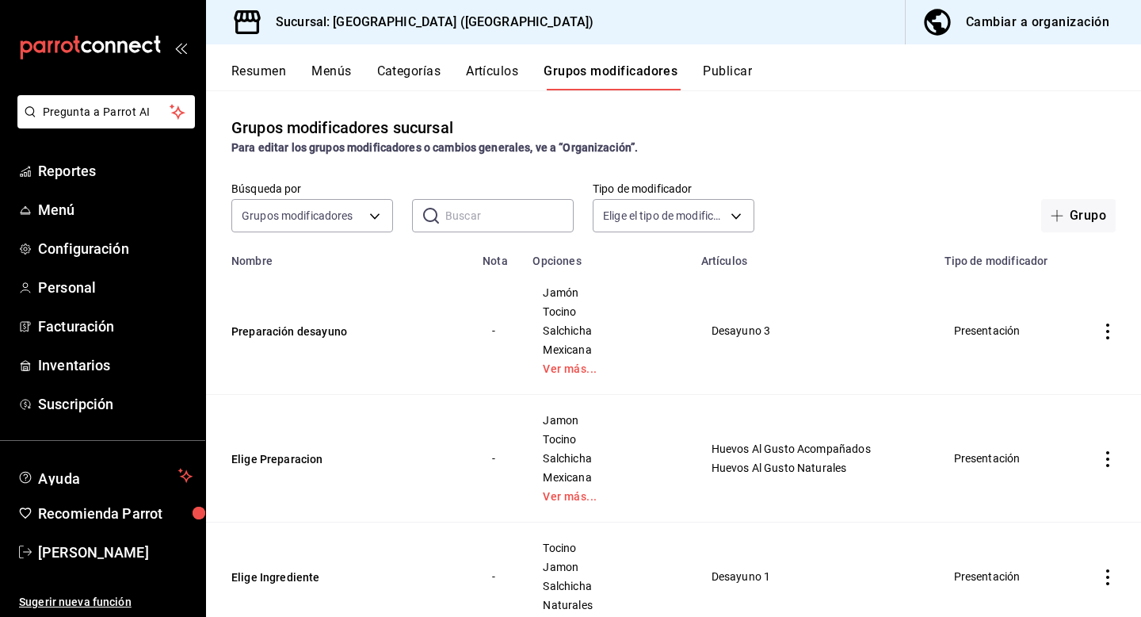
click at [488, 74] on button "Artículos" at bounding box center [492, 76] width 52 height 27
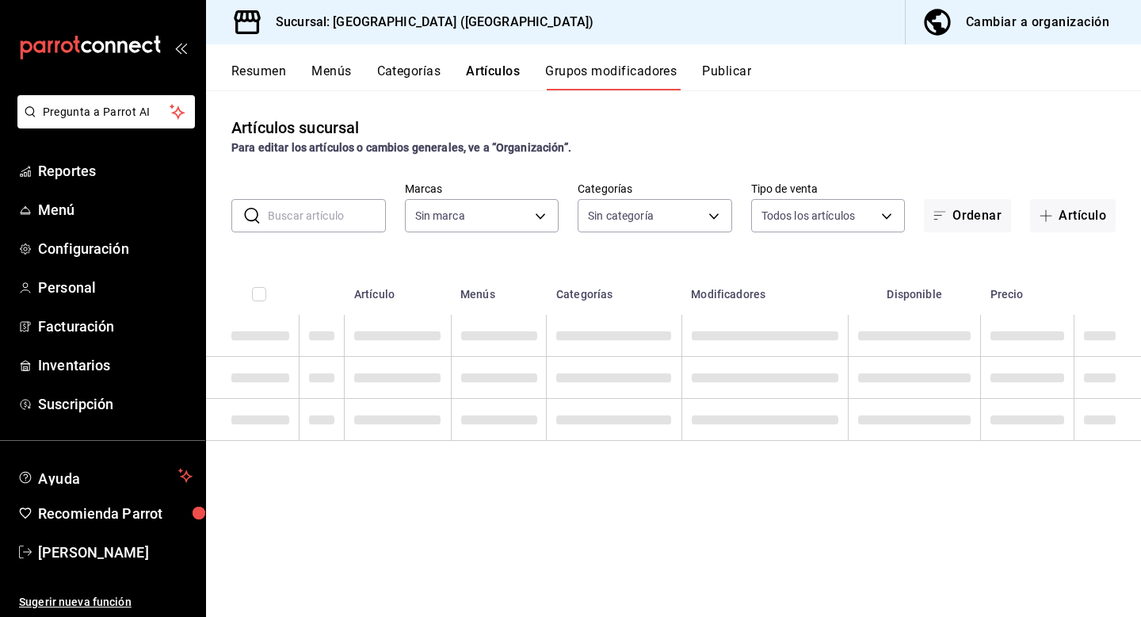
type input "78876d7d-d969-4c97-957f-d97bcaf374a8"
type input "9760281f-81ad-46c3-b9c0-be0c0613a977,ac4e71ac-81c4-4907-870b-e8ecc1dcb773,15b44…"
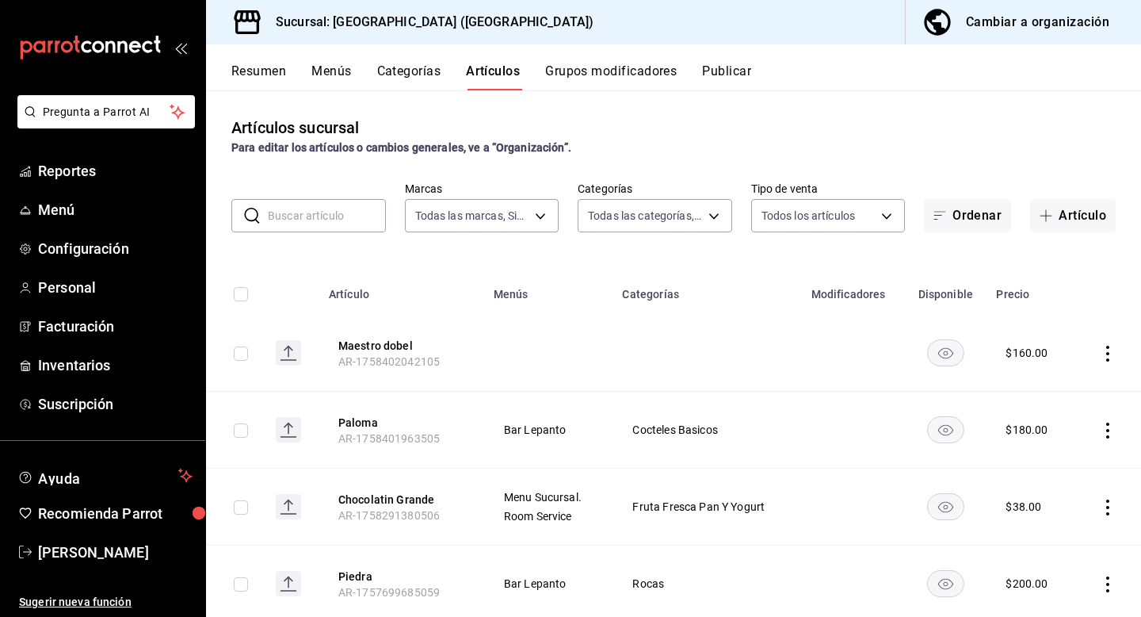
click at [1109, 350] on icon "actions" at bounding box center [1108, 354] width 16 height 16
click at [1065, 384] on span "Editar" at bounding box center [1060, 389] width 41 height 17
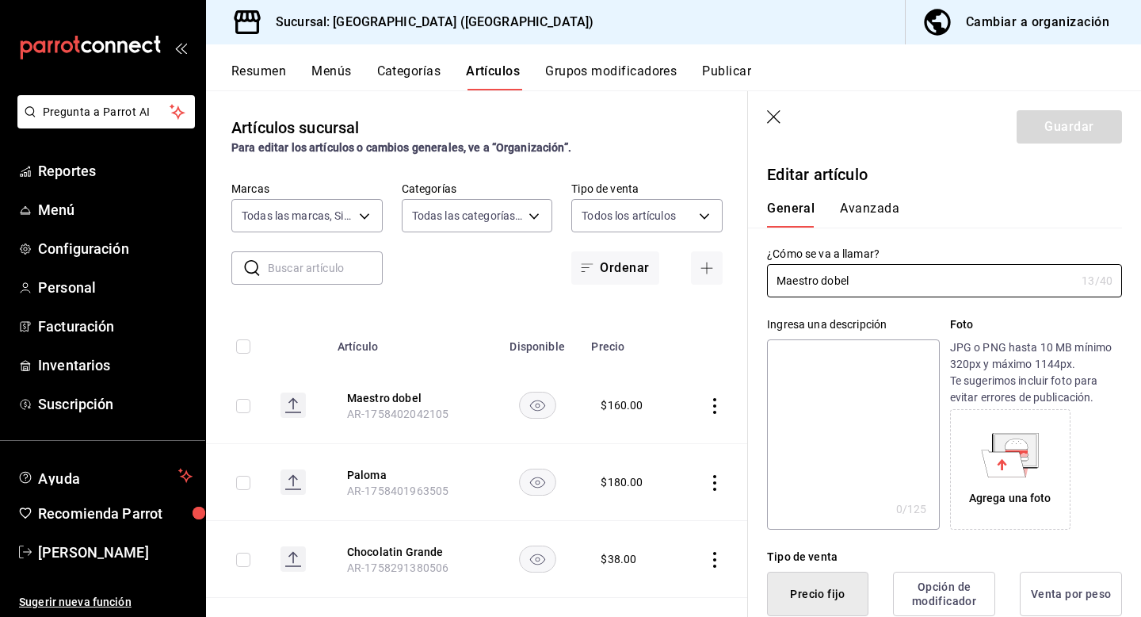
type input "$160.00"
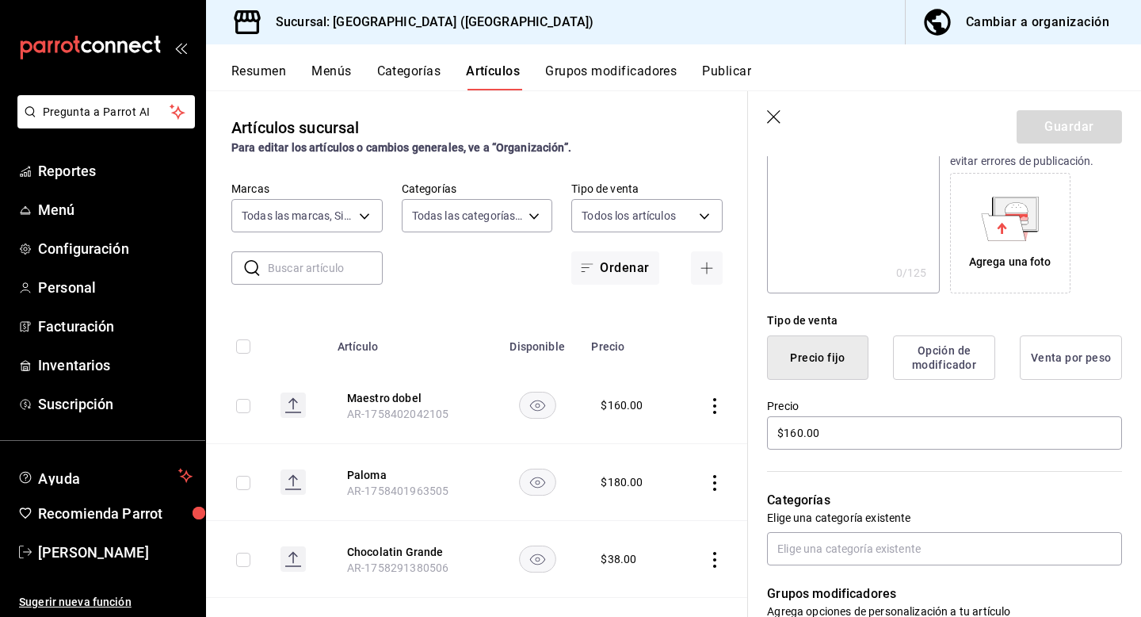
scroll to position [236, 0]
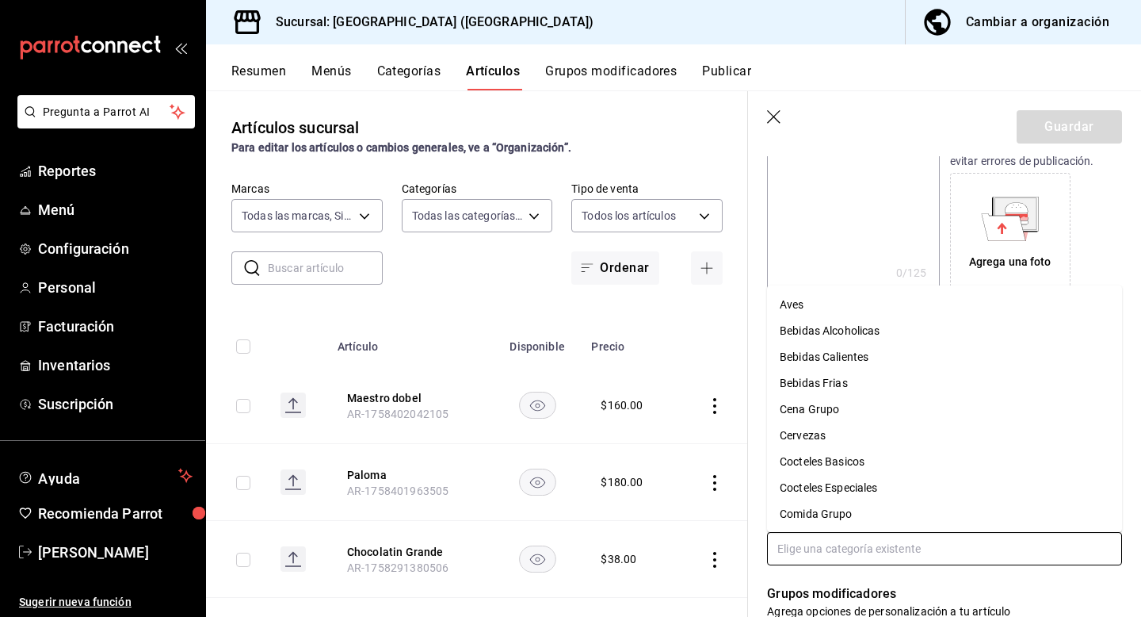
click at [912, 547] on input "text" at bounding box center [944, 548] width 355 height 33
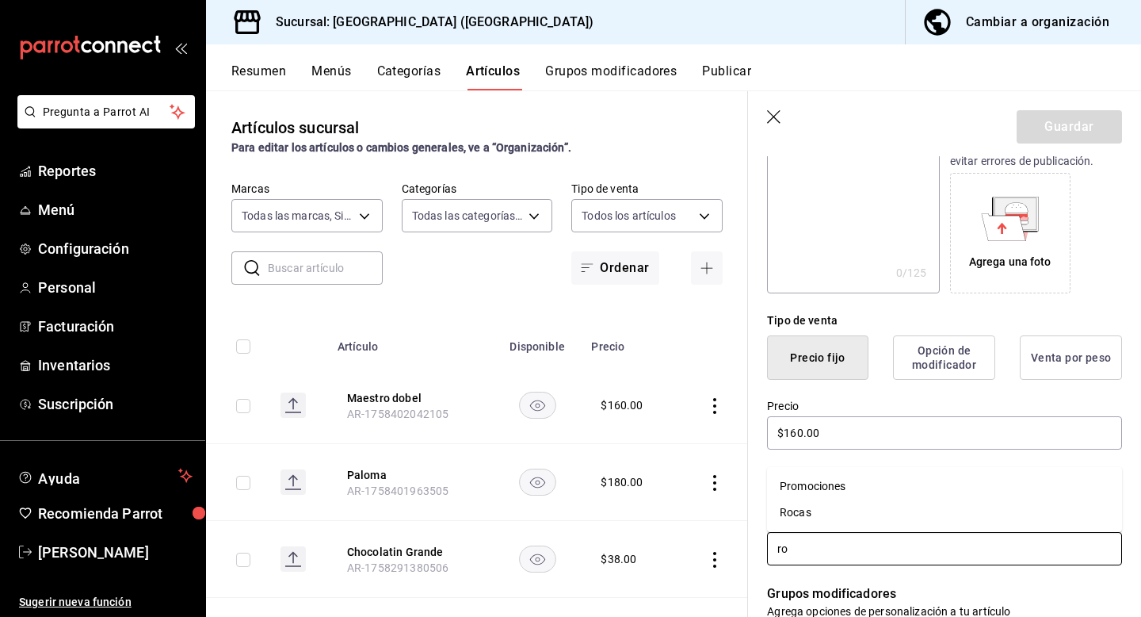
type input "roc"
click at [786, 591] on li "Rocas" at bounding box center [944, 585] width 355 height 26
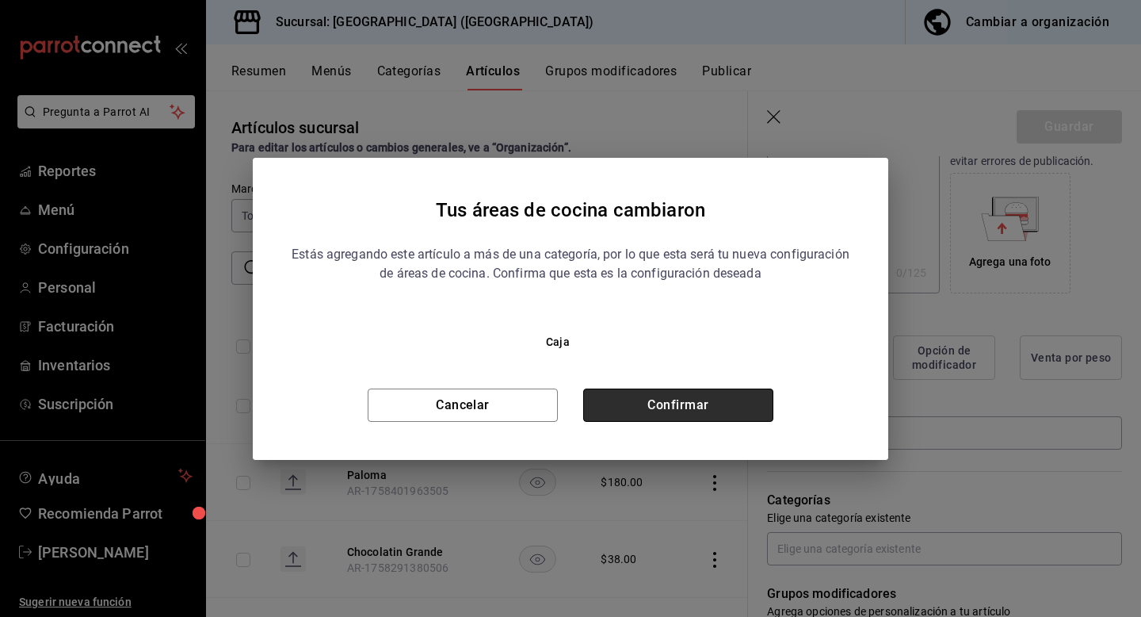
click at [704, 396] on button "Confirmar" at bounding box center [678, 404] width 190 height 33
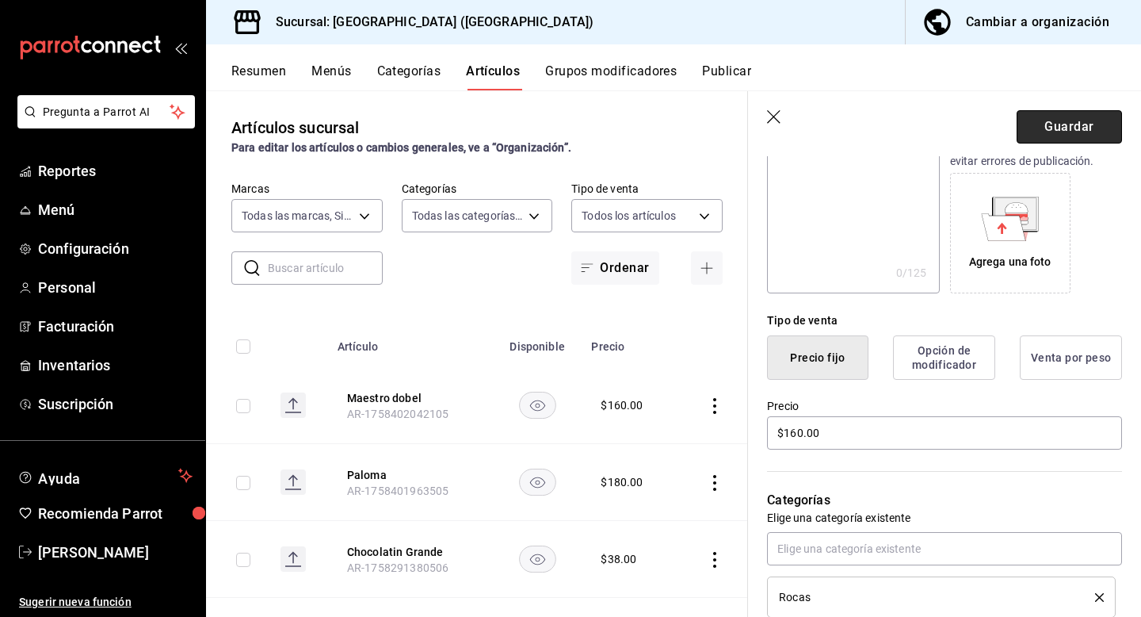
click at [1089, 128] on button "Guardar" at bounding box center [1069, 126] width 105 height 33
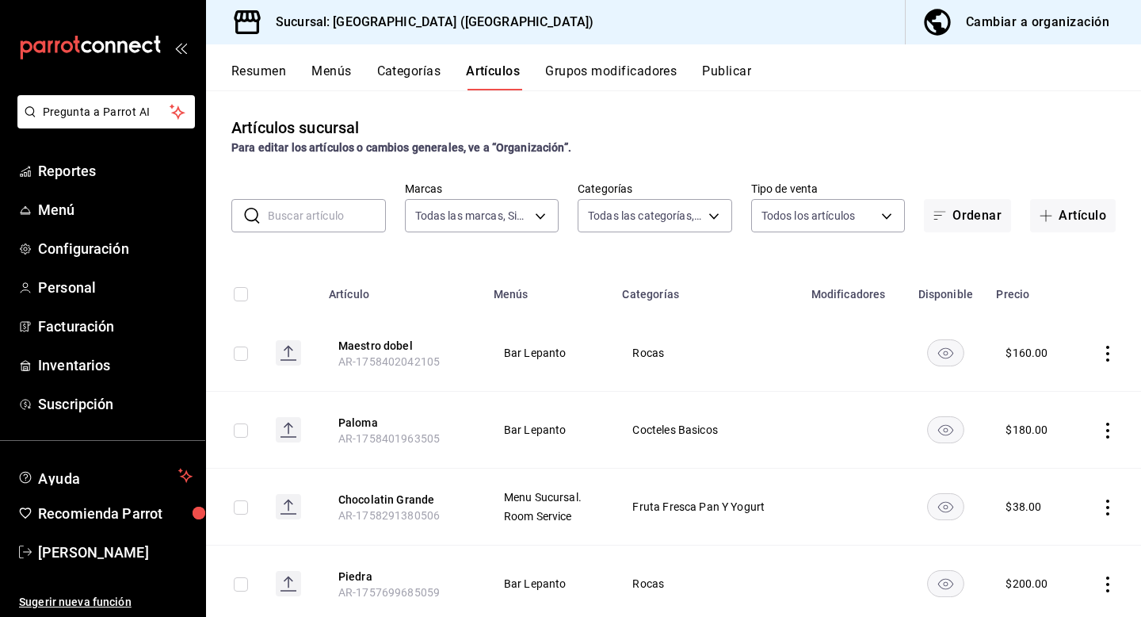
click at [421, 64] on button "Categorías" at bounding box center [409, 76] width 64 height 27
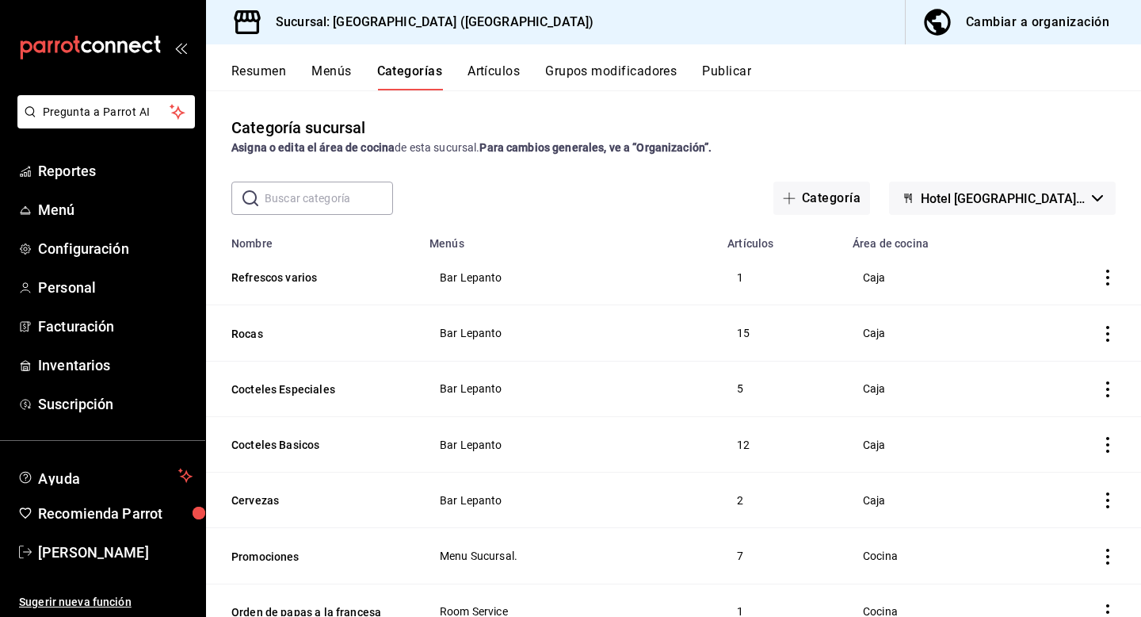
click at [1105, 442] on icon "actions" at bounding box center [1108, 445] width 16 height 16
click at [1058, 480] on span "Editar" at bounding box center [1060, 480] width 41 height 17
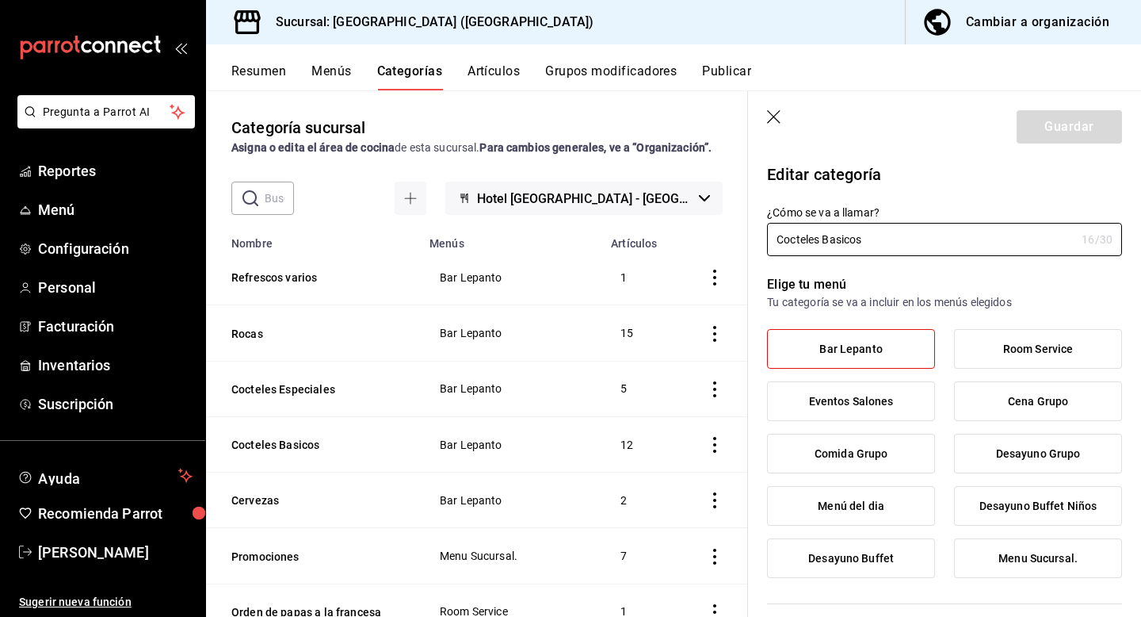
click at [772, 118] on icon "button" at bounding box center [773, 116] width 13 height 13
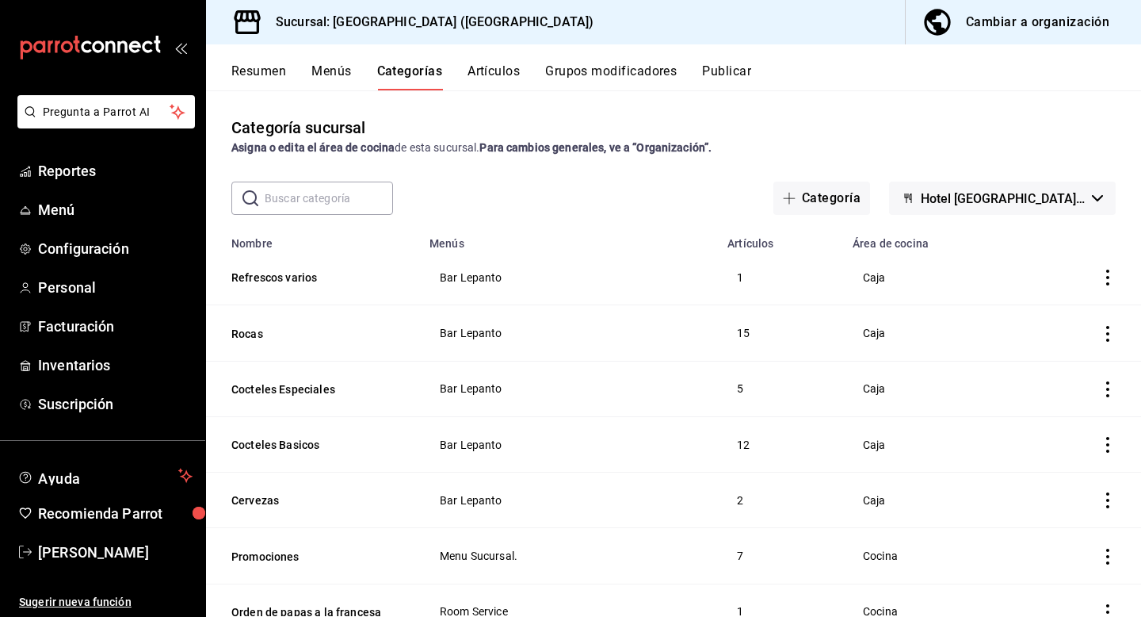
click at [480, 64] on button "Artículos" at bounding box center [494, 76] width 52 height 27
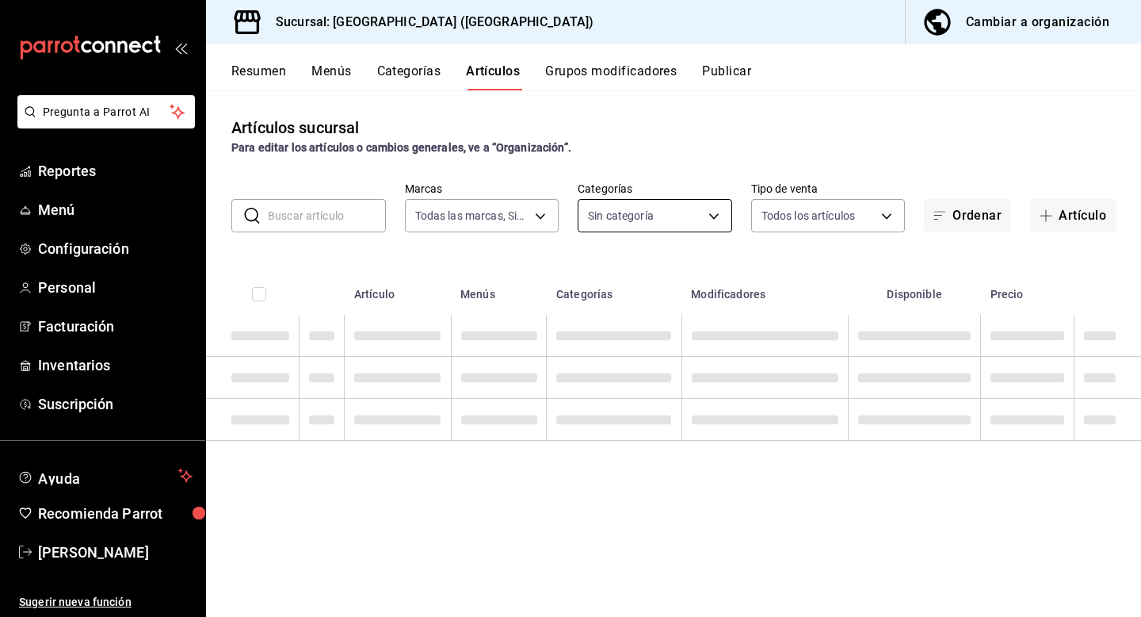
type input "78876d7d-d969-4c97-957f-d97bcaf374a8"
type input "9760281f-81ad-46c3-b9c0-be0c0613a977,ac4e71ac-81c4-4907-870b-e8ecc1dcb773,15b44…"
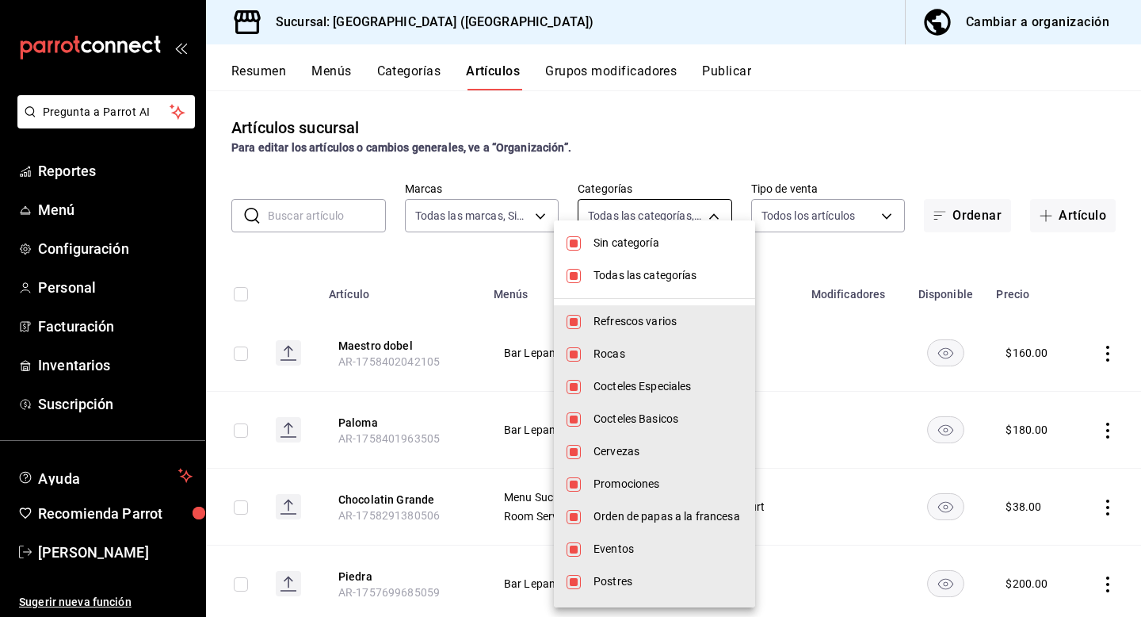
click at [663, 214] on body "Pregunta a Parrot AI Reportes Menú Configuración Personal Facturación Inventari…" at bounding box center [570, 308] width 1141 height 617
click at [682, 212] on div at bounding box center [570, 308] width 1141 height 617
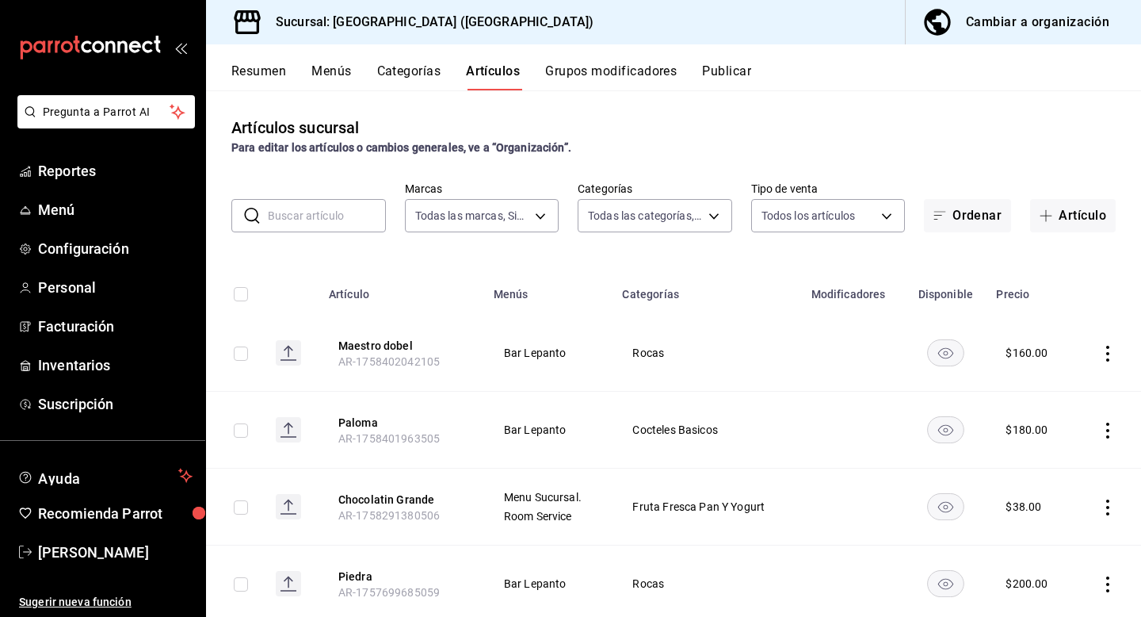
click at [322, 218] on input "text" at bounding box center [327, 216] width 118 height 32
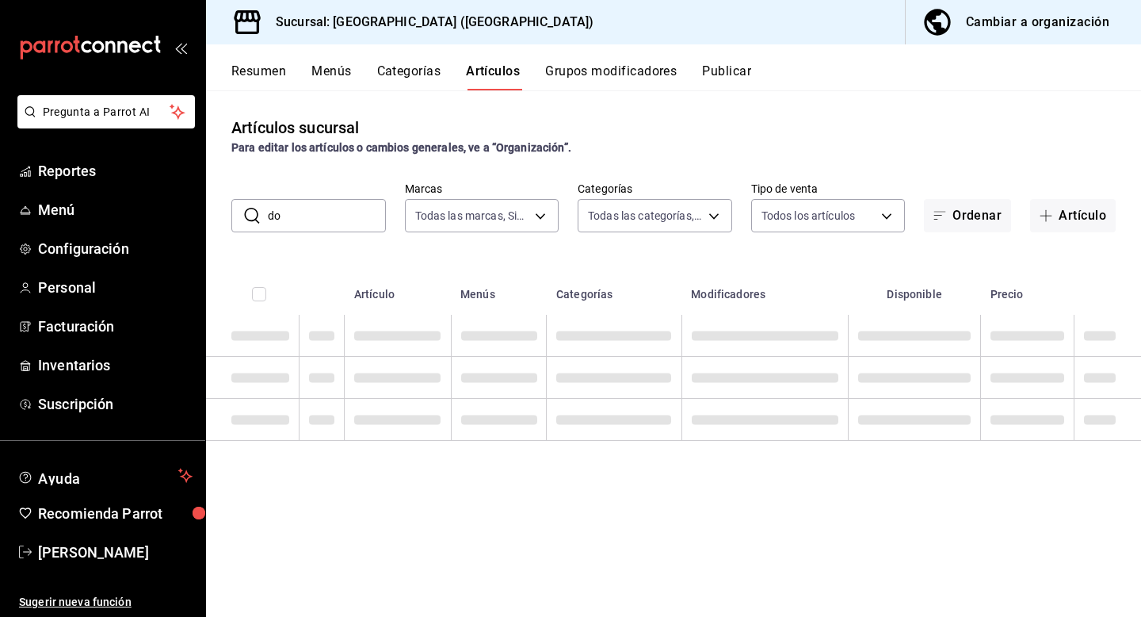
type input "d"
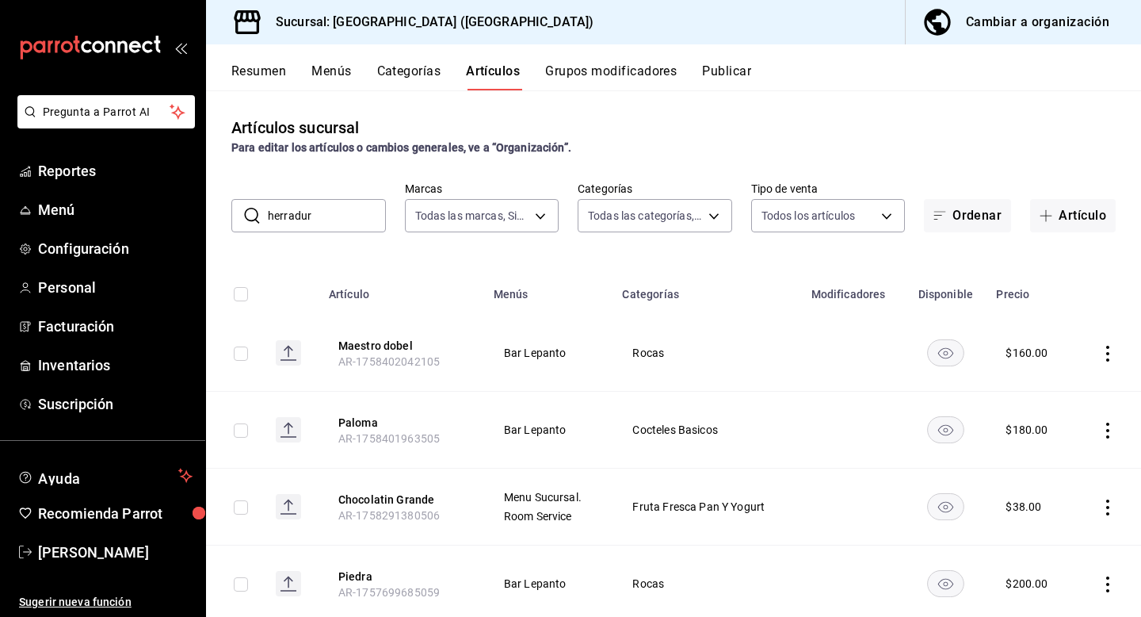
type input "herradura"
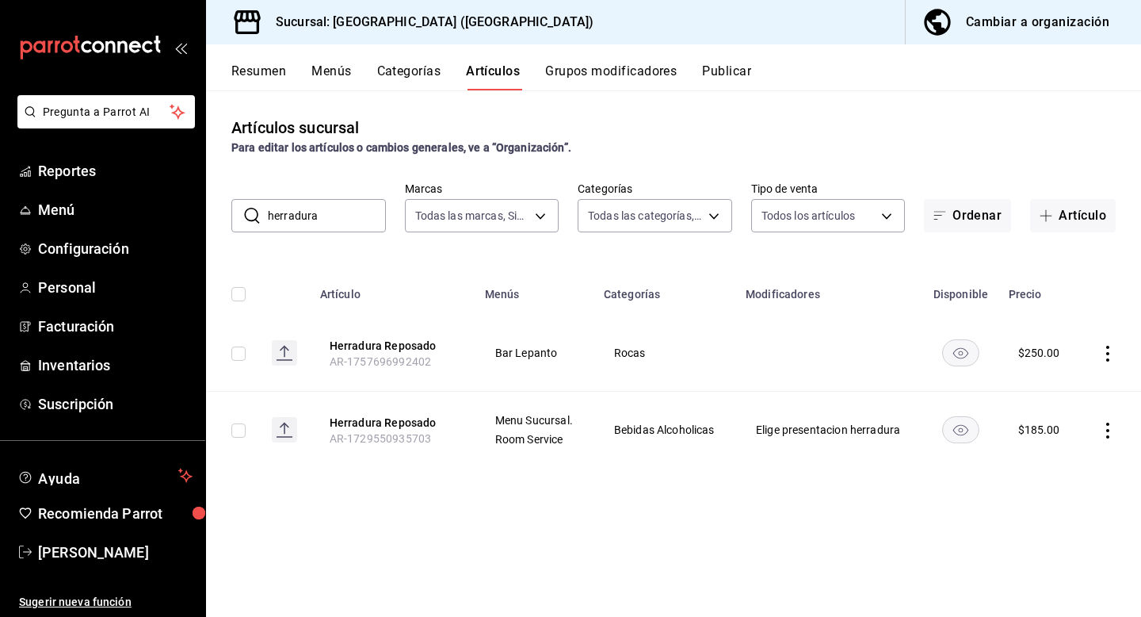
click at [332, 70] on button "Menús" at bounding box center [332, 76] width 40 height 27
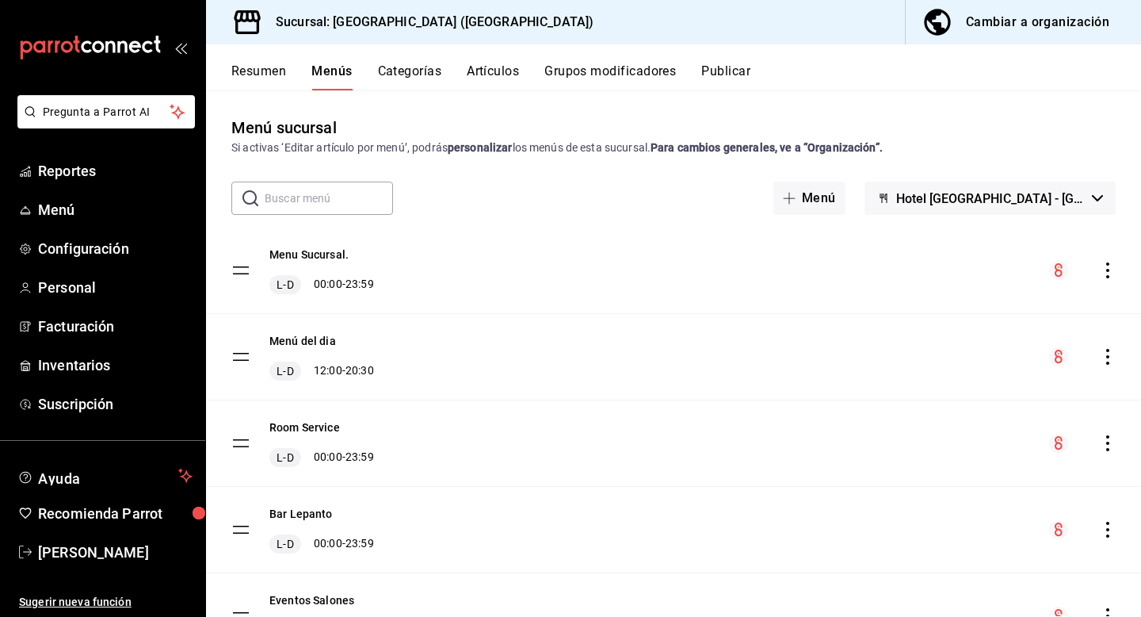
click at [503, 73] on button "Artículos" at bounding box center [493, 76] width 52 height 27
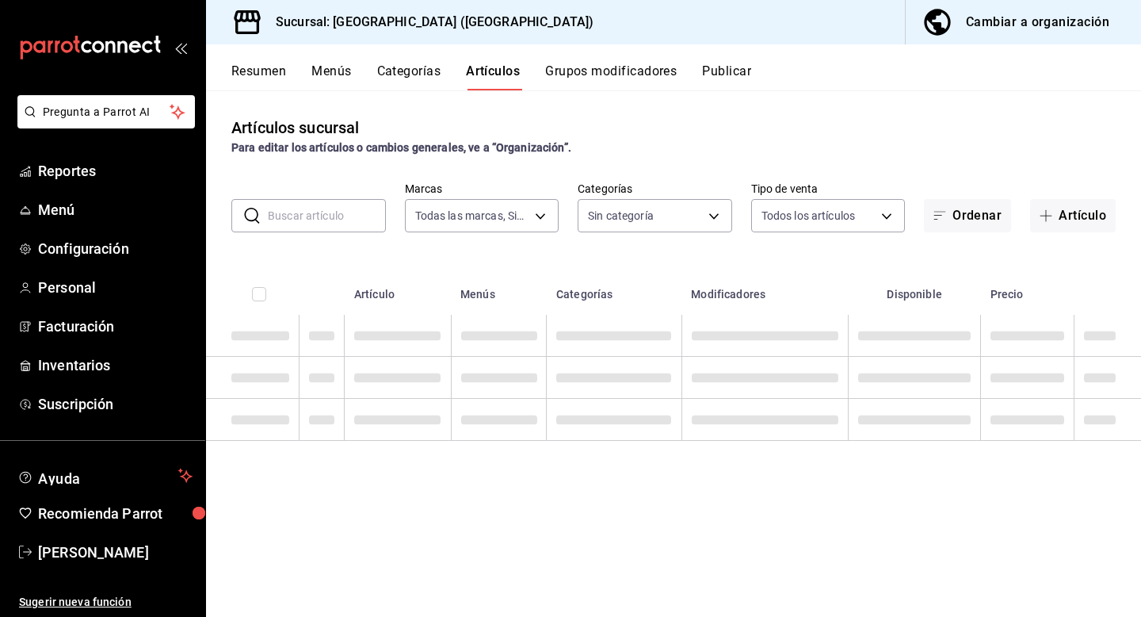
type input "78876d7d-d969-4c97-957f-d97bcaf374a8"
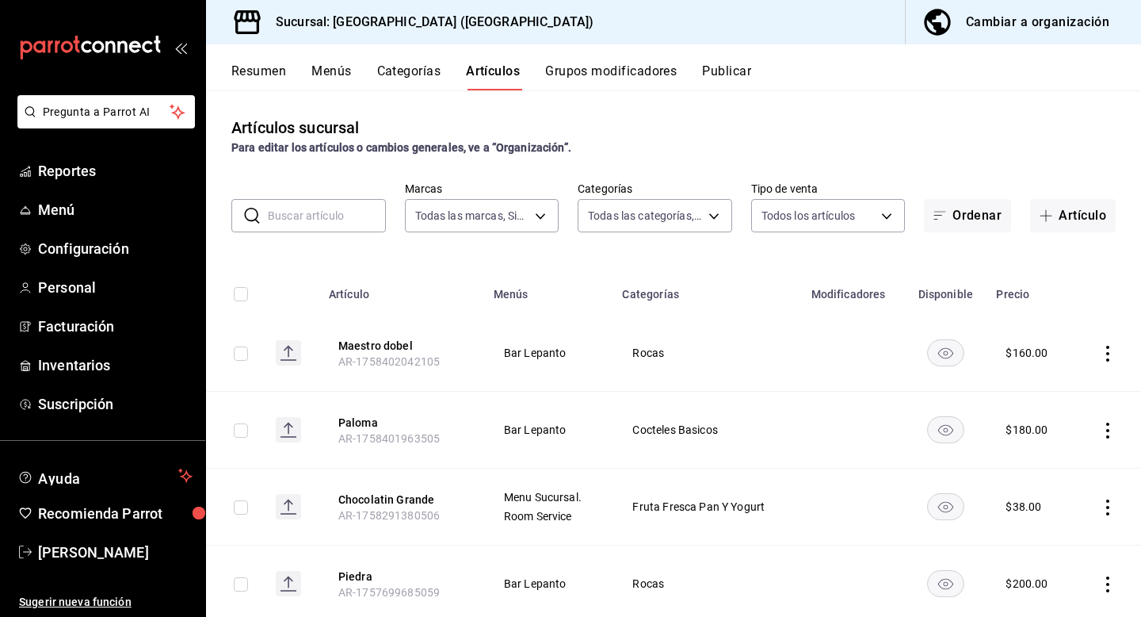
type input "9760281f-81ad-46c3-b9c0-be0c0613a977,ac4e71ac-81c4-4907-870b-e8ecc1dcb773,15b44…"
click at [1111, 429] on icon "actions" at bounding box center [1108, 431] width 16 height 16
click at [1072, 469] on span "Editar" at bounding box center [1060, 466] width 41 height 17
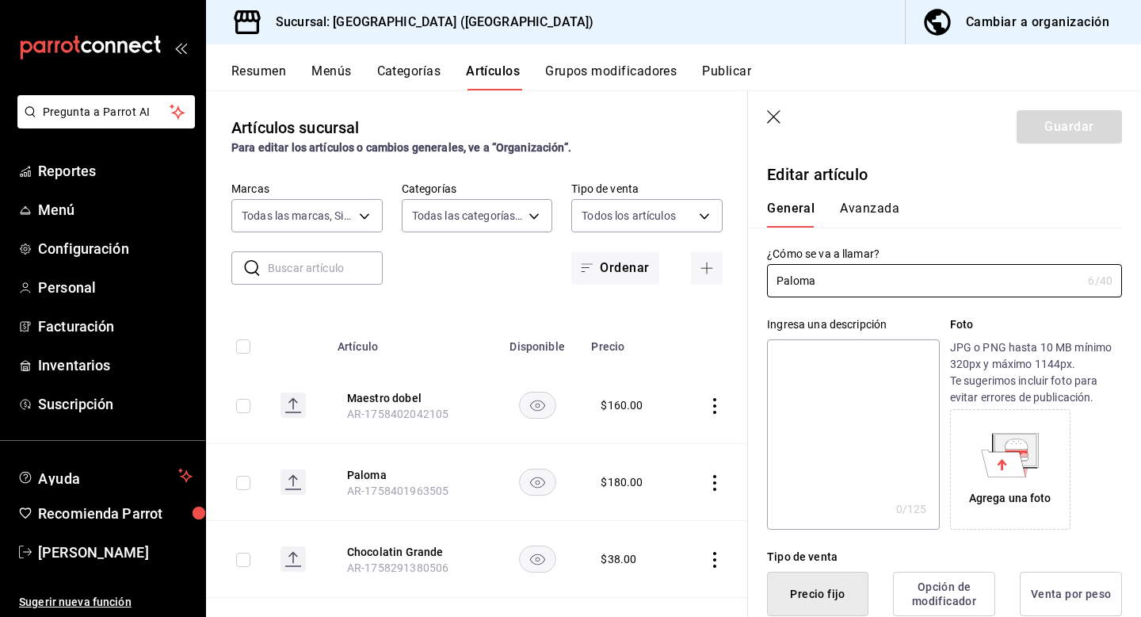
type input "$180.00"
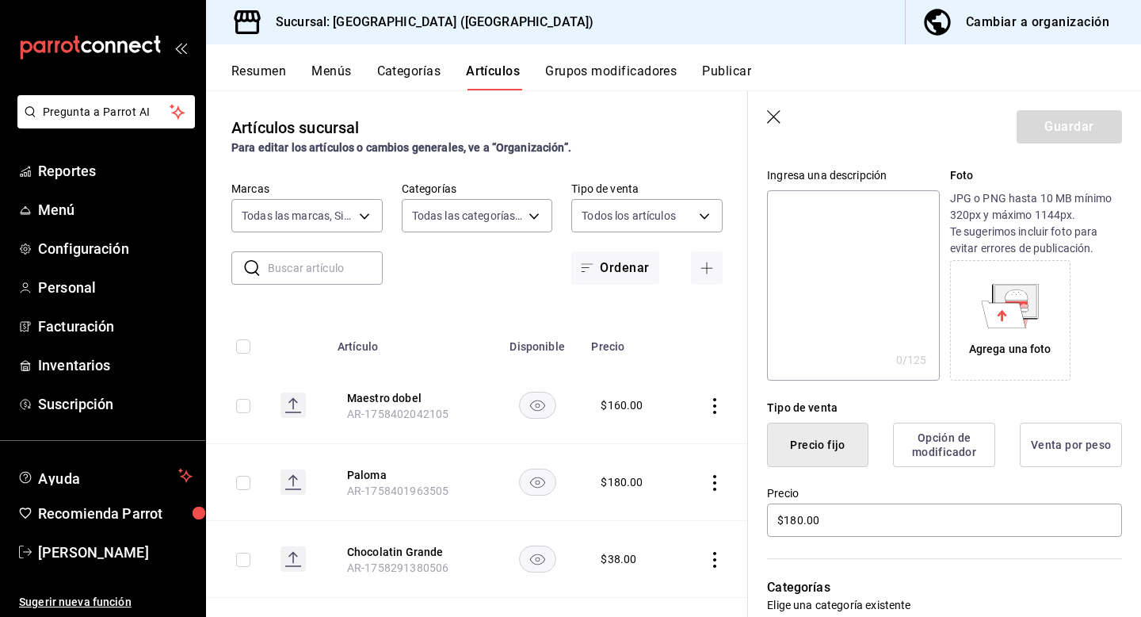
click at [954, 439] on button "Opción de modificador" at bounding box center [944, 445] width 102 height 44
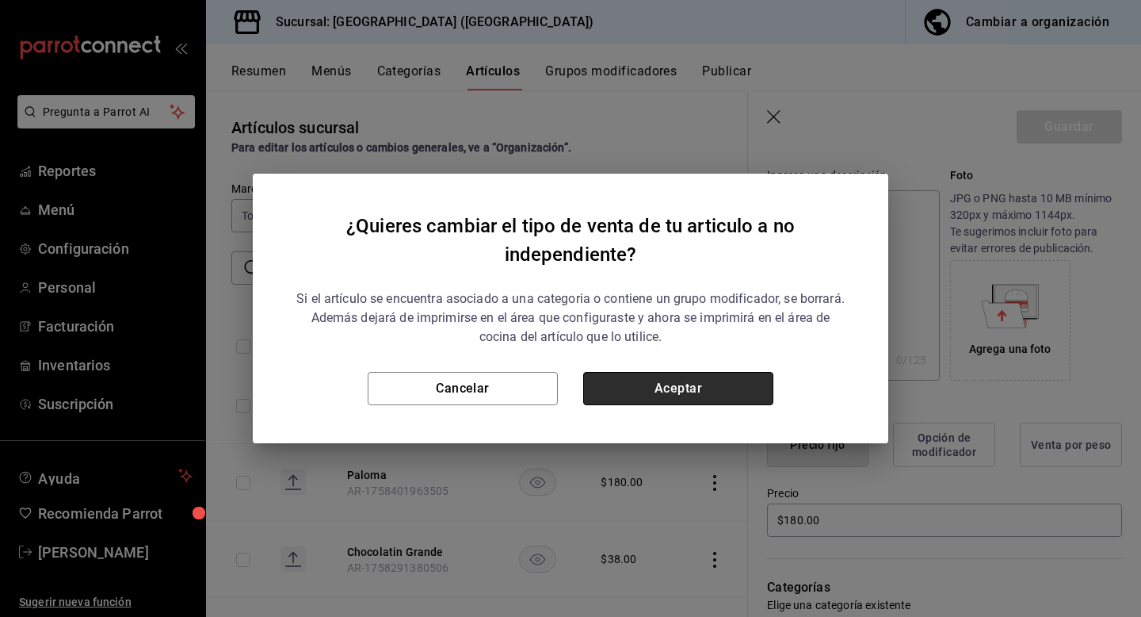
click at [682, 385] on button "Aceptar" at bounding box center [678, 388] width 190 height 33
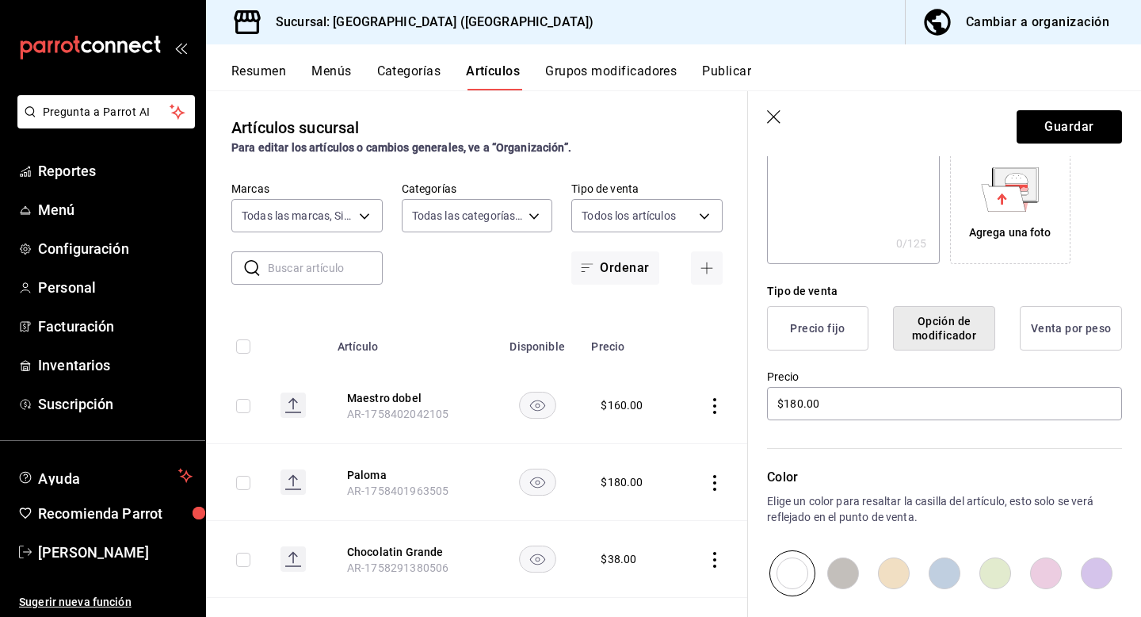
scroll to position [274, 0]
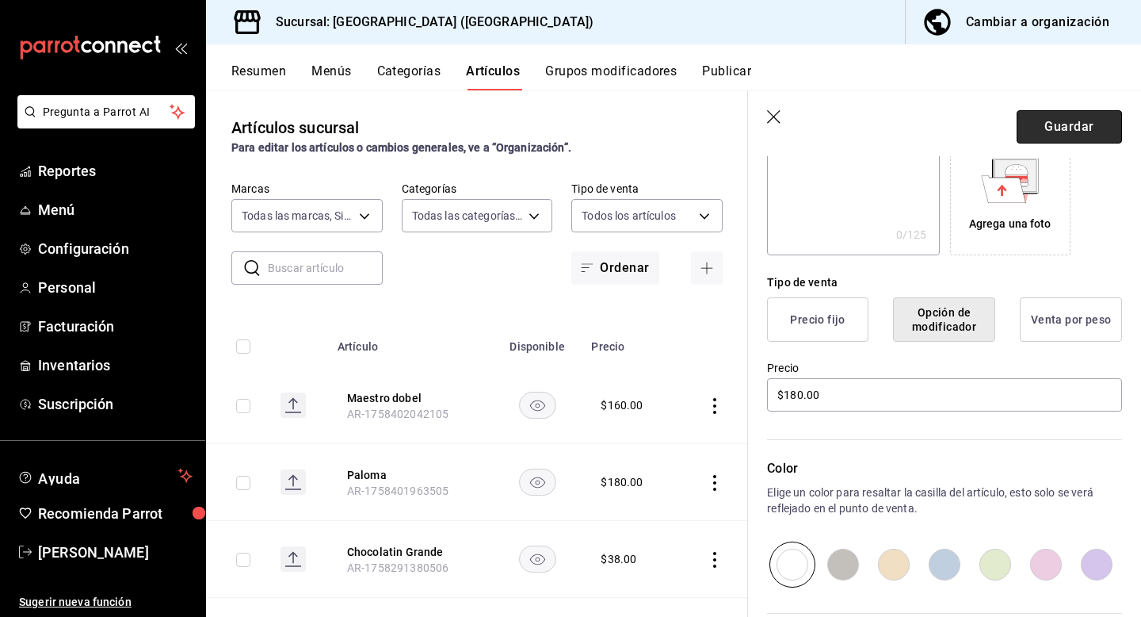
click at [1071, 133] on button "Guardar" at bounding box center [1069, 126] width 105 height 33
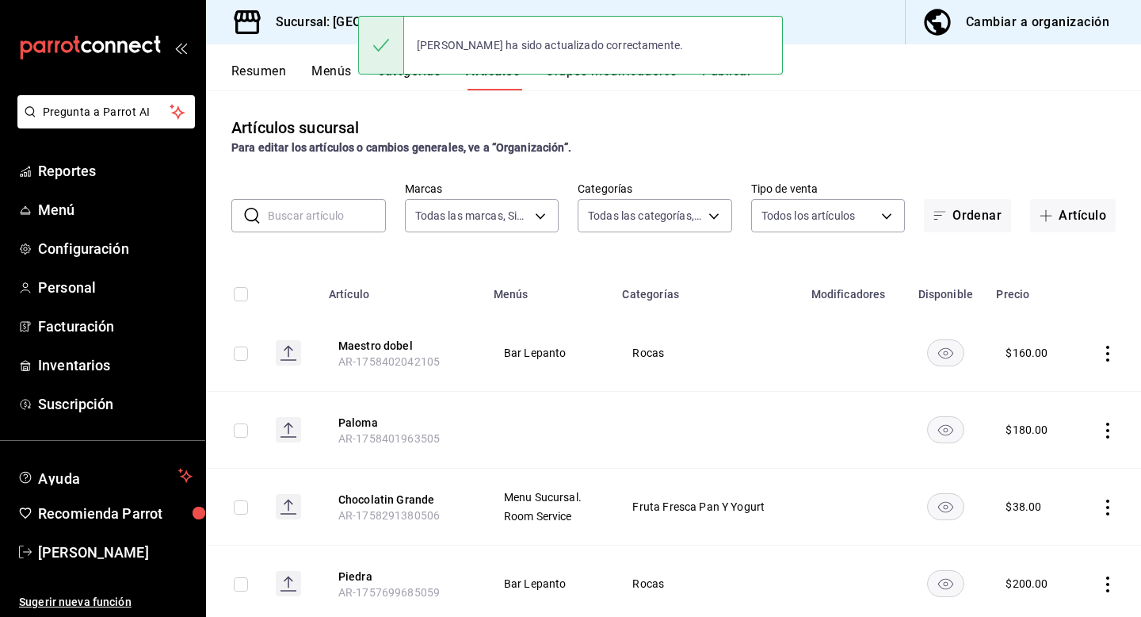
click at [1111, 426] on icon "actions" at bounding box center [1108, 431] width 16 height 16
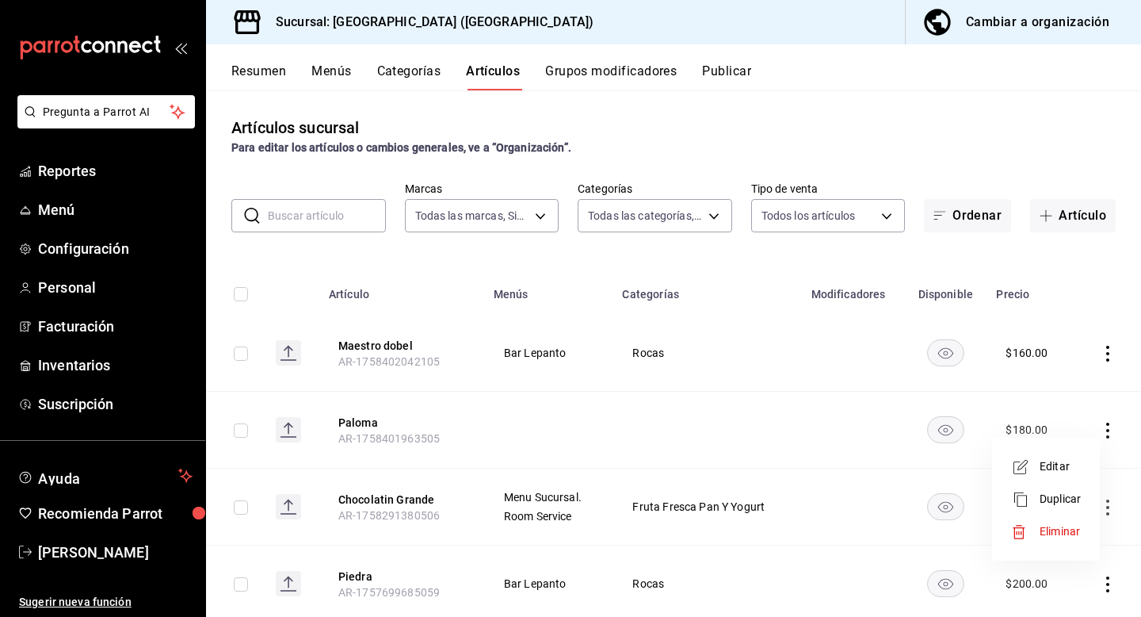
click at [1050, 474] on span "Editar" at bounding box center [1060, 466] width 41 height 17
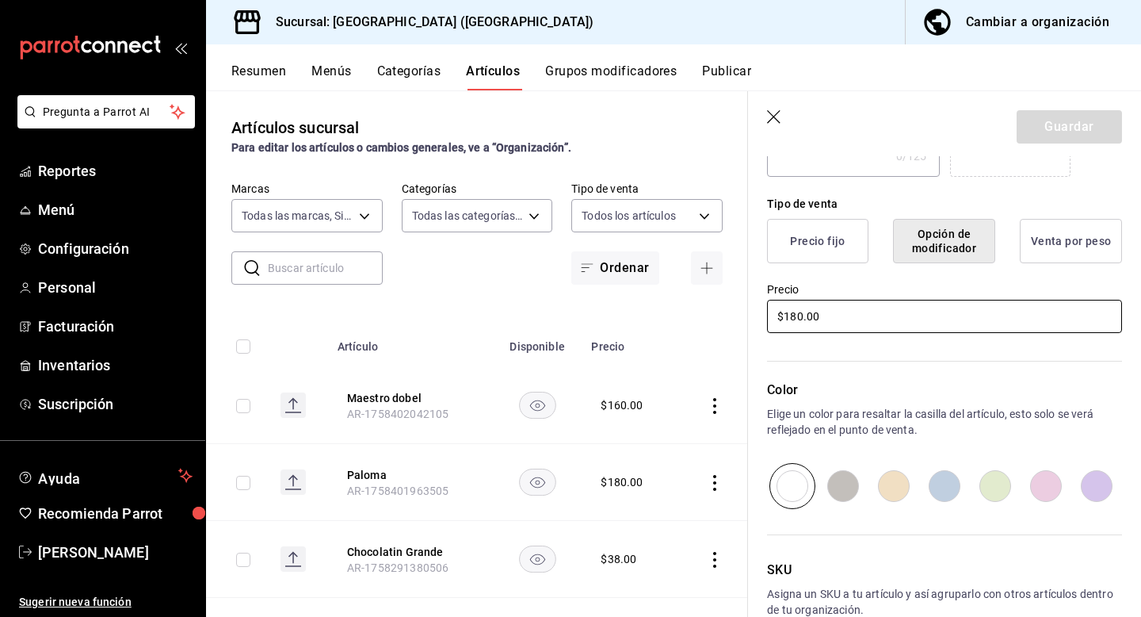
scroll to position [352, 0]
click at [774, 116] on icon "button" at bounding box center [773, 116] width 13 height 13
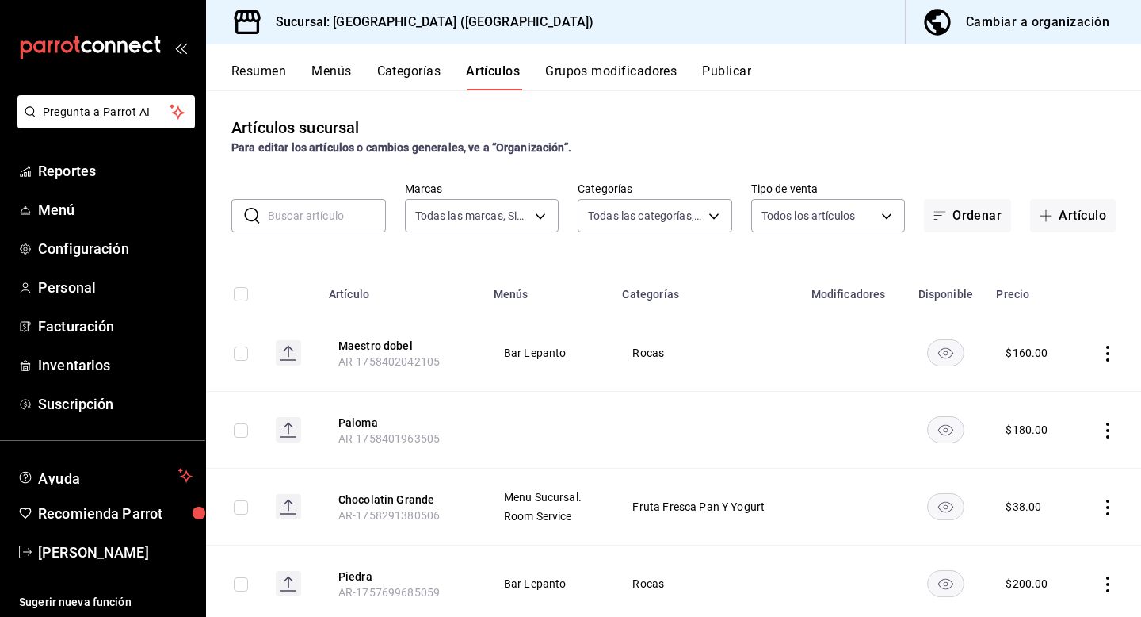
click at [602, 63] on button "Grupos modificadores" at bounding box center [611, 76] width 132 height 27
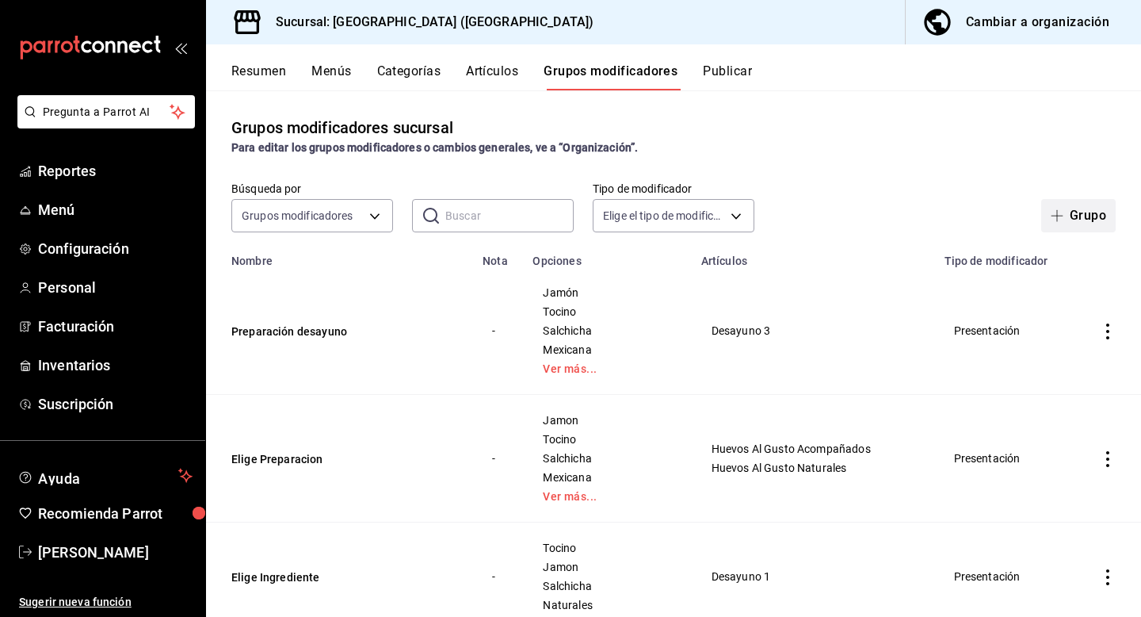
click at [1085, 230] on button "Grupo" at bounding box center [1079, 215] width 75 height 33
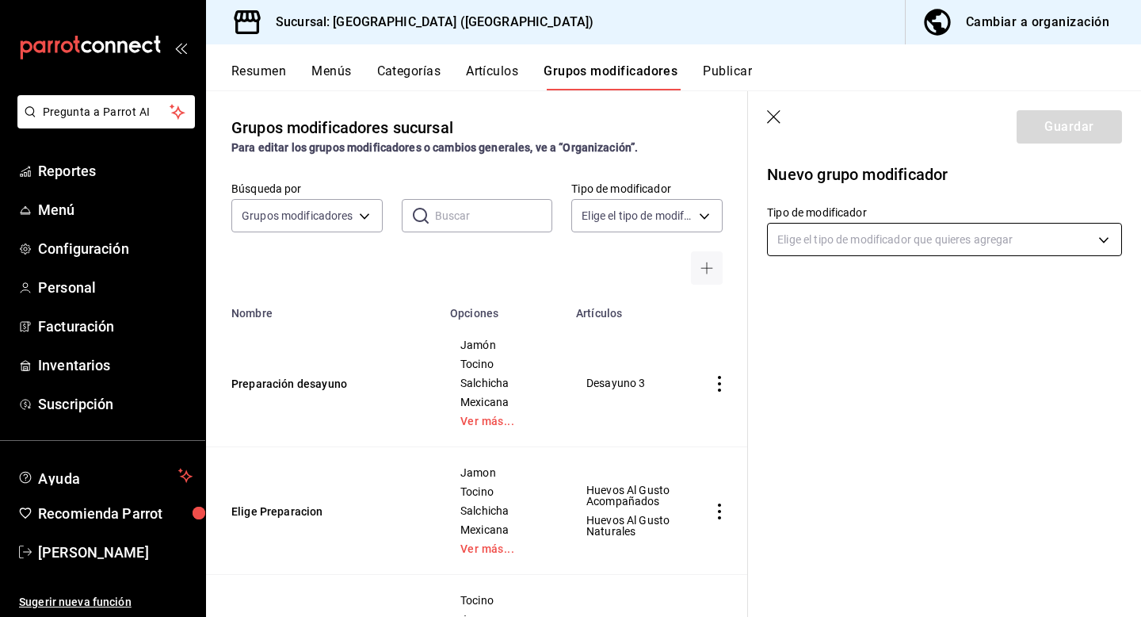
click at [899, 232] on body "Pregunta a Parrot AI Reportes Menú Configuración Personal Facturación Inventari…" at bounding box center [570, 308] width 1141 height 617
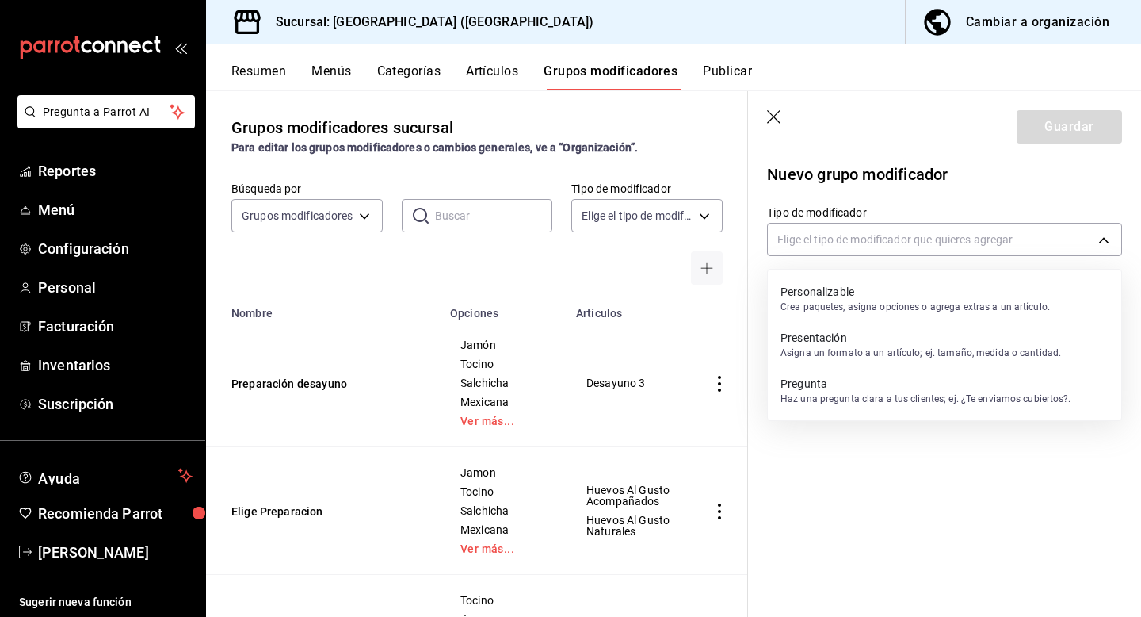
click at [858, 293] on p "Personalizable" at bounding box center [916, 292] width 270 height 16
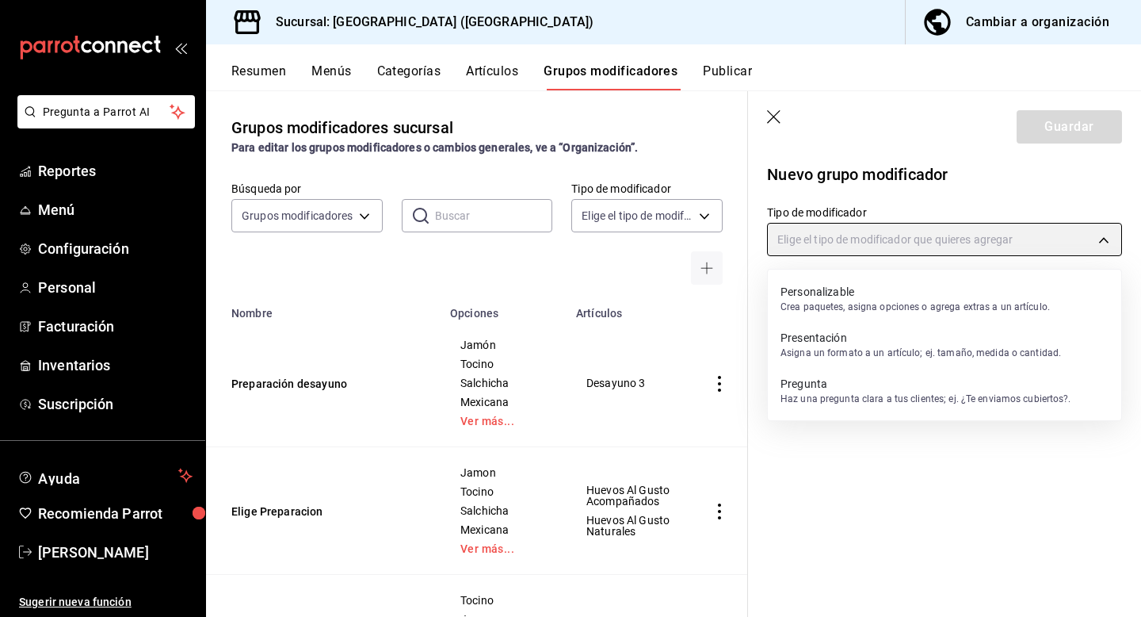
type input "CUSTOMIZABLE"
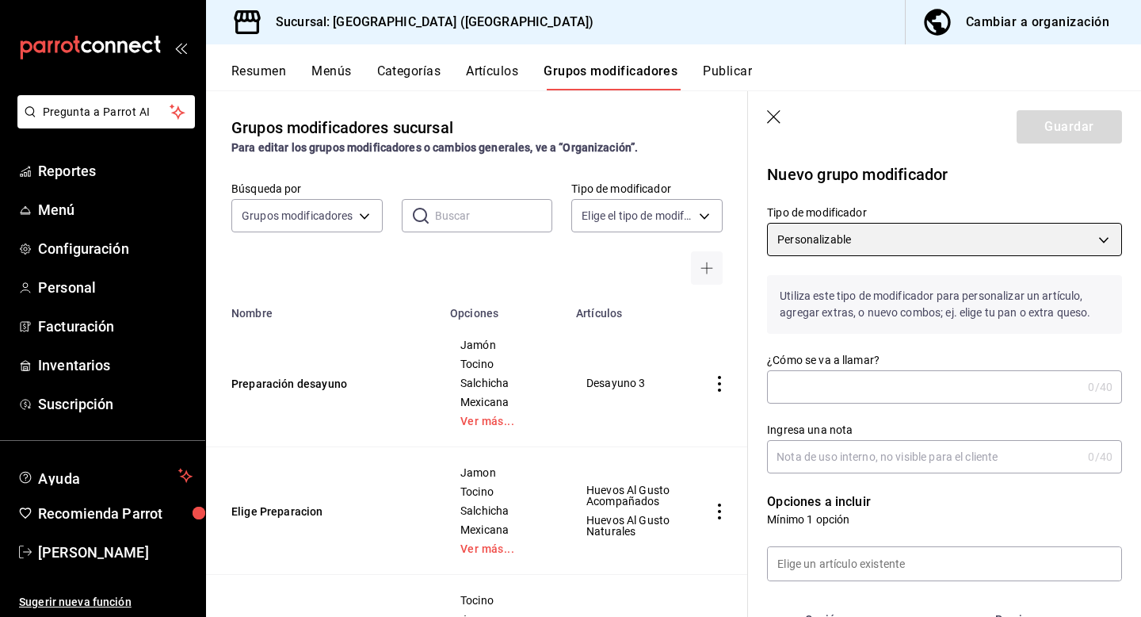
scroll to position [124, 0]
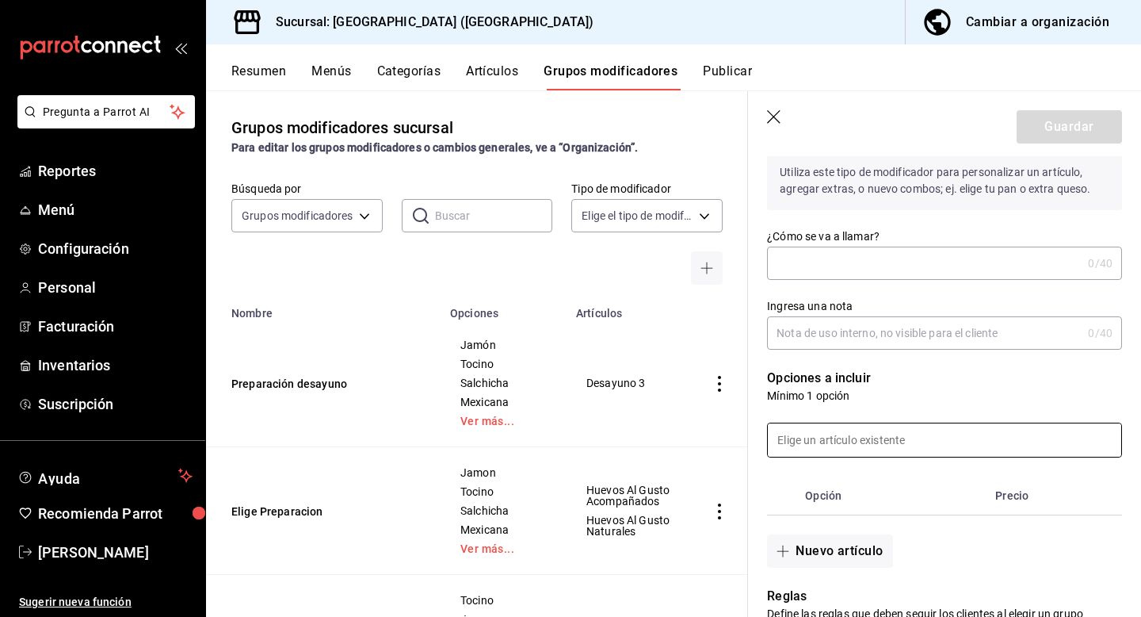
click at [896, 439] on input at bounding box center [945, 439] width 354 height 33
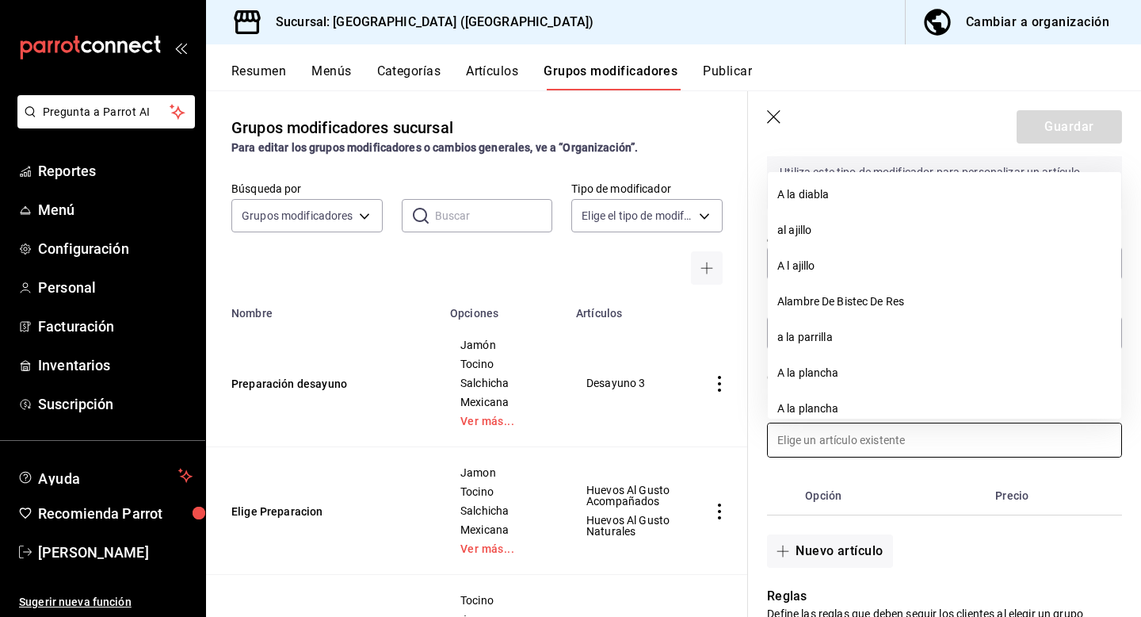
scroll to position [0, 0]
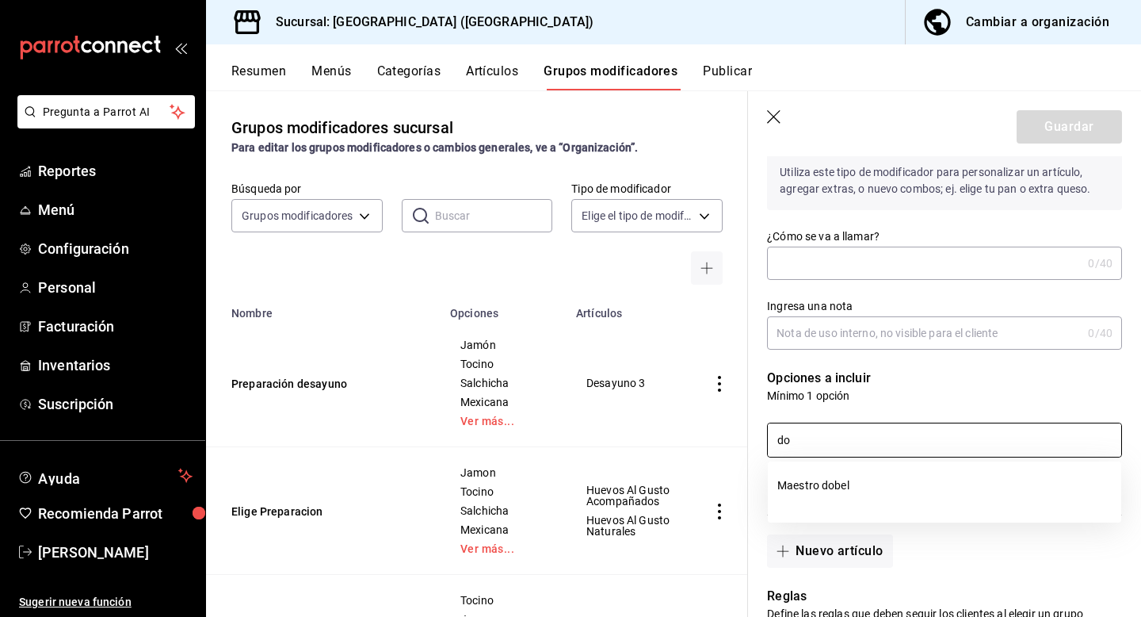
type input "d"
click at [859, 486] on li "Paloma" at bounding box center [945, 486] width 354 height 36
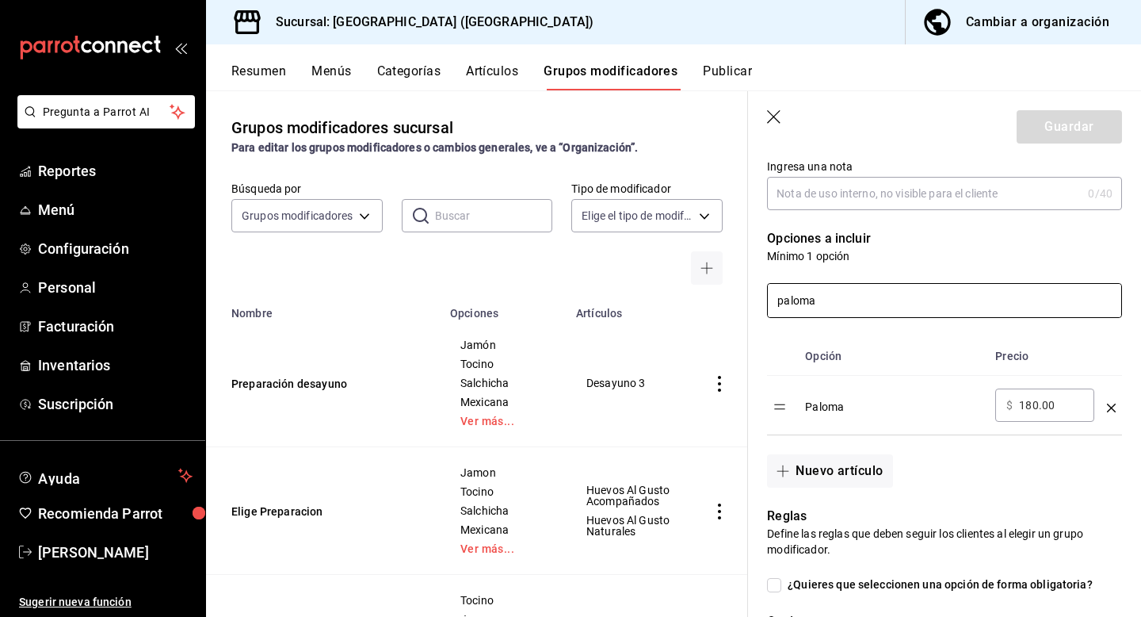
scroll to position [277, 0]
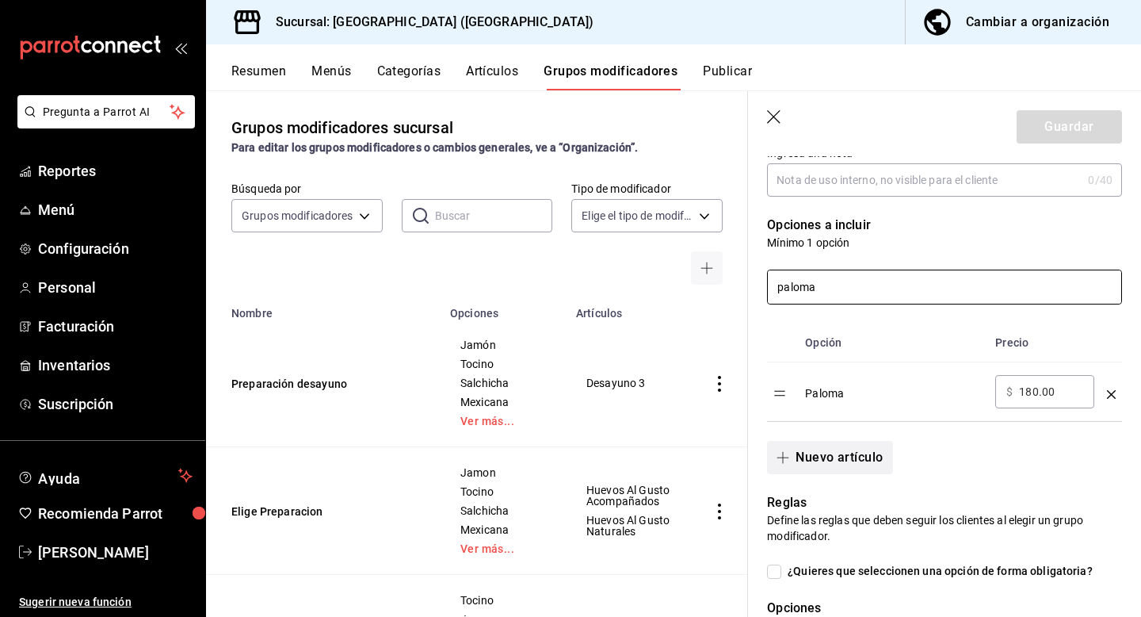
type input "paloma"
click at [864, 463] on button "Nuevo artículo" at bounding box center [829, 457] width 125 height 33
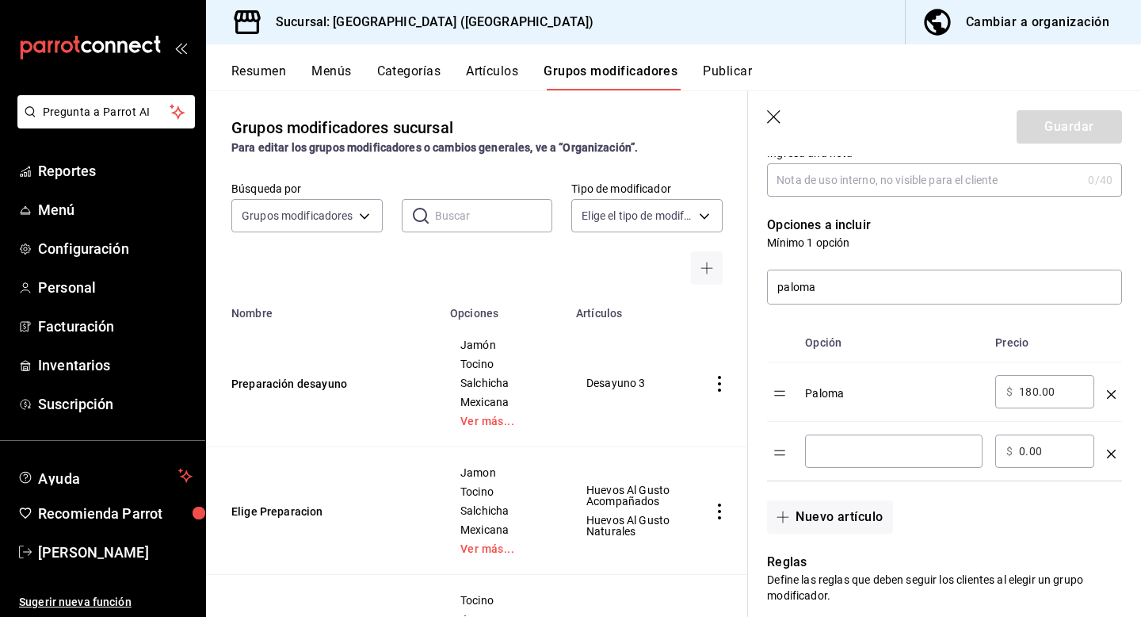
click at [832, 451] on input "optionsTable" at bounding box center [893, 451] width 155 height 16
type input "[PERSON_NAME]"
click at [1017, 453] on div "​ $ 0.00 ​" at bounding box center [1045, 450] width 99 height 33
click at [1034, 453] on input "0.00" at bounding box center [1051, 451] width 64 height 16
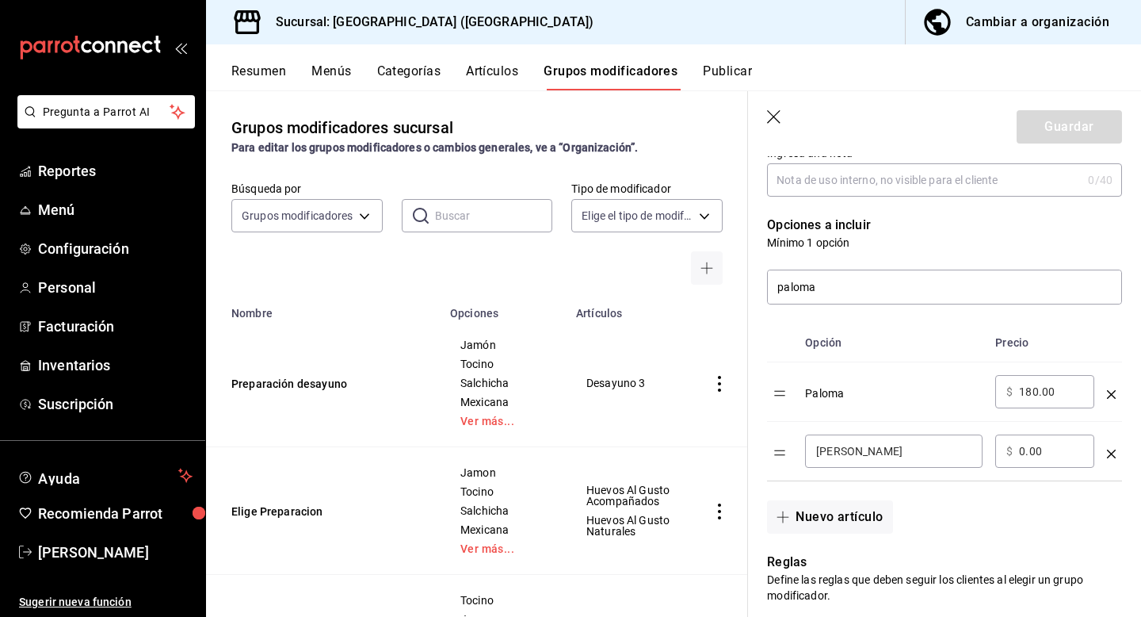
click at [1034, 453] on input "0.00" at bounding box center [1051, 451] width 64 height 16
type input "200.00"
click at [1032, 511] on div "Nuevo artículo" at bounding box center [935, 507] width 374 height 52
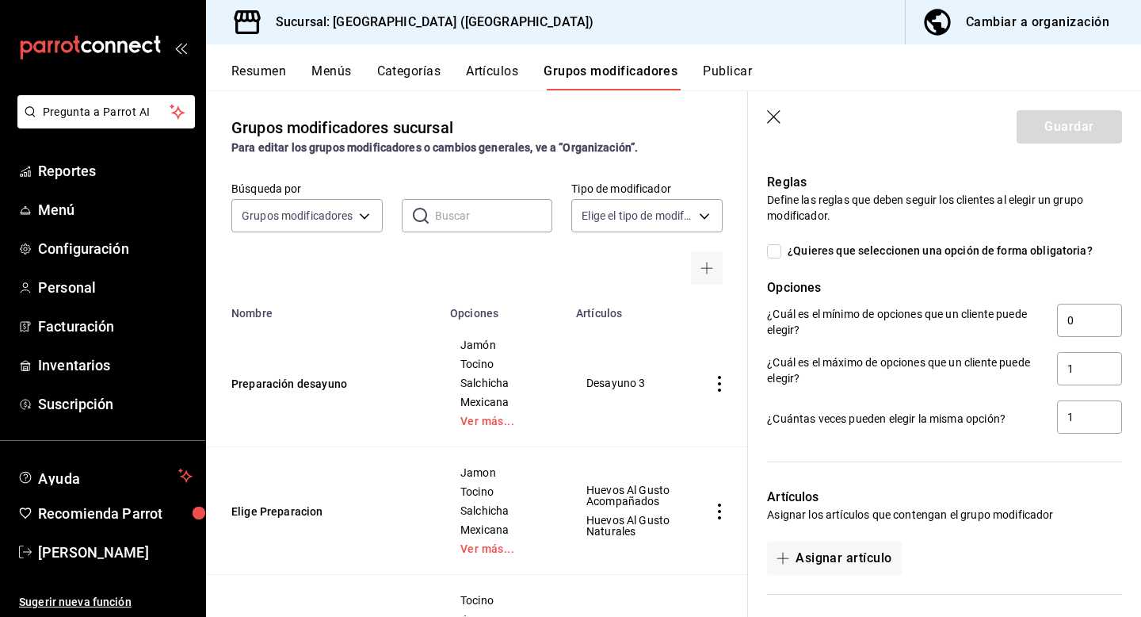
scroll to position [802, 0]
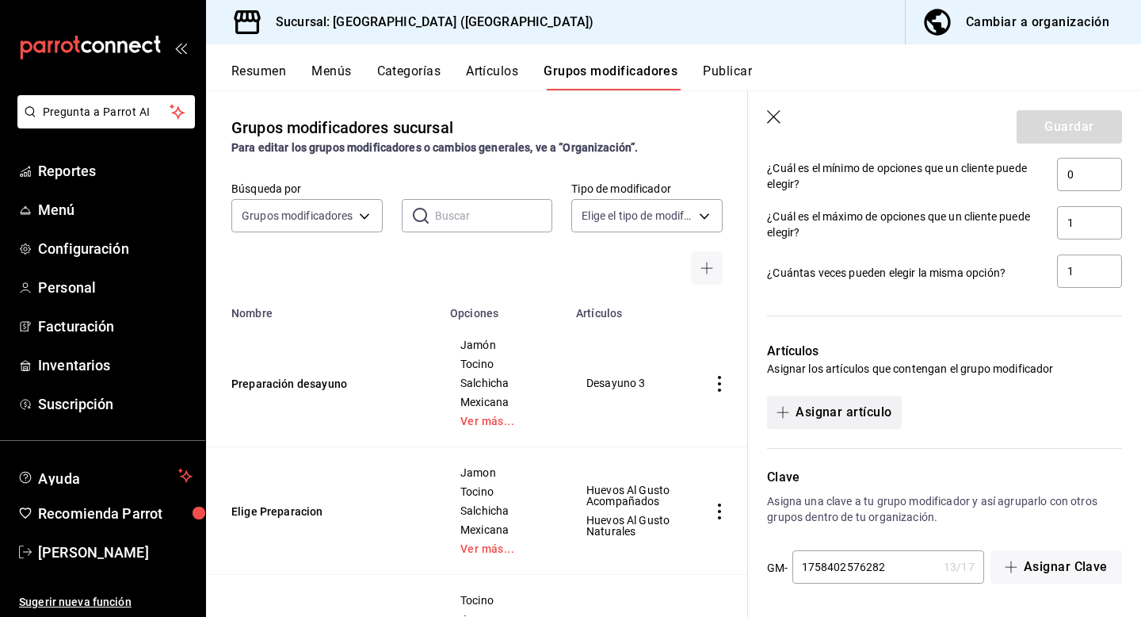
click at [863, 410] on button "Asignar artículo" at bounding box center [834, 412] width 134 height 33
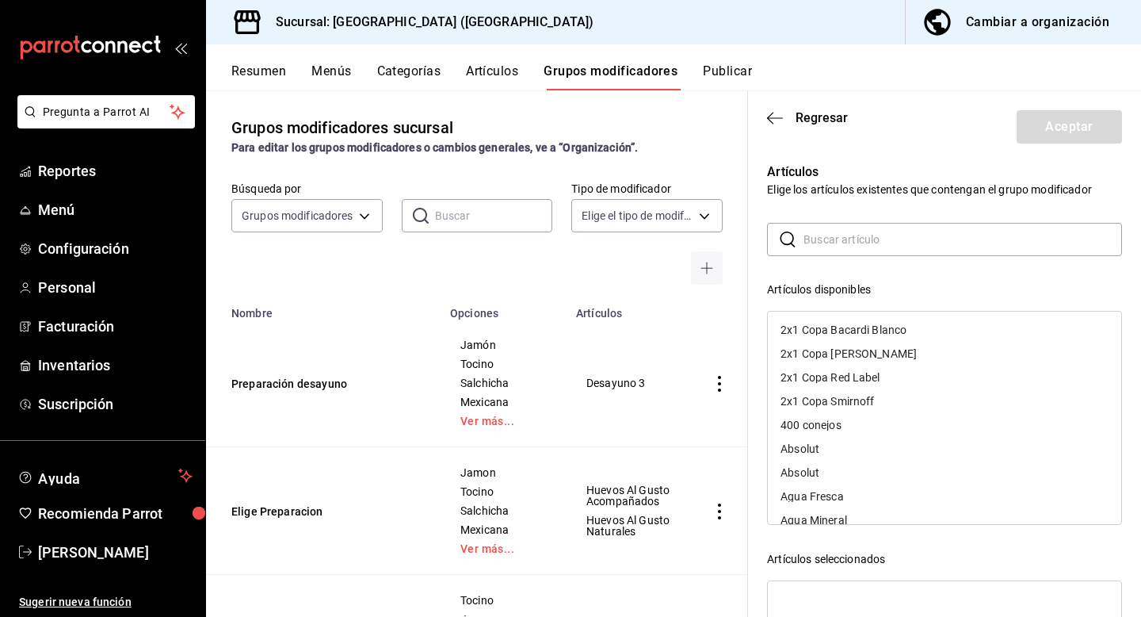
click at [911, 236] on input "text" at bounding box center [963, 240] width 319 height 32
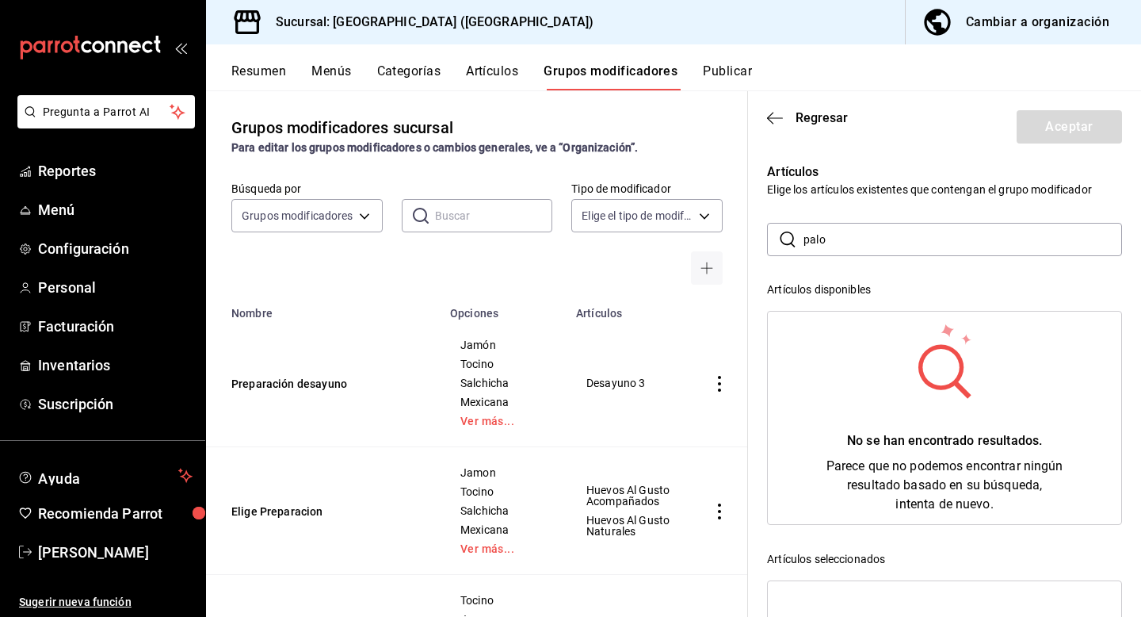
type input "paloma"
click at [772, 116] on icon "button" at bounding box center [775, 118] width 16 height 14
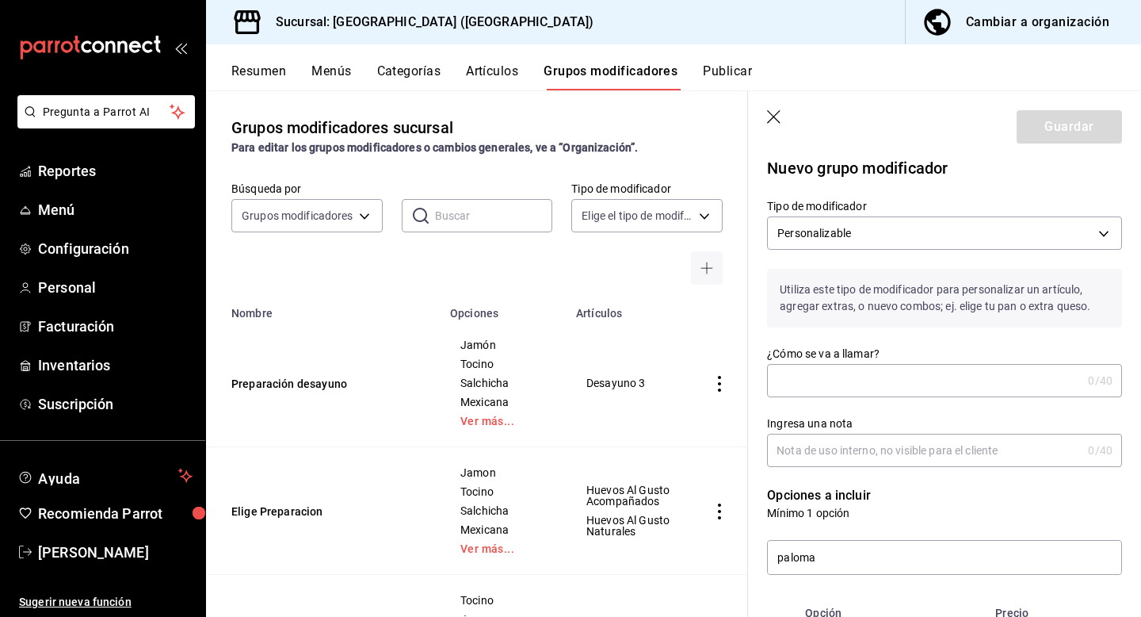
scroll to position [0, 0]
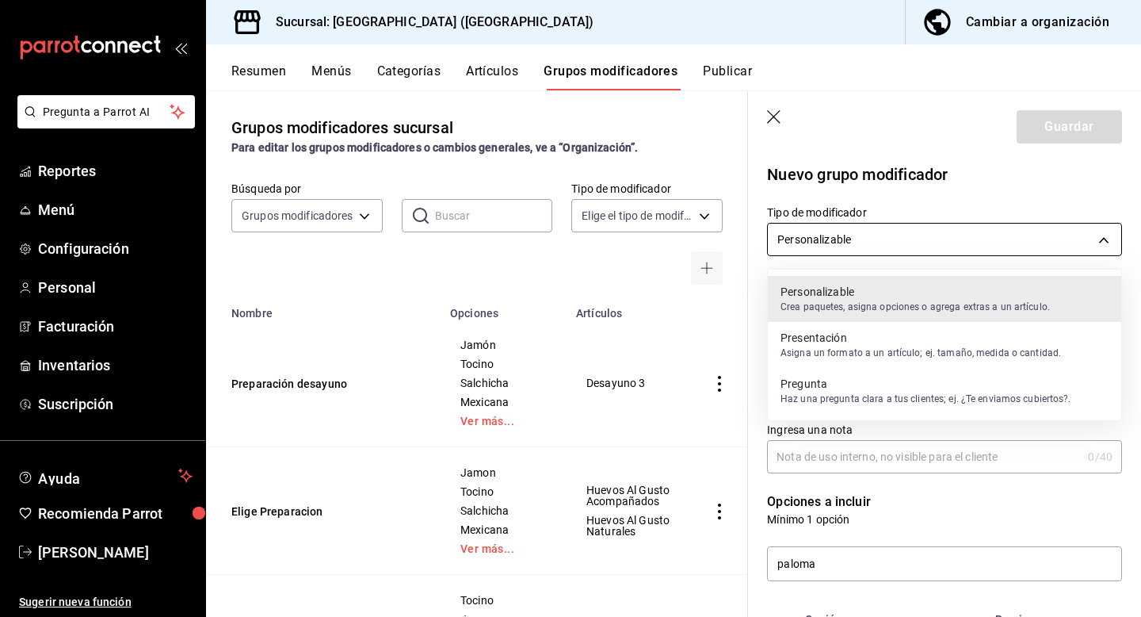
click at [989, 238] on body "Pregunta a Parrot AI Reportes Menú Configuración Personal Facturación Inventari…" at bounding box center [570, 308] width 1141 height 617
click at [937, 304] on p "Crea paquetes, asigna opciones o agrega extras a un artículo." at bounding box center [916, 307] width 270 height 14
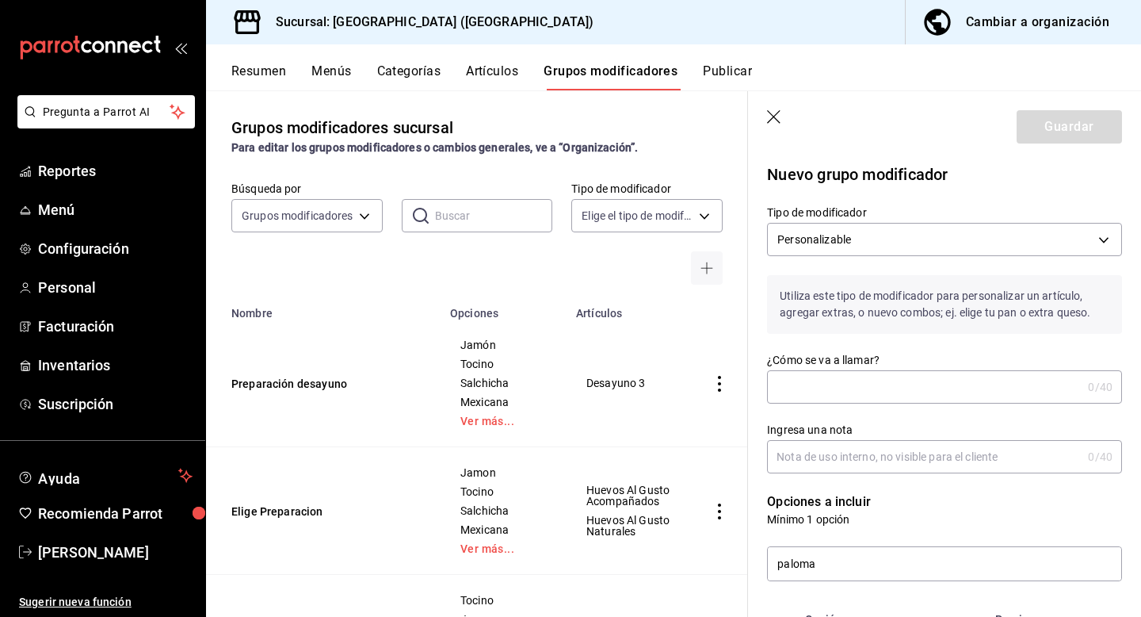
click at [858, 388] on input "¿Cómo se va a llamar?" at bounding box center [924, 387] width 315 height 32
click at [813, 392] on input "Presentacion paloma" at bounding box center [921, 387] width 308 height 32
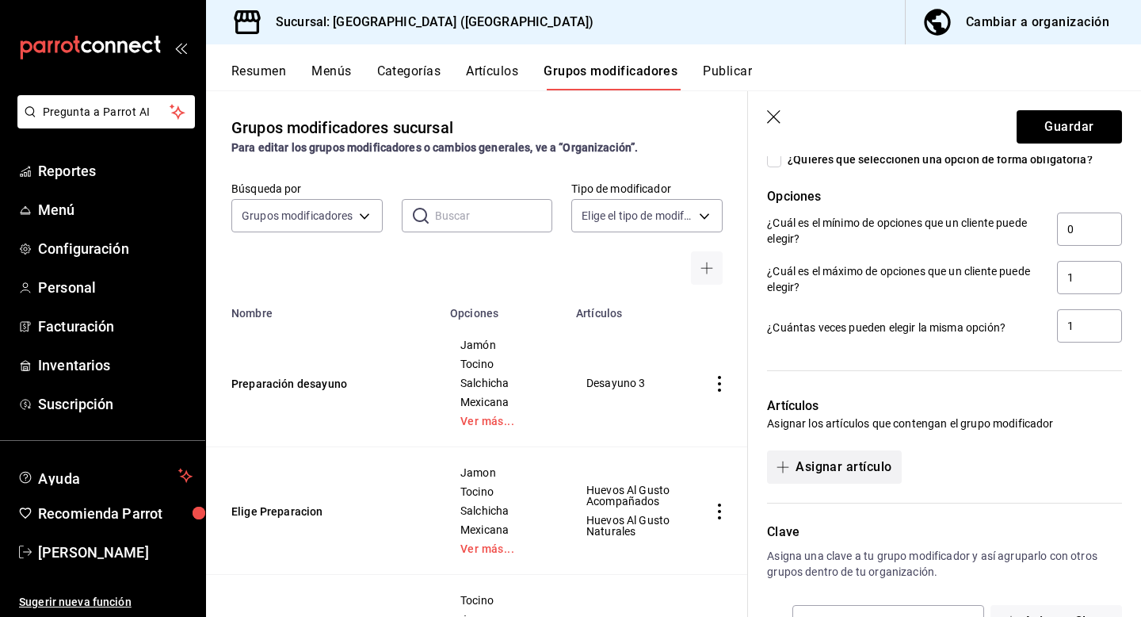
scroll to position [802, 0]
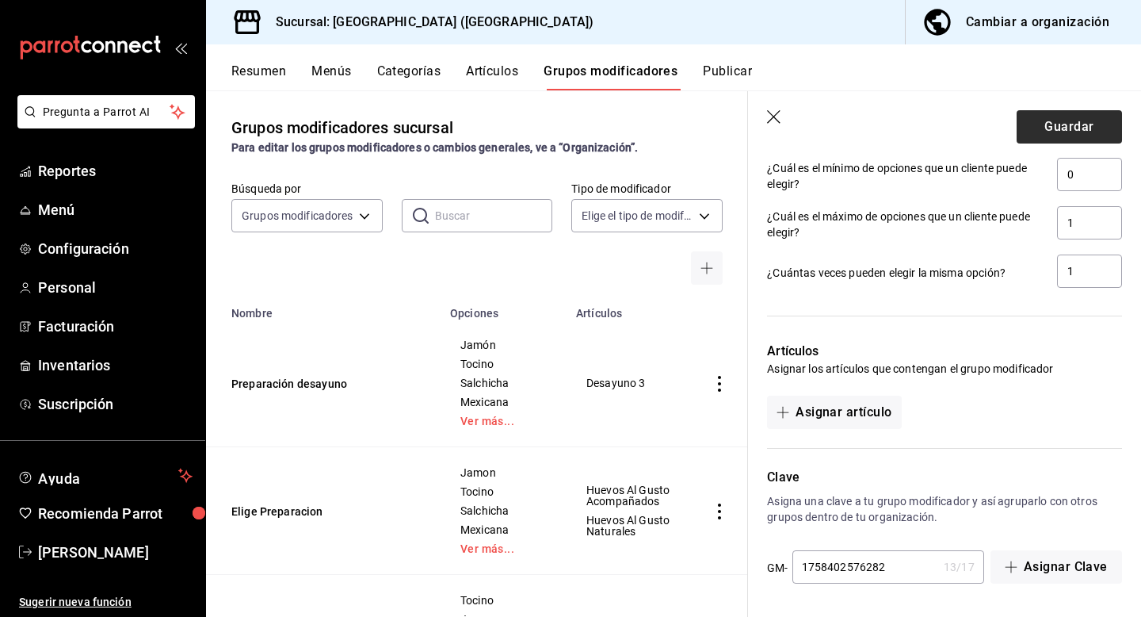
type input "Presentación paloma"
click at [1063, 124] on button "Guardar" at bounding box center [1069, 126] width 105 height 33
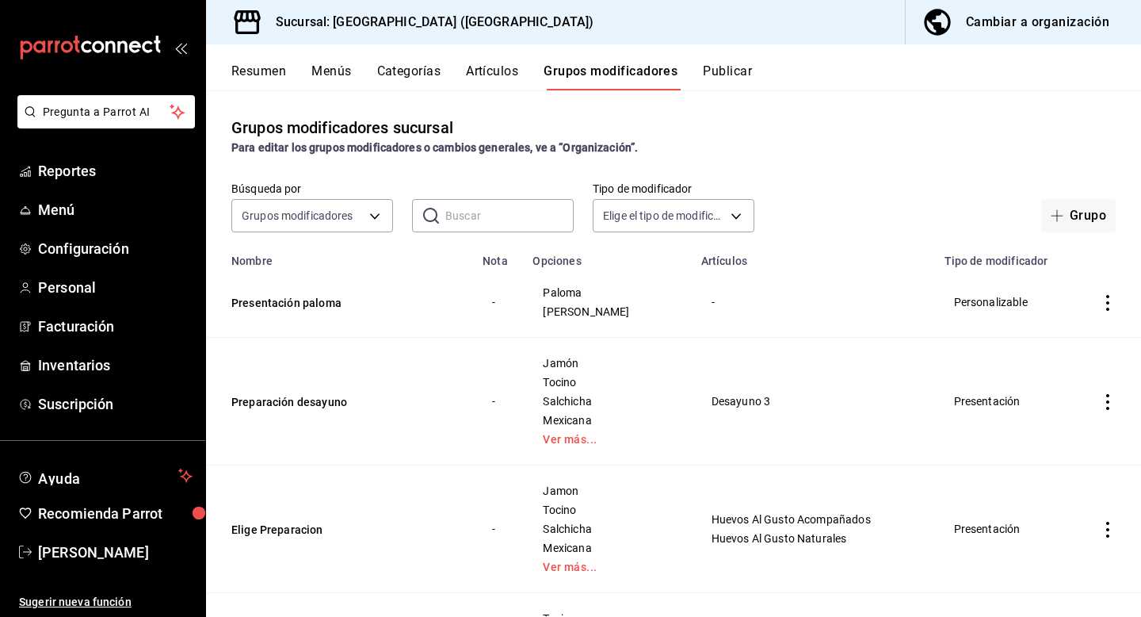
click at [328, 66] on button "Menús" at bounding box center [332, 76] width 40 height 27
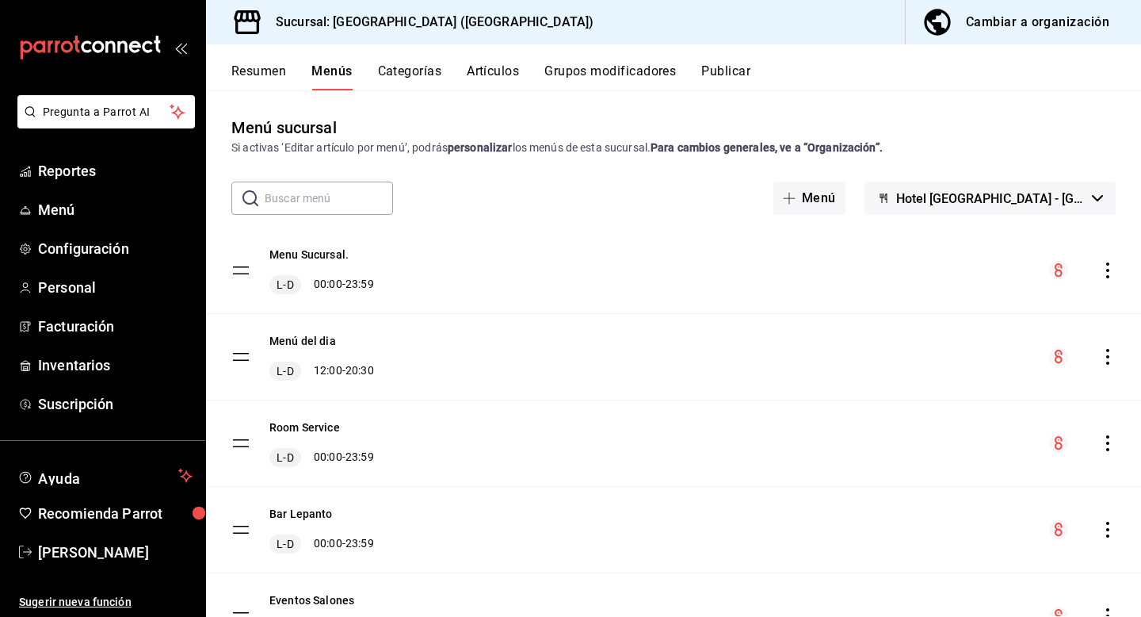
click at [1106, 528] on icon "actions" at bounding box center [1108, 530] width 16 height 16
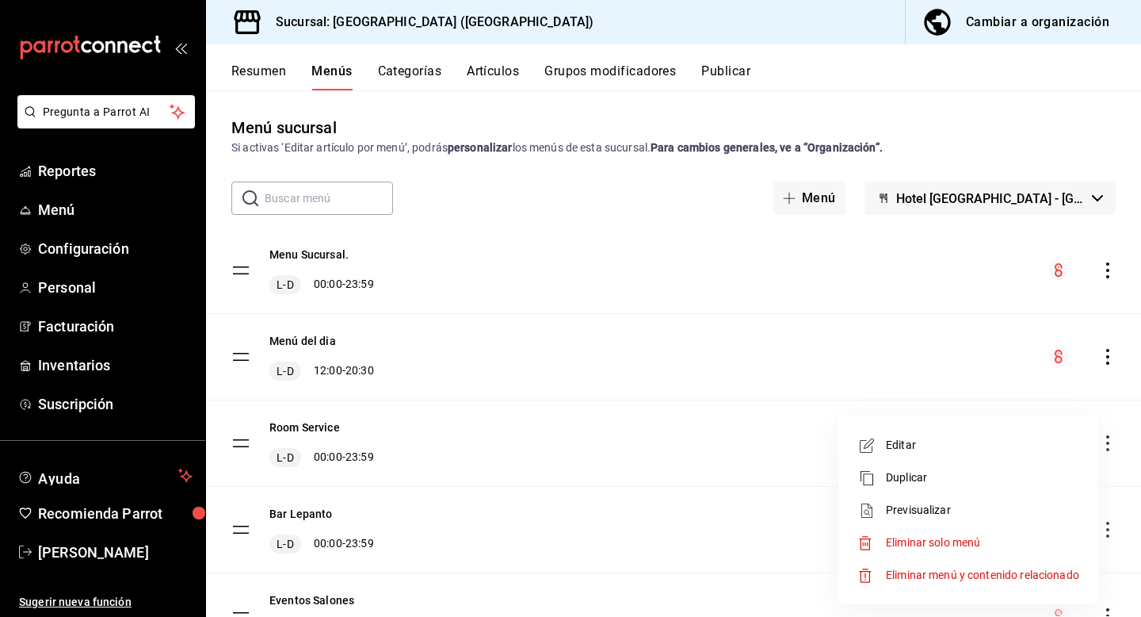
click at [935, 503] on span "Previsualizar" at bounding box center [982, 510] width 193 height 17
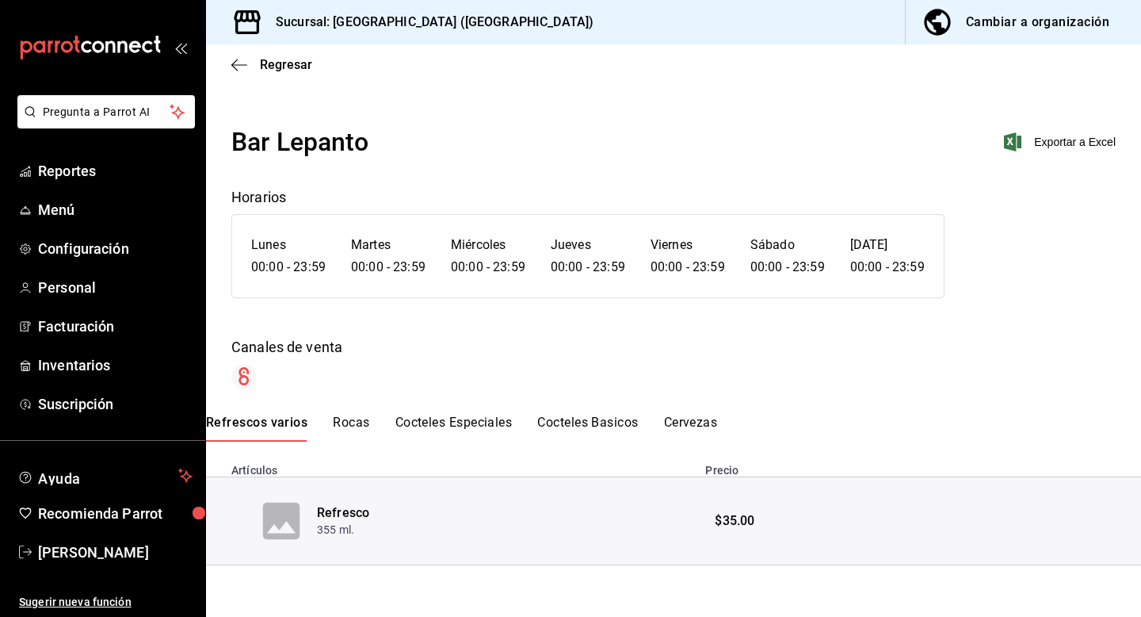
click at [354, 422] on button "Rocas" at bounding box center [351, 428] width 36 height 27
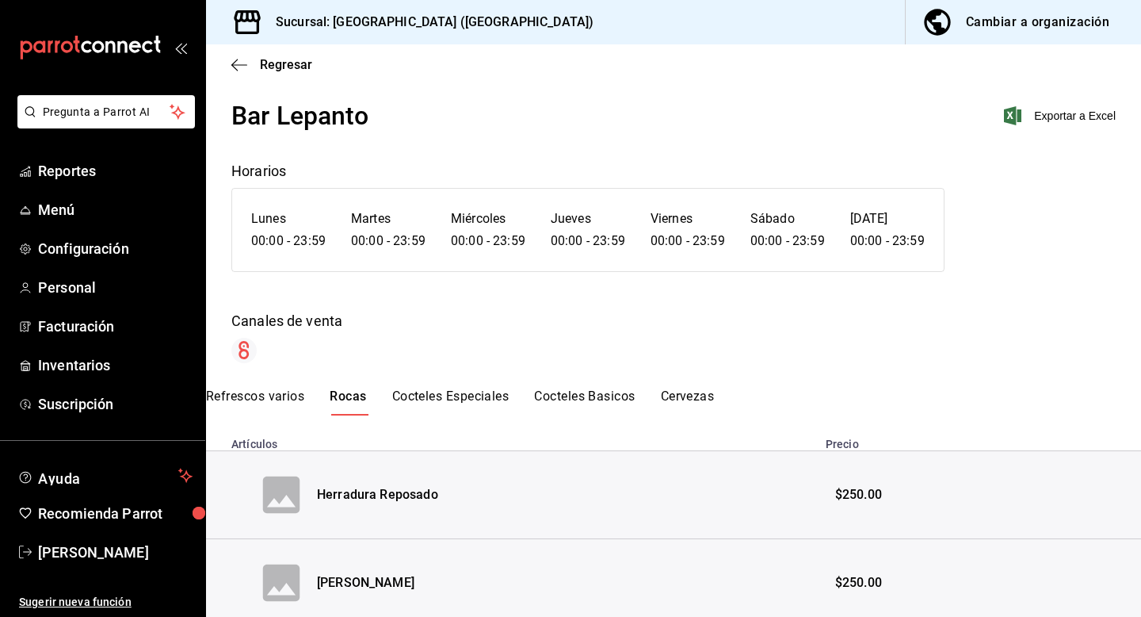
scroll to position [23, 0]
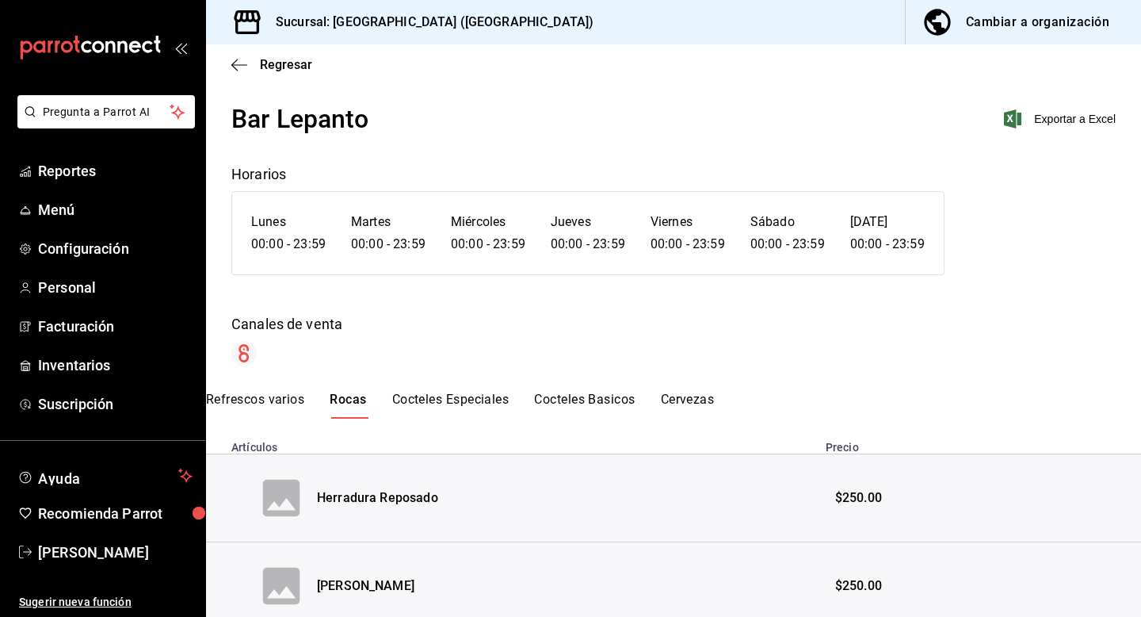
click at [476, 397] on button "Cocteles Especiales" at bounding box center [450, 405] width 117 height 27
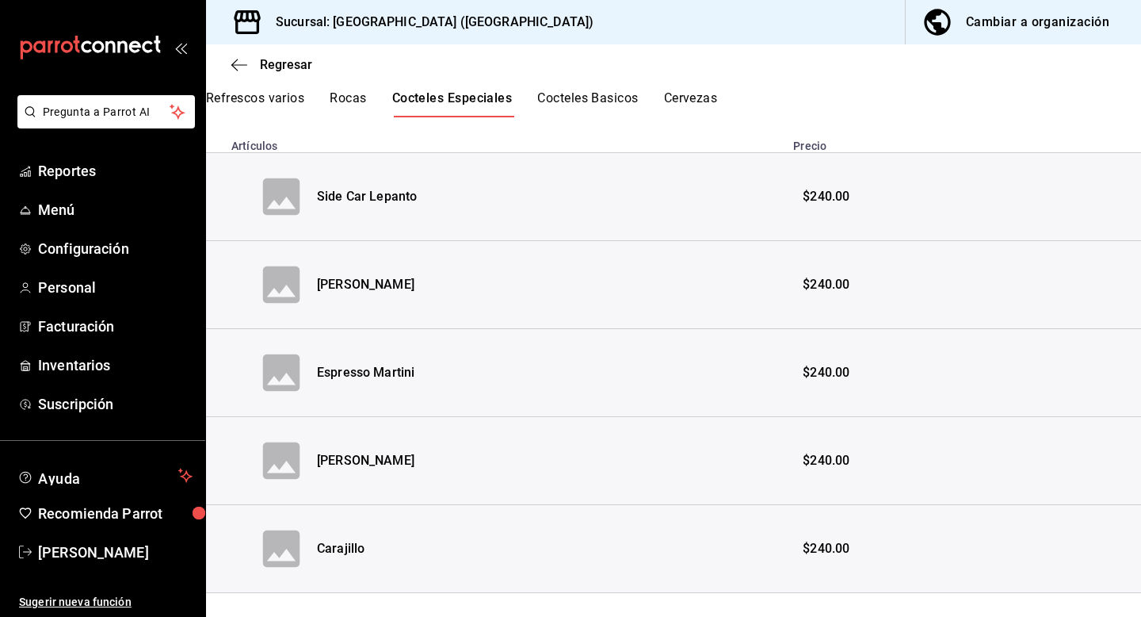
scroll to position [328, 0]
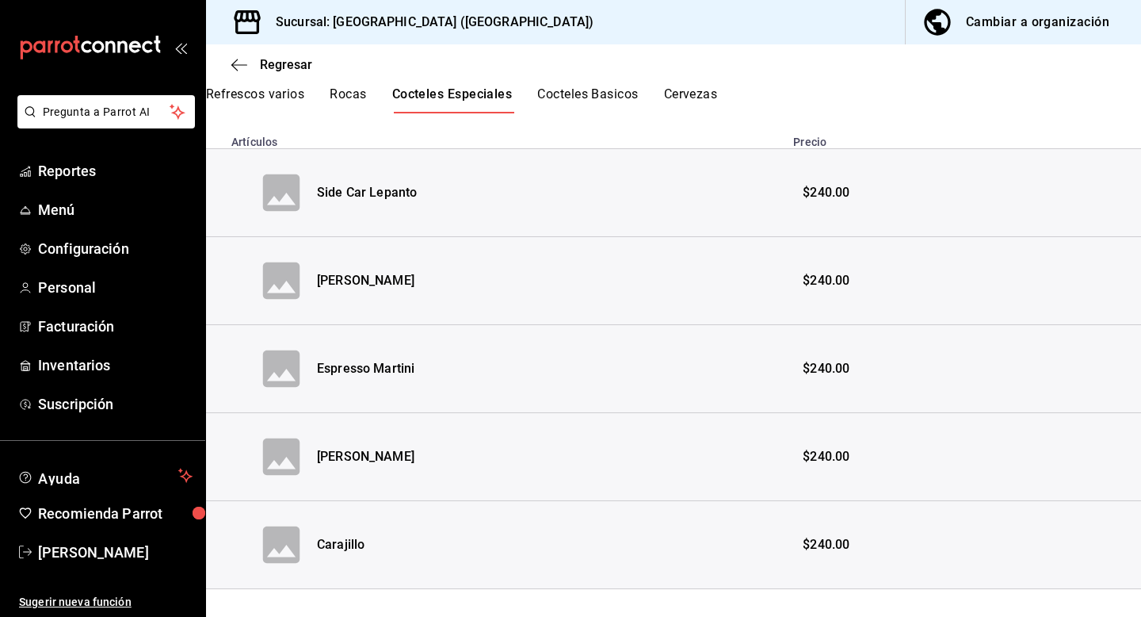
click at [598, 95] on button "Cocteles Basicos" at bounding box center [587, 99] width 101 height 27
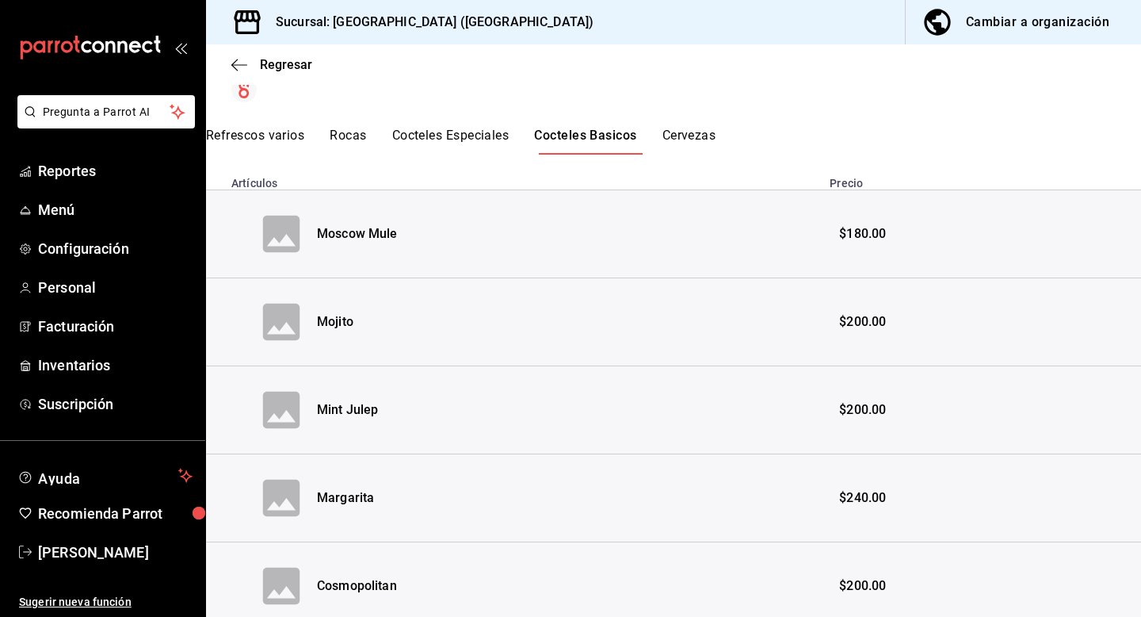
scroll to position [219, 0]
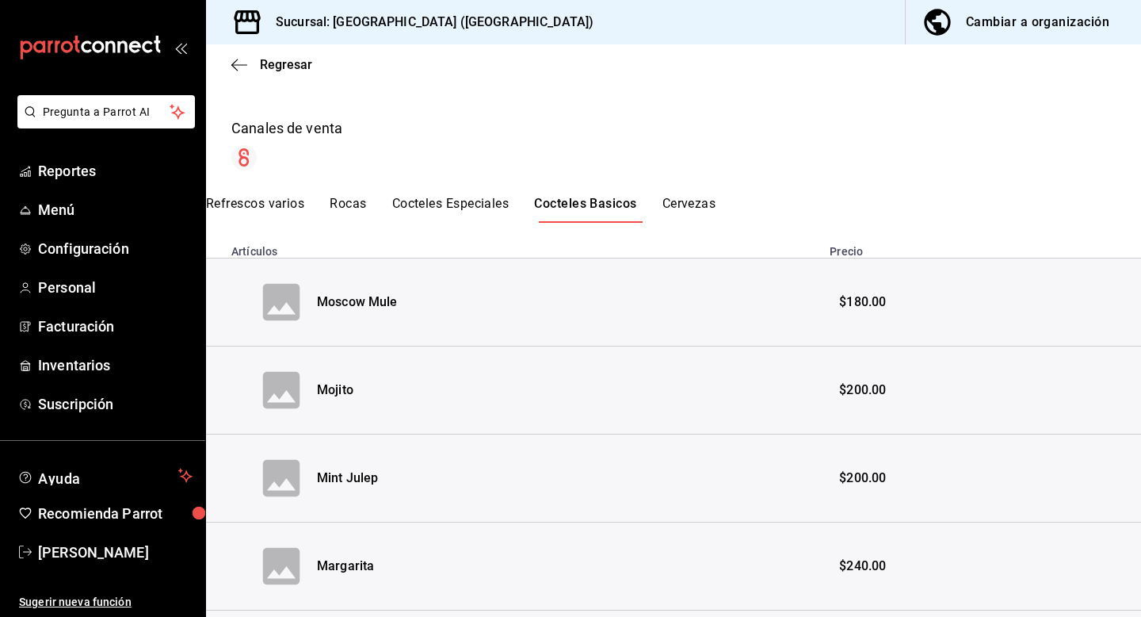
click at [691, 196] on button "Cervezas" at bounding box center [690, 209] width 54 height 27
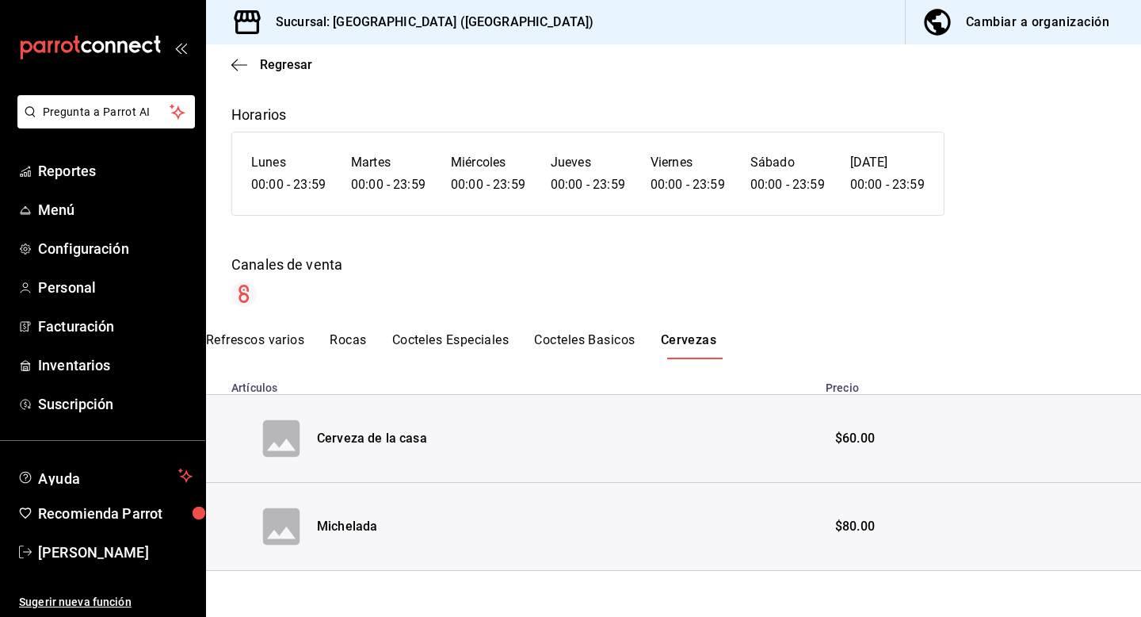
scroll to position [87, 0]
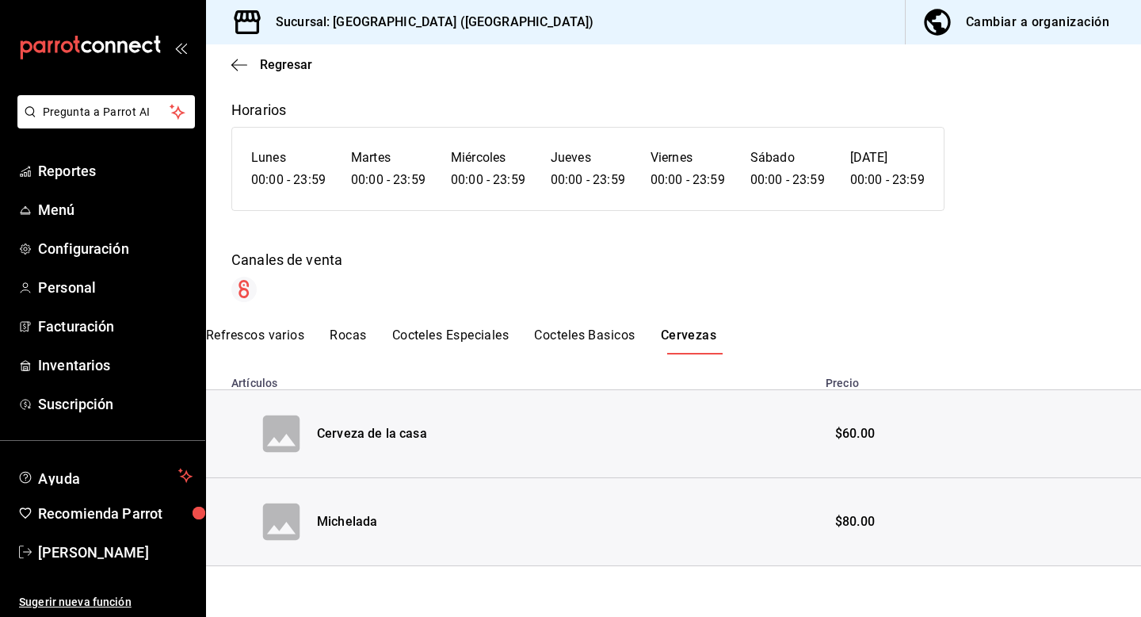
click at [589, 336] on button "Cocteles Basicos" at bounding box center [584, 340] width 101 height 27
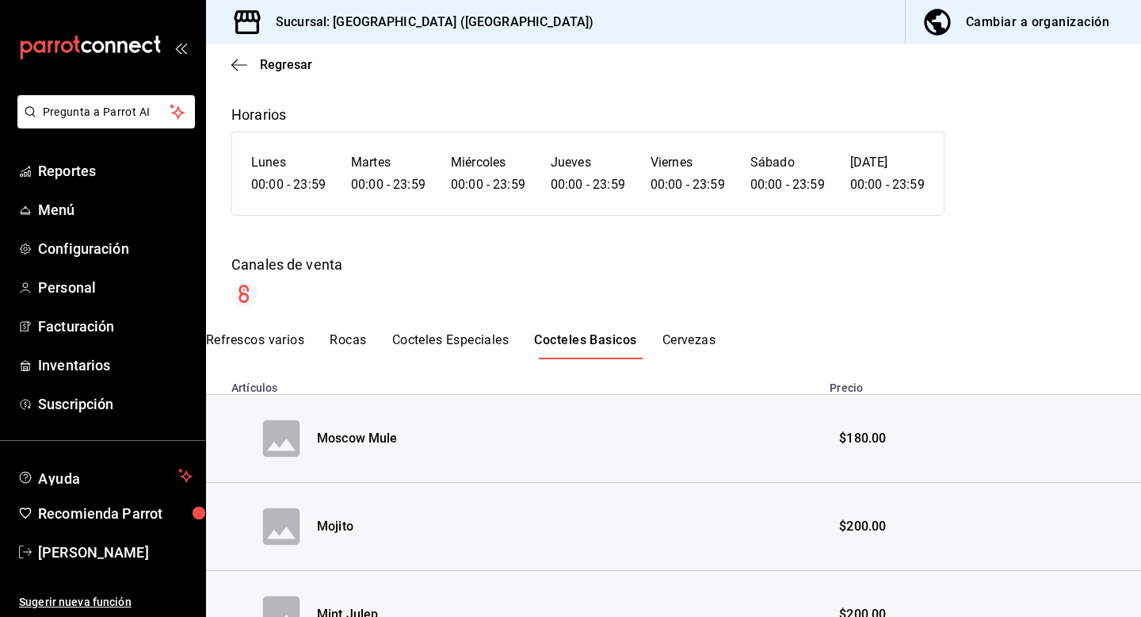
scroll to position [0, 0]
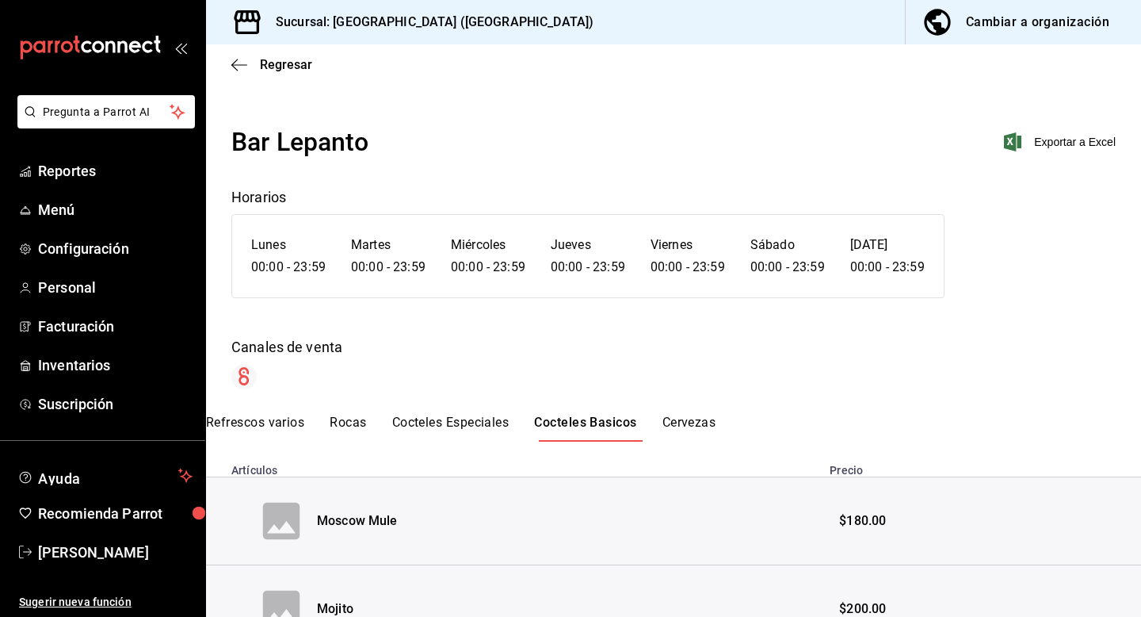
click at [449, 420] on button "Cocteles Especiales" at bounding box center [450, 428] width 117 height 27
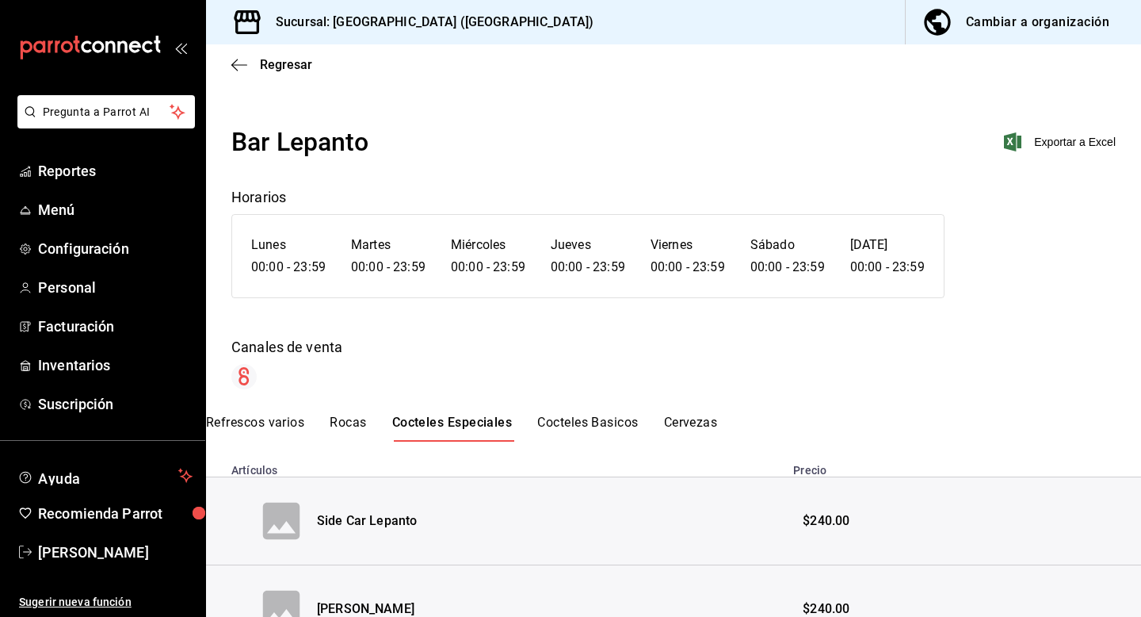
click at [361, 417] on button "Rocas" at bounding box center [348, 428] width 36 height 27
click at [288, 421] on button "Refrescos varios" at bounding box center [255, 428] width 98 height 27
